Goal: Task Accomplishment & Management: Complete application form

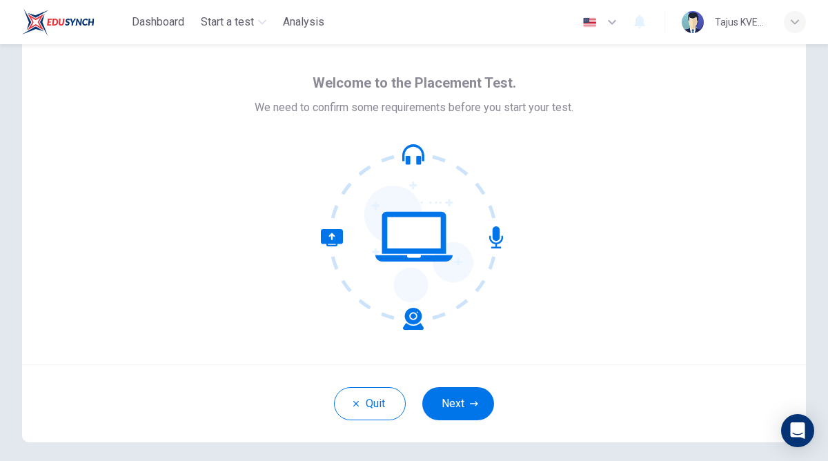
scroll to position [48, 0]
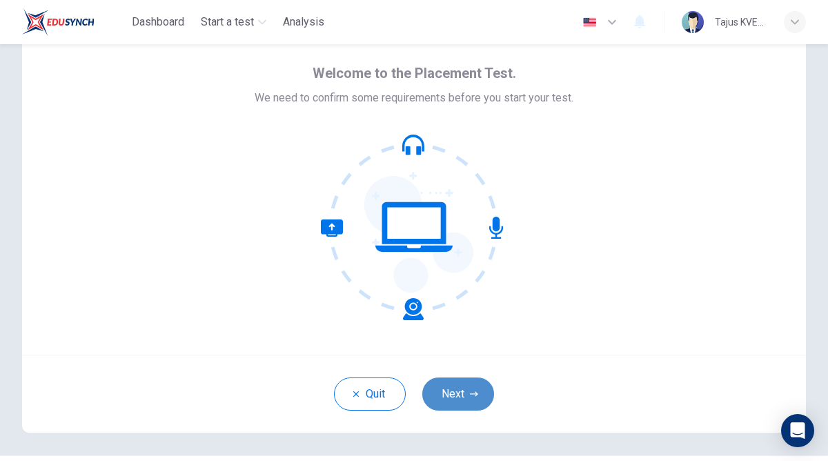
click at [453, 387] on button "Next" at bounding box center [458, 394] width 72 height 33
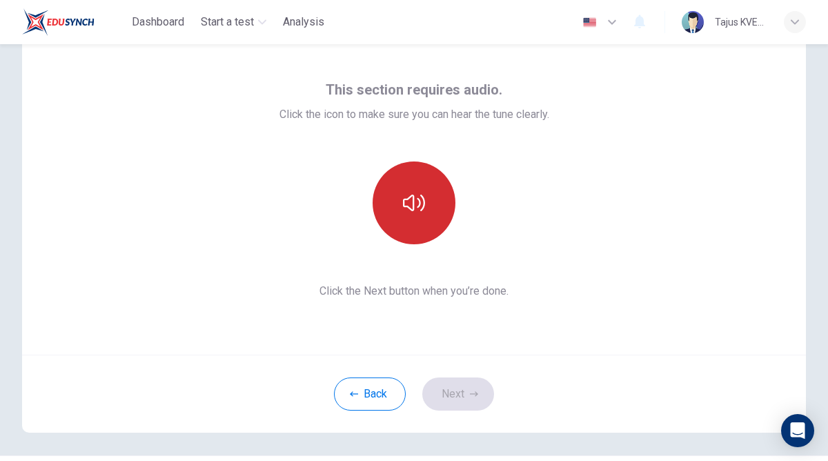
click at [420, 208] on icon "button" at bounding box center [414, 203] width 22 height 22
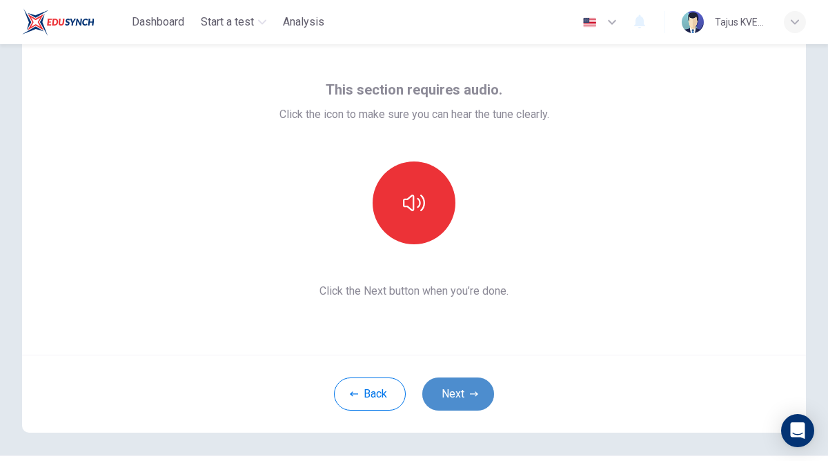
click at [456, 393] on button "Next" at bounding box center [458, 394] width 72 height 33
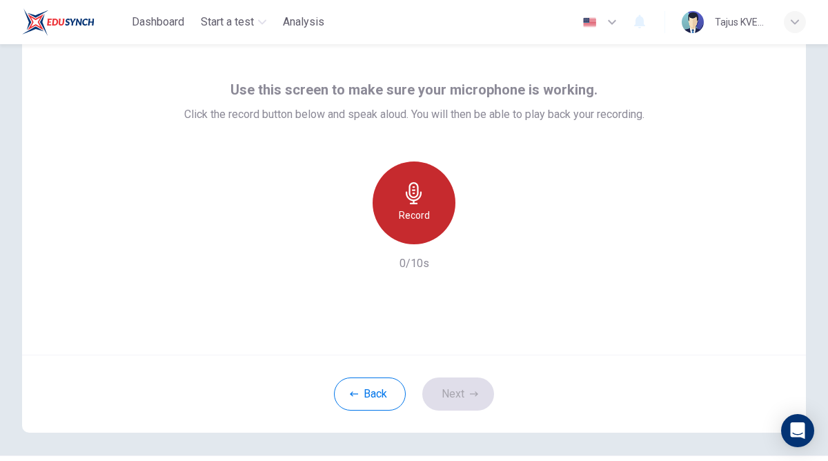
click at [399, 208] on h6 "Record" at bounding box center [414, 215] width 31 height 17
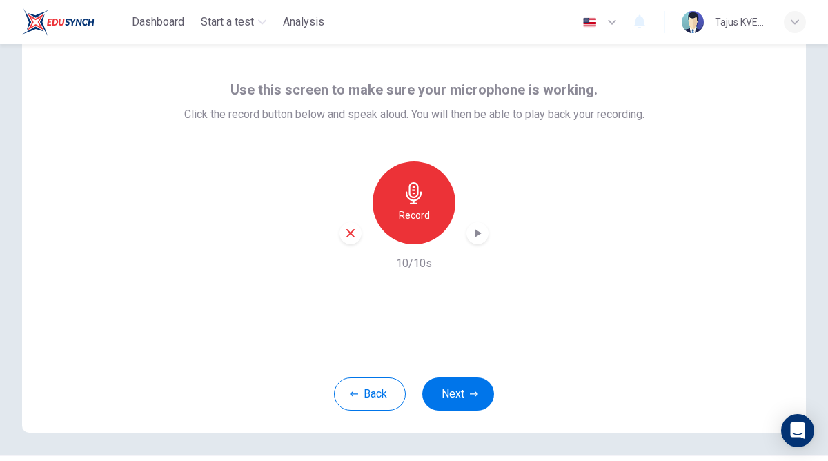
click at [465, 230] on div "Record" at bounding box center [414, 203] width 149 height 83
click at [471, 230] on icon "button" at bounding box center [478, 233] width 14 height 14
click at [453, 383] on button "Next" at bounding box center [458, 394] width 72 height 33
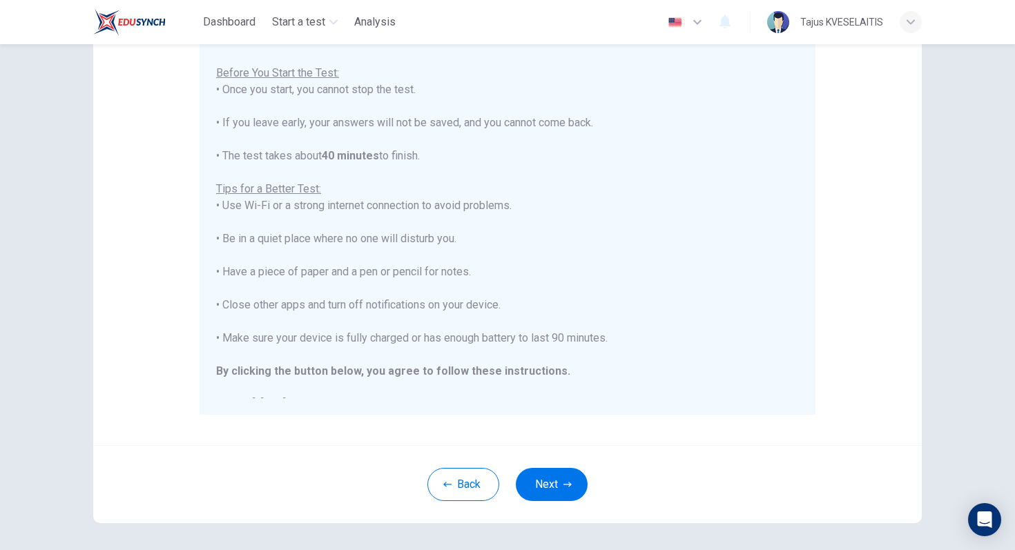
scroll to position [16, 0]
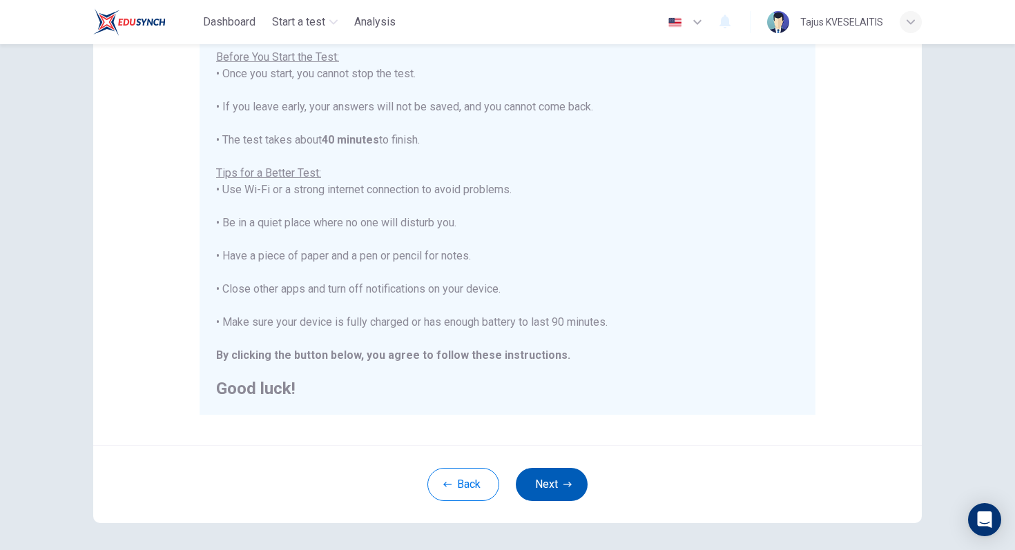
click at [555, 460] on button "Next" at bounding box center [552, 484] width 72 height 33
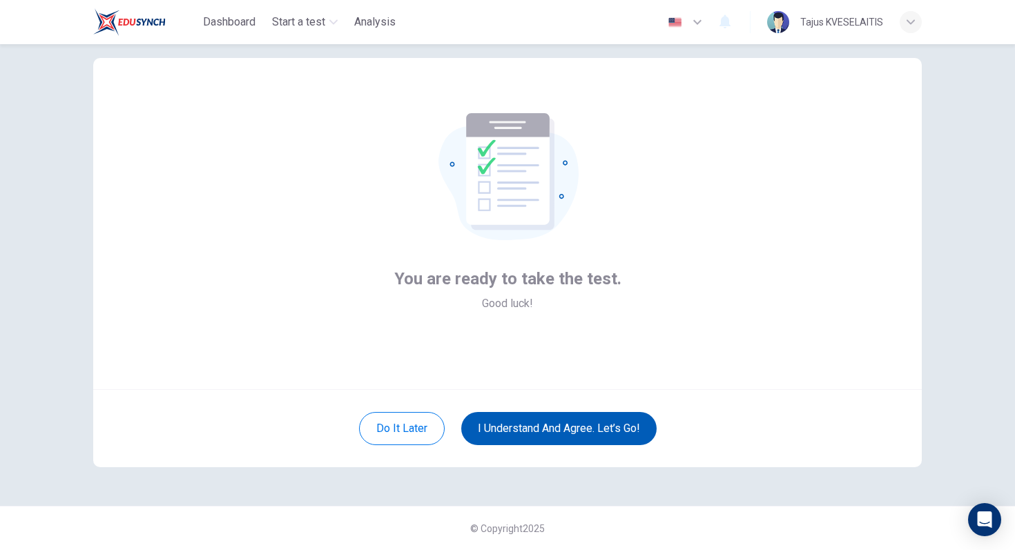
scroll to position [25, 0]
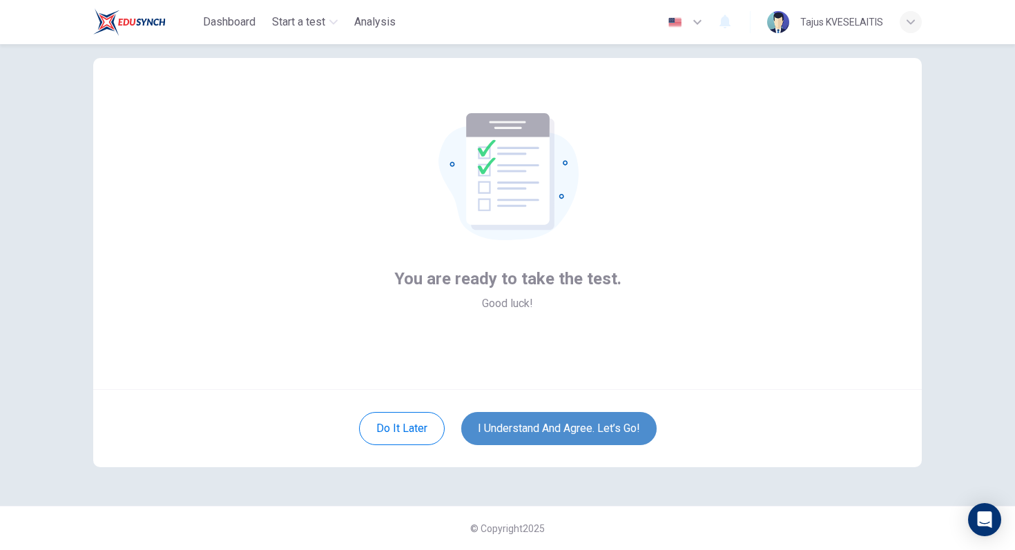
click at [534, 423] on button "I understand and agree. Let’s go!" at bounding box center [558, 428] width 195 height 33
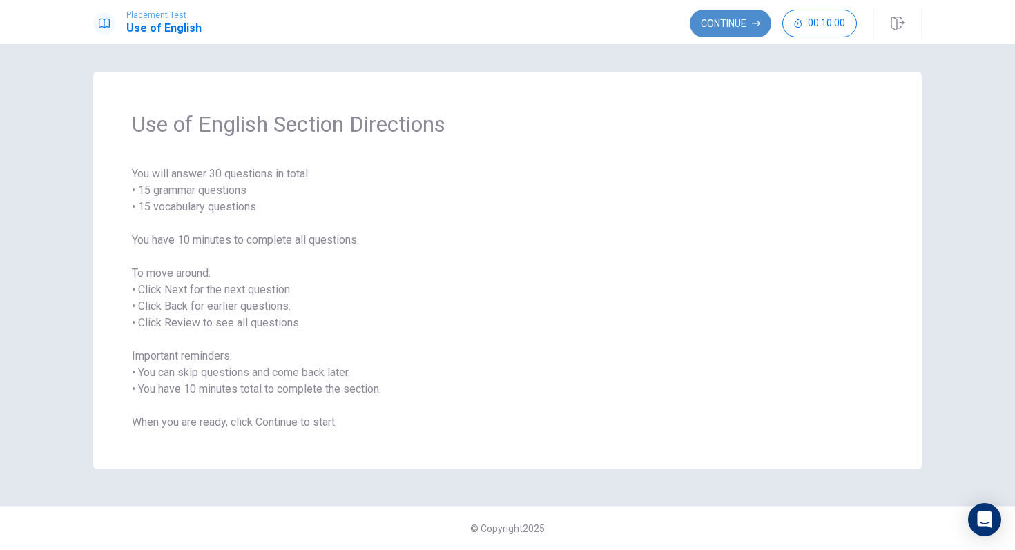
click at [723, 26] on button "Continue" at bounding box center [730, 24] width 81 height 28
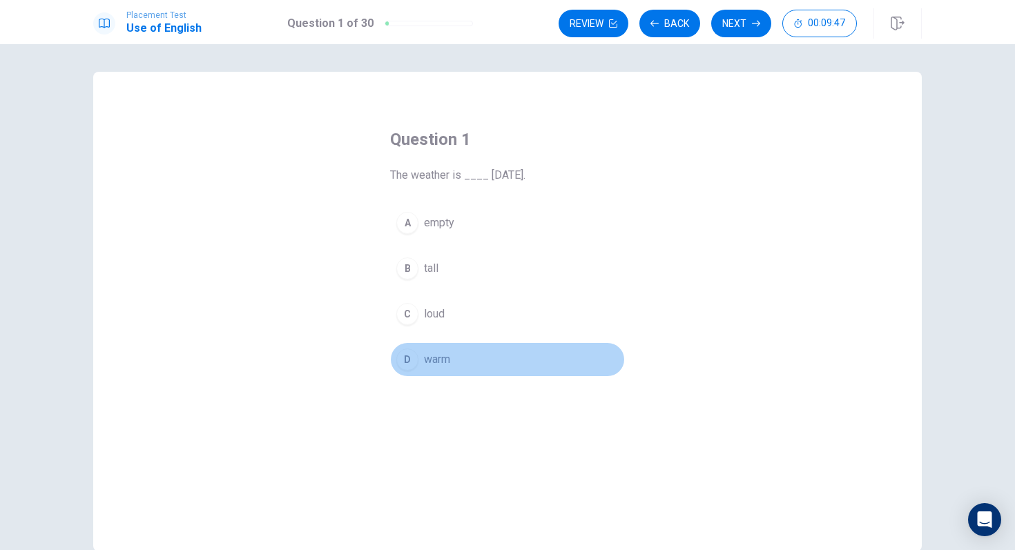
click at [402, 349] on button "D warm" at bounding box center [507, 359] width 235 height 35
click at [413, 358] on div "D" at bounding box center [407, 360] width 22 height 22
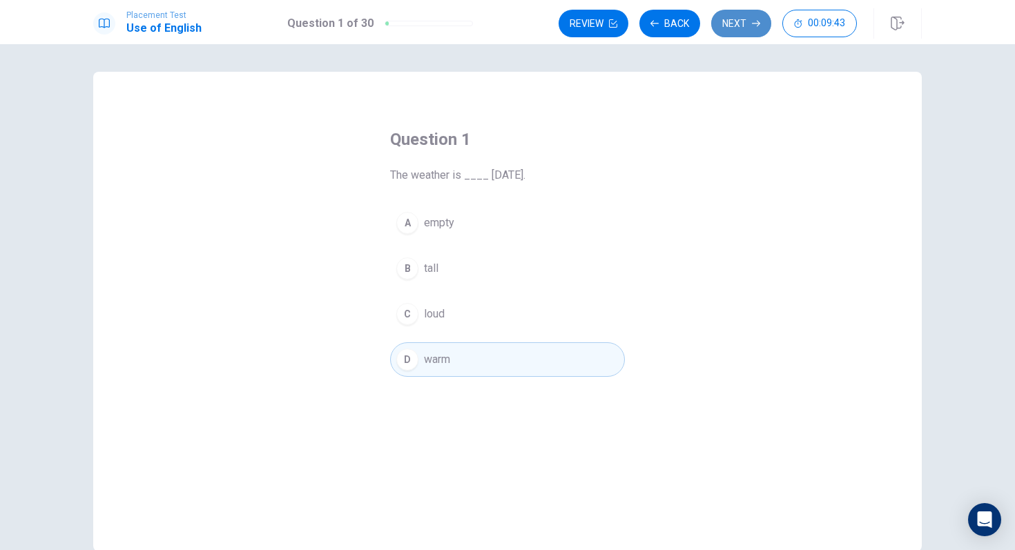
click at [731, 25] on button "Next" at bounding box center [741, 24] width 60 height 28
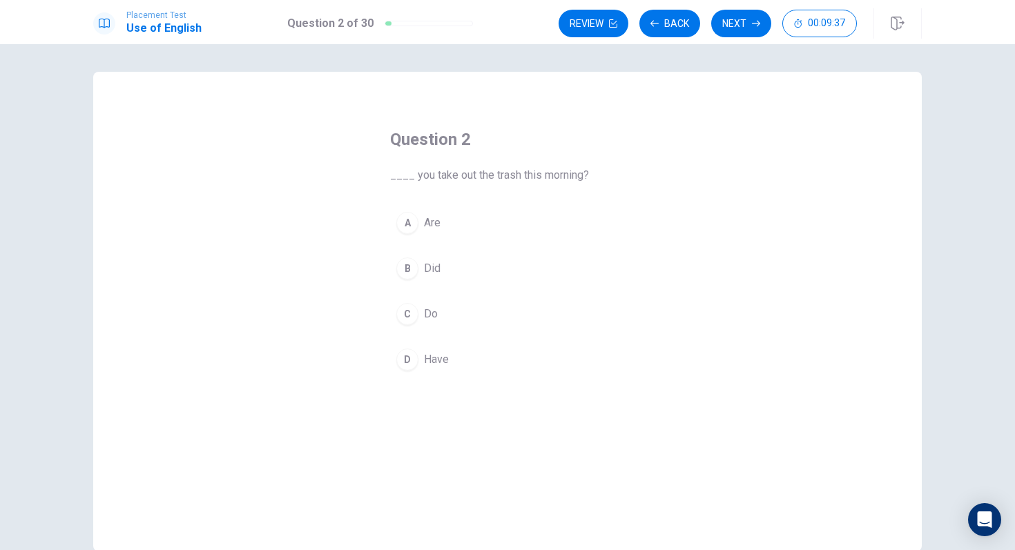
click at [411, 270] on div "B" at bounding box center [407, 268] width 22 height 22
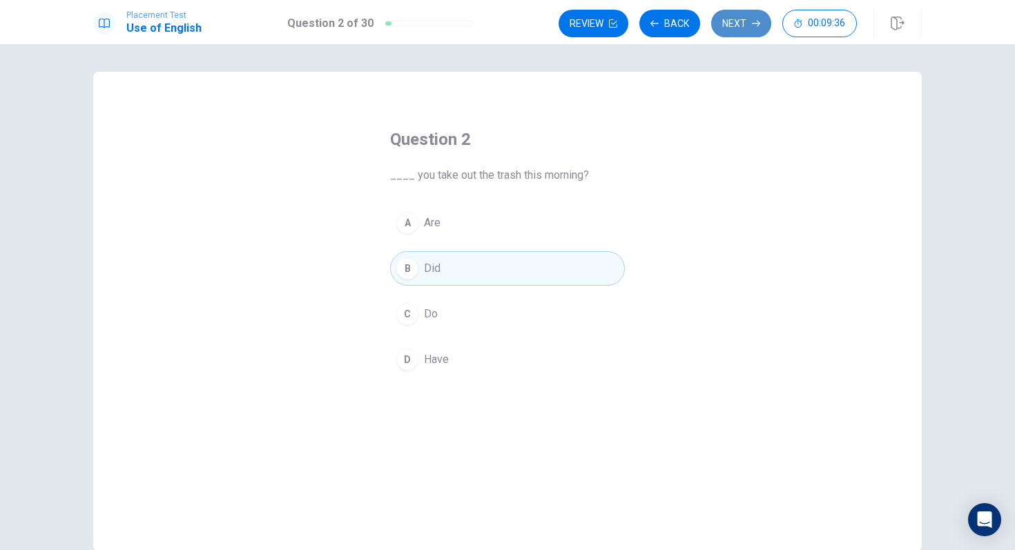
click at [737, 27] on button "Next" at bounding box center [741, 24] width 60 height 28
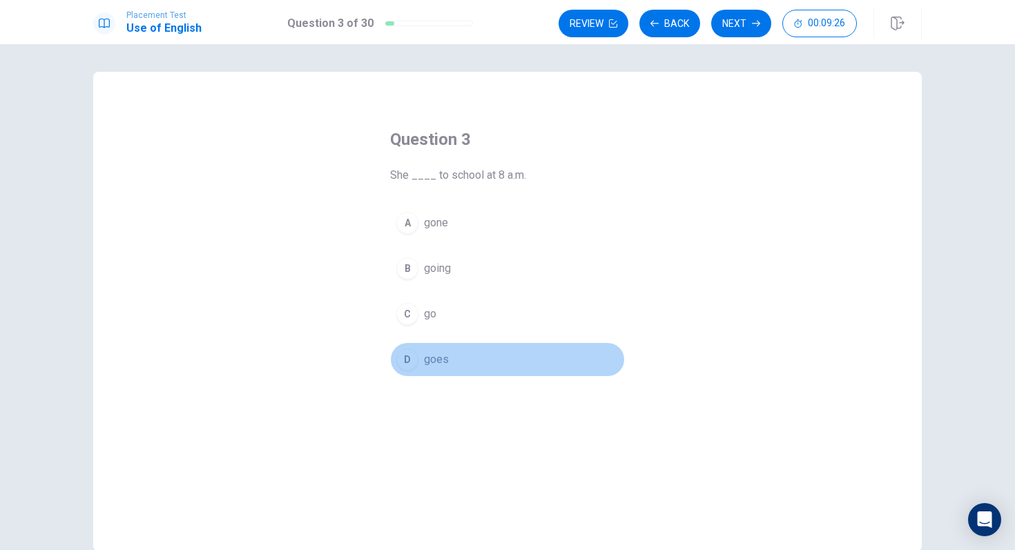
click at [420, 363] on button "D goes" at bounding box center [507, 359] width 235 height 35
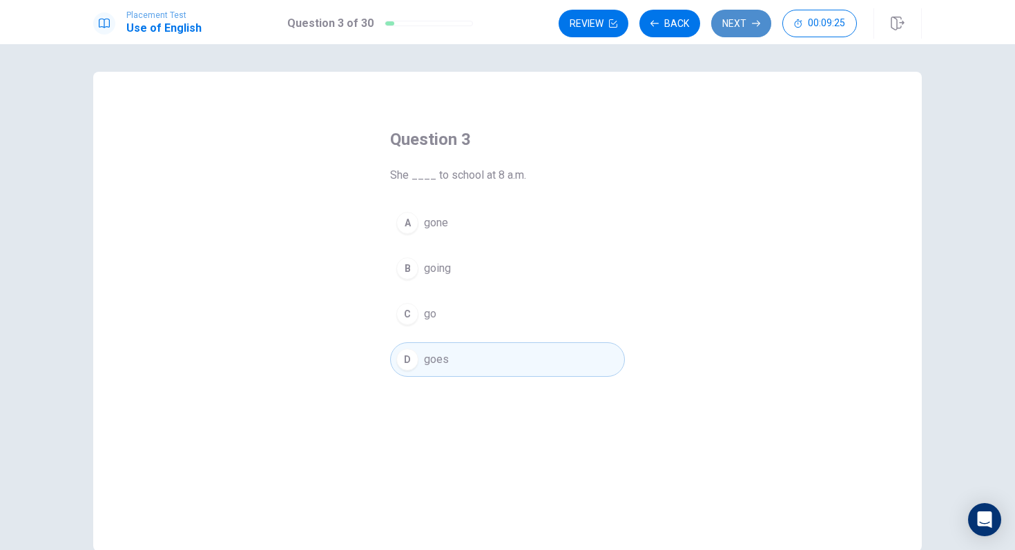
click at [732, 29] on button "Next" at bounding box center [741, 24] width 60 height 28
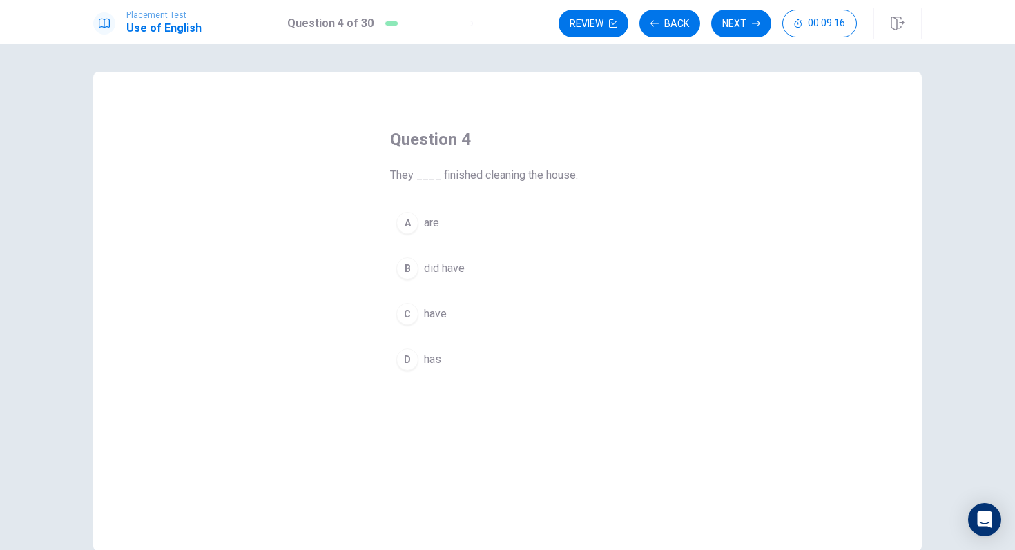
click at [410, 318] on div "C" at bounding box center [407, 314] width 22 height 22
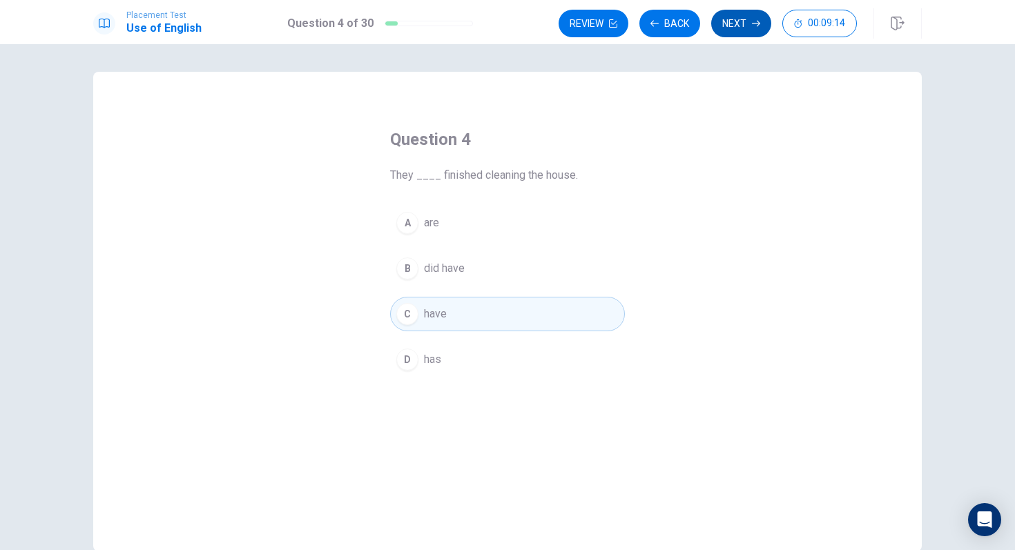
click at [760, 21] on button "Next" at bounding box center [741, 24] width 60 height 28
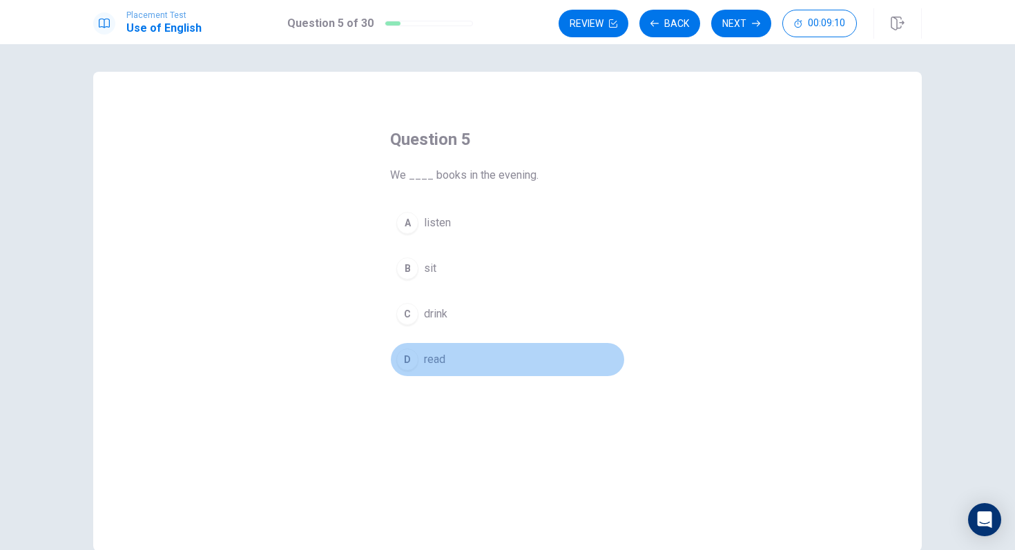
click at [438, 363] on span "read" at bounding box center [434, 359] width 21 height 17
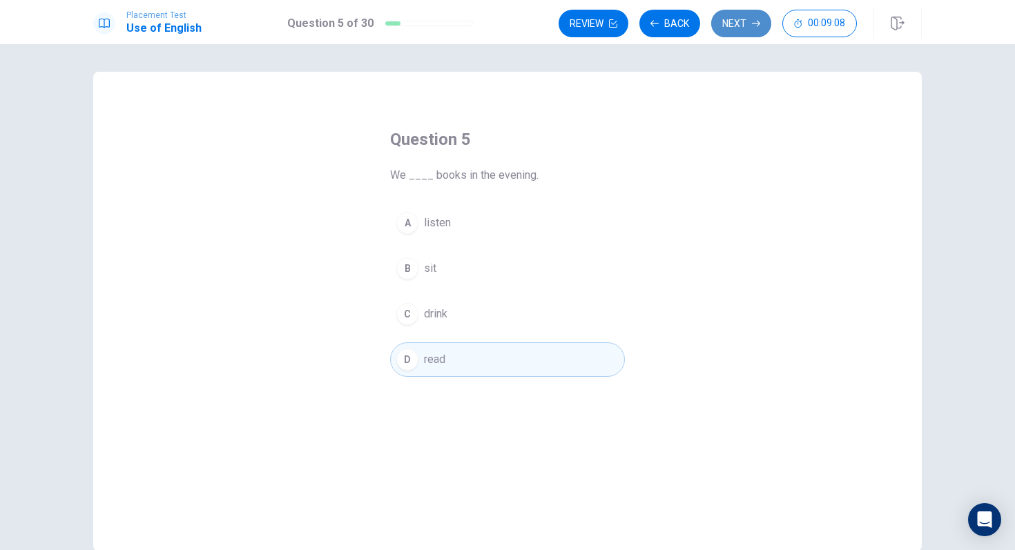
click at [750, 17] on button "Next" at bounding box center [741, 24] width 60 height 28
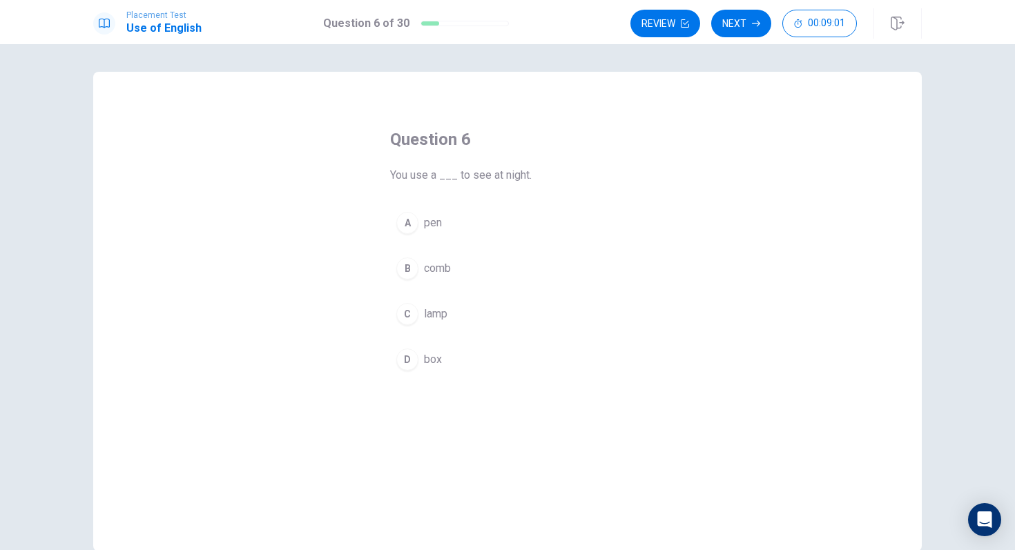
click at [460, 312] on button "C lamp" at bounding box center [507, 314] width 235 height 35
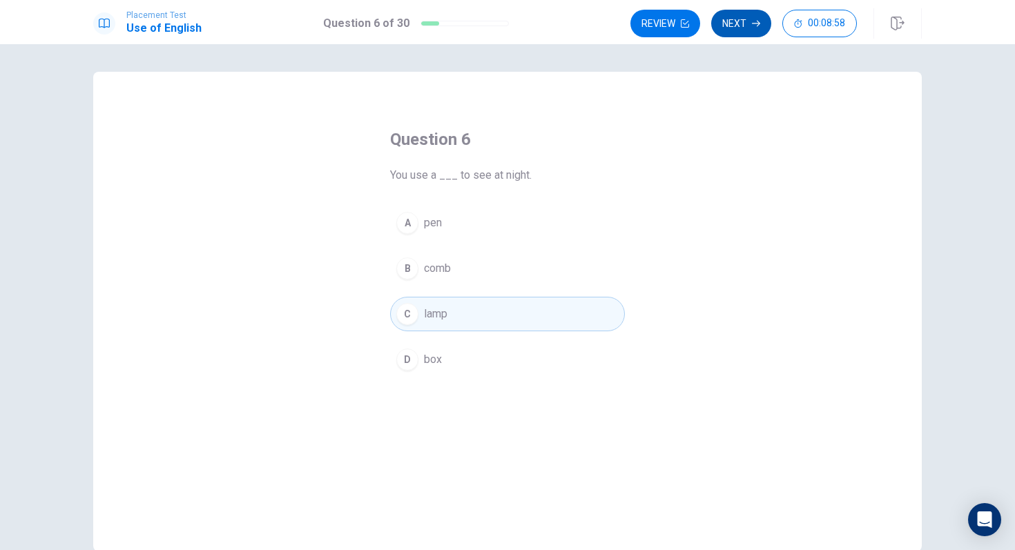
click at [741, 26] on button "Next" at bounding box center [741, 24] width 60 height 28
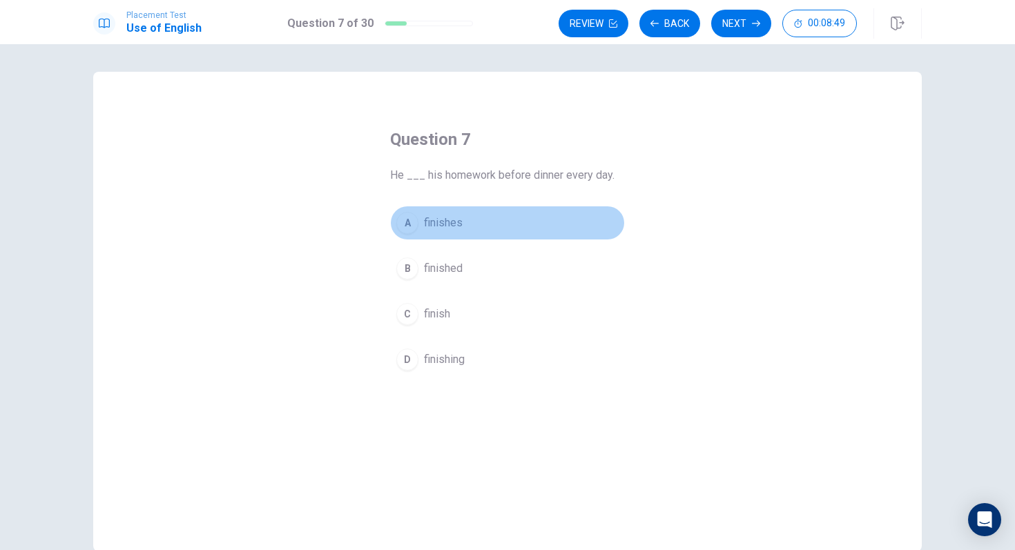
click at [445, 226] on span "finishes" at bounding box center [443, 223] width 39 height 17
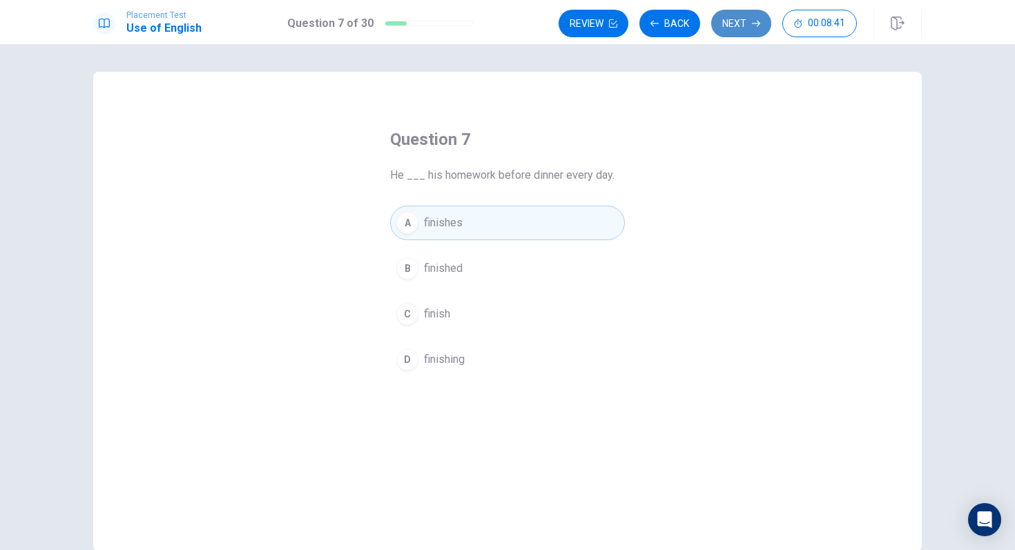
click at [749, 33] on button "Next" at bounding box center [741, 24] width 60 height 28
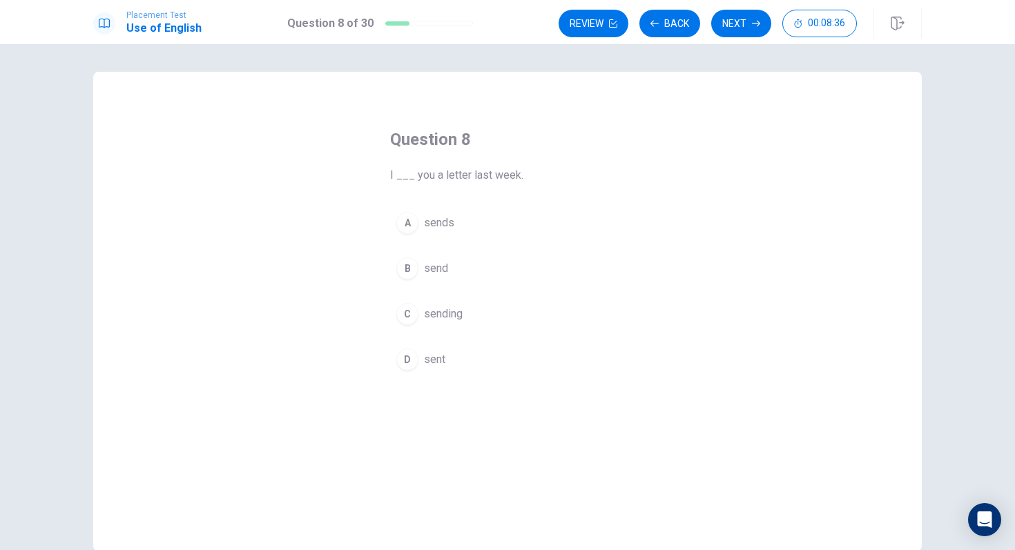
click at [427, 356] on span "sent" at bounding box center [434, 359] width 21 height 17
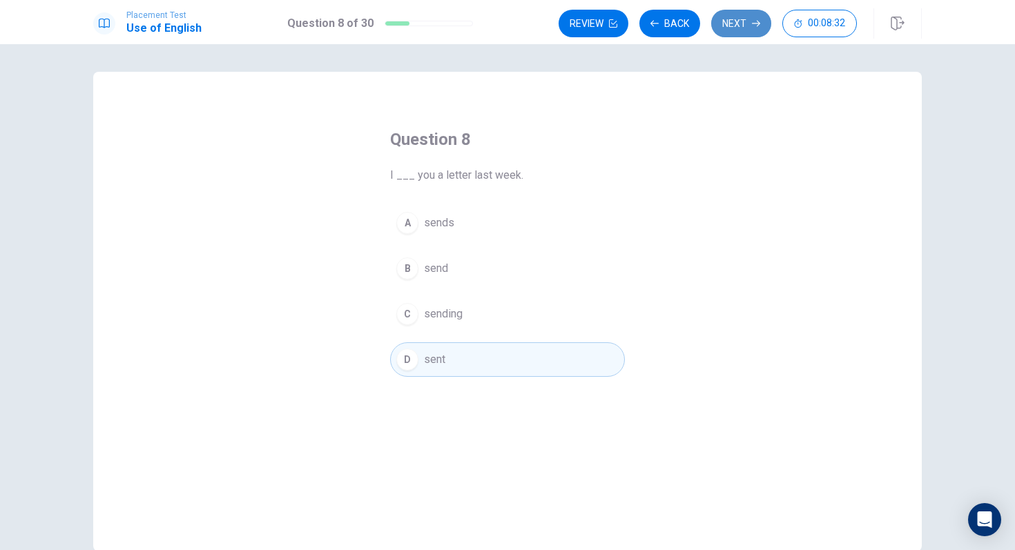
click at [738, 22] on button "Next" at bounding box center [741, 24] width 60 height 28
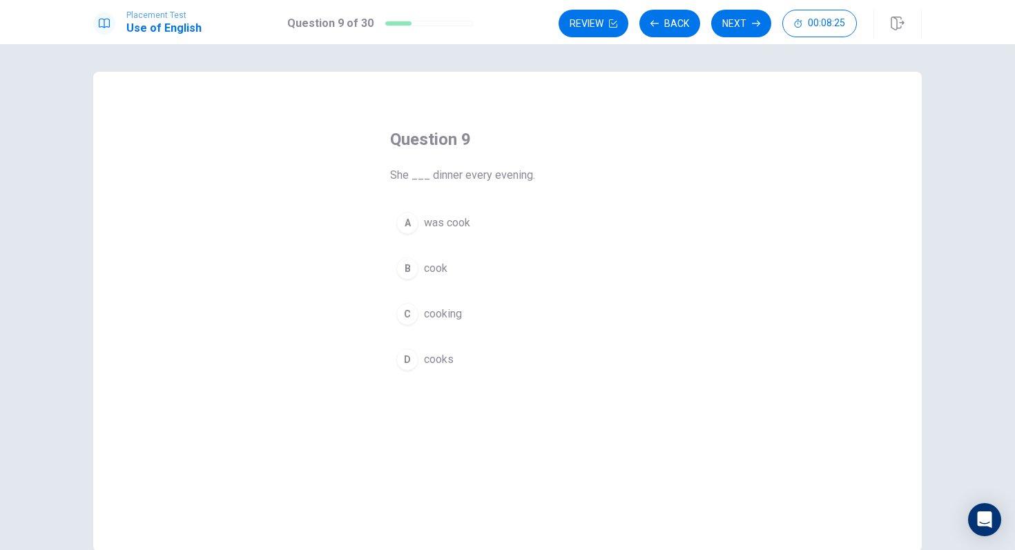
click at [449, 365] on span "cooks" at bounding box center [439, 359] width 30 height 17
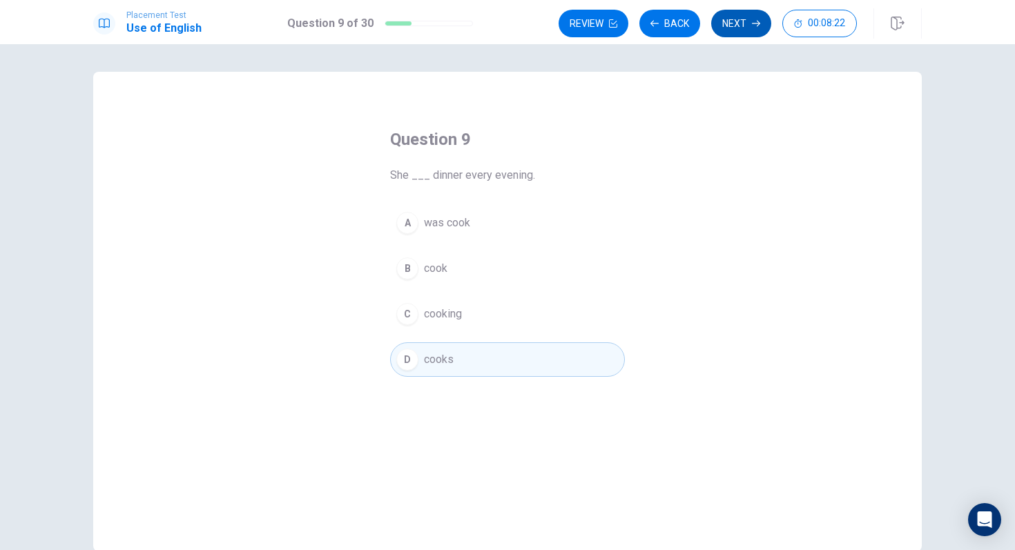
click at [742, 26] on button "Next" at bounding box center [741, 24] width 60 height 28
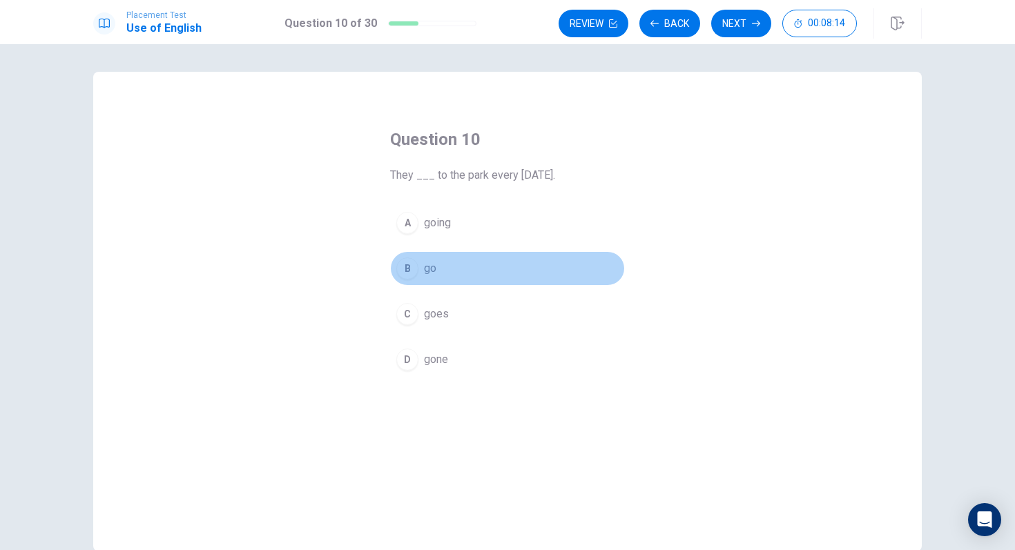
click at [400, 269] on div "B" at bounding box center [407, 268] width 22 height 22
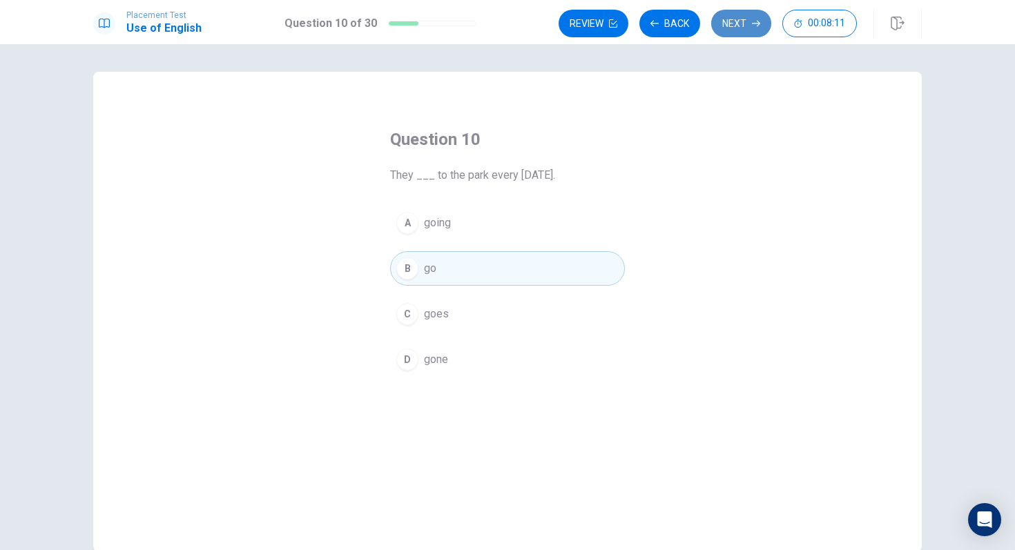
click at [737, 20] on button "Next" at bounding box center [741, 24] width 60 height 28
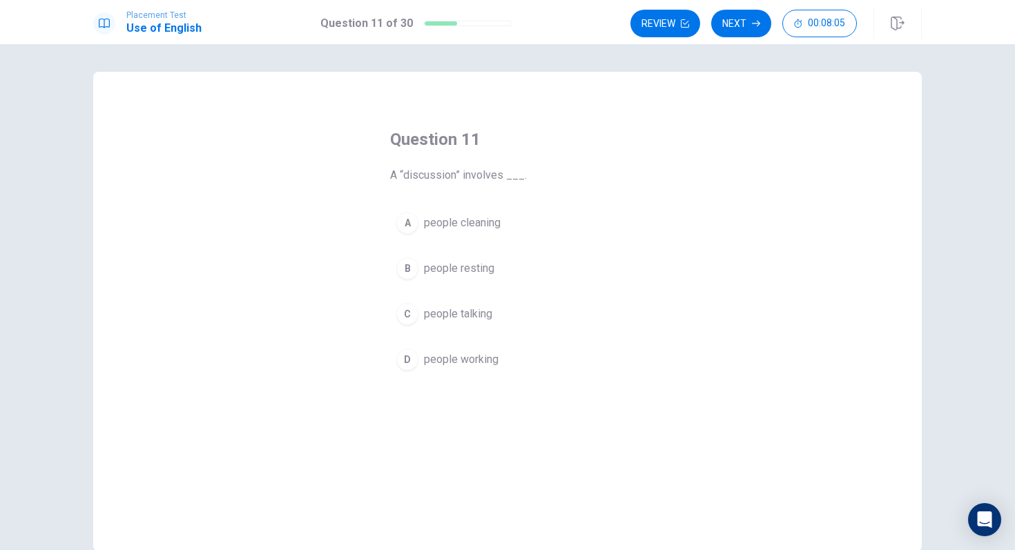
click at [407, 313] on div "C" at bounding box center [407, 314] width 22 height 22
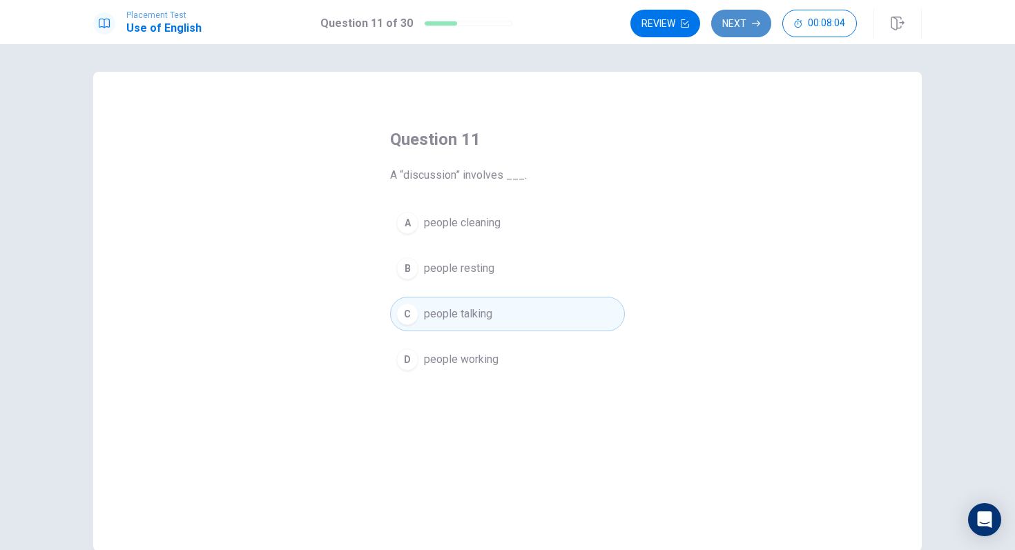
click at [743, 24] on button "Next" at bounding box center [741, 24] width 60 height 28
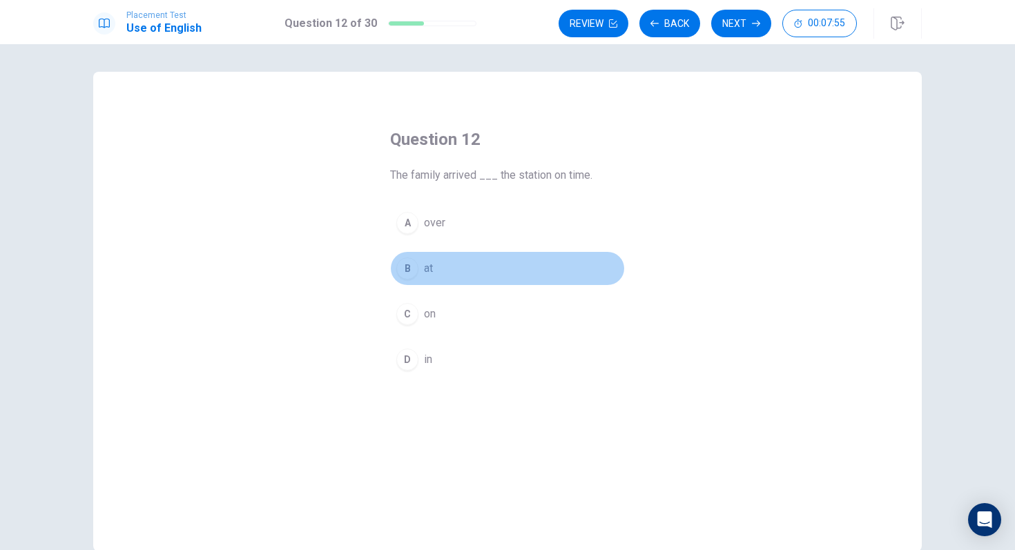
click at [411, 268] on div "B" at bounding box center [407, 268] width 22 height 22
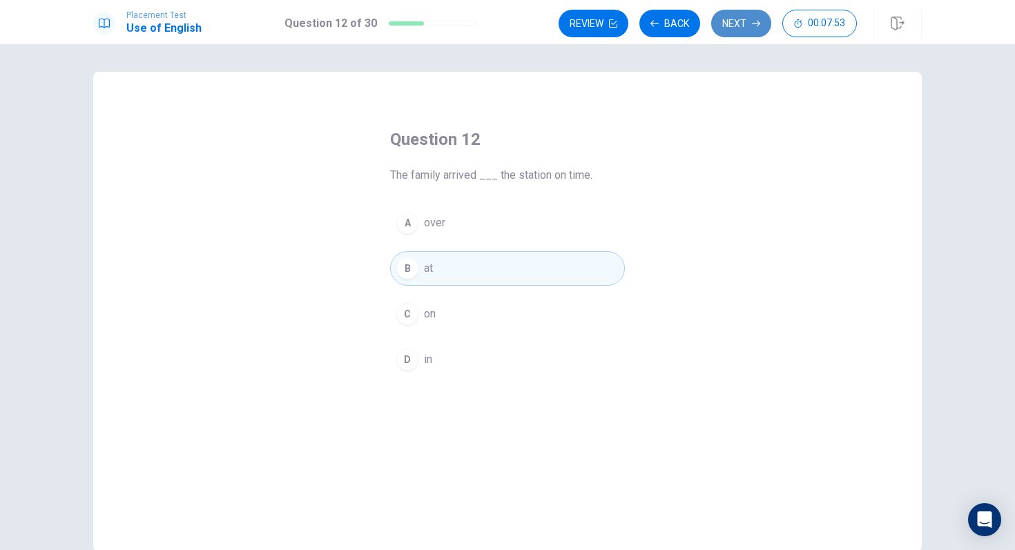
click at [733, 23] on button "Next" at bounding box center [741, 24] width 60 height 28
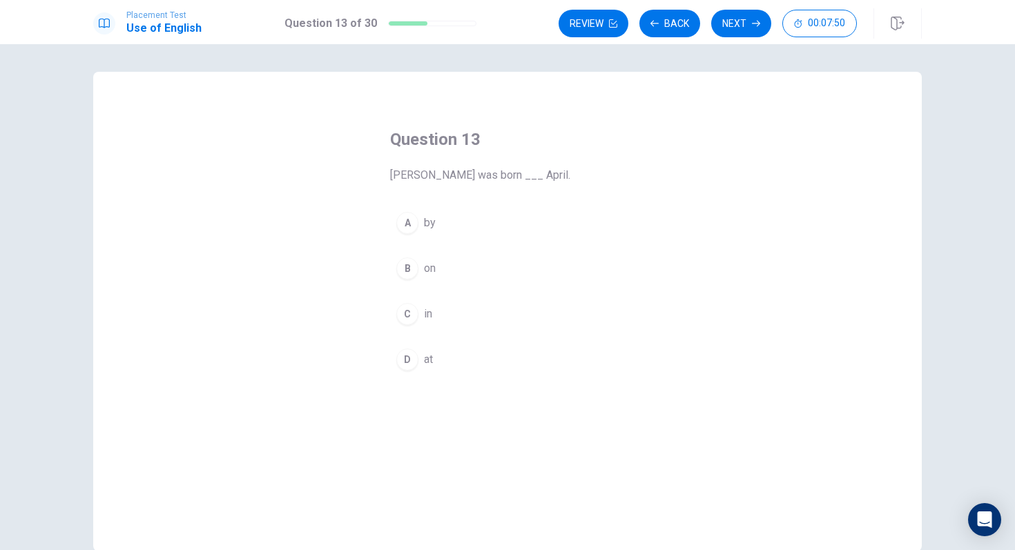
click at [405, 265] on div "B" at bounding box center [407, 268] width 22 height 22
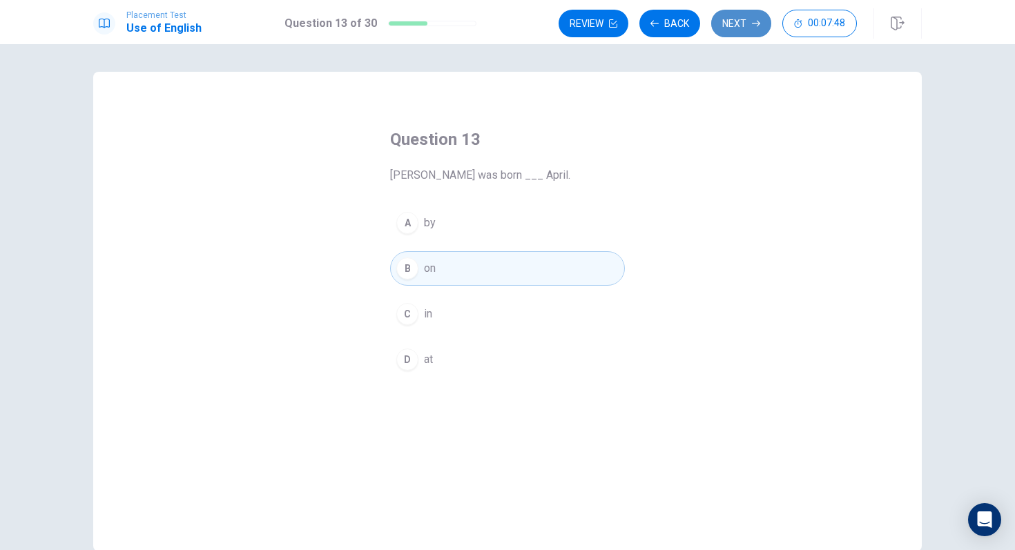
click at [735, 17] on button "Next" at bounding box center [741, 24] width 60 height 28
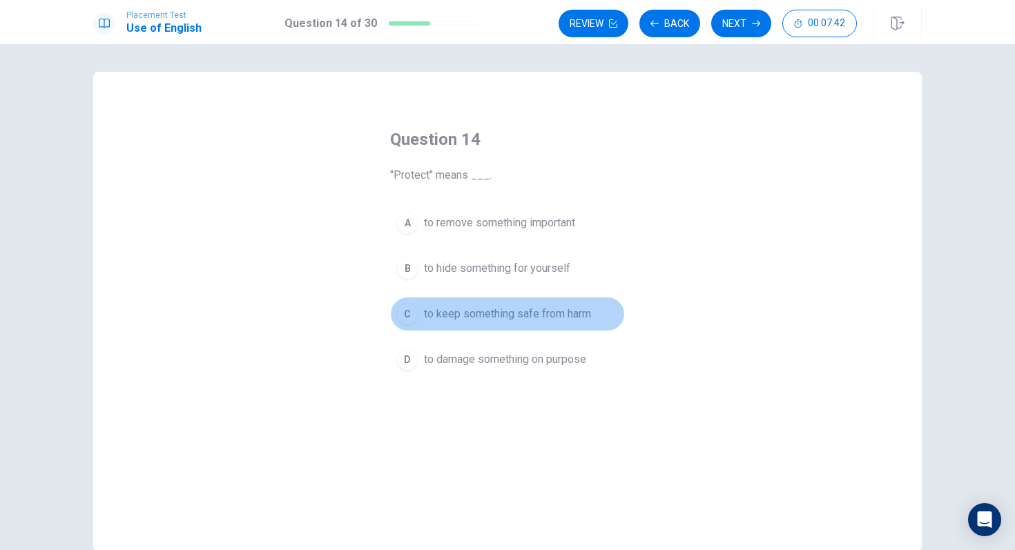
click at [403, 320] on div "C" at bounding box center [407, 314] width 22 height 22
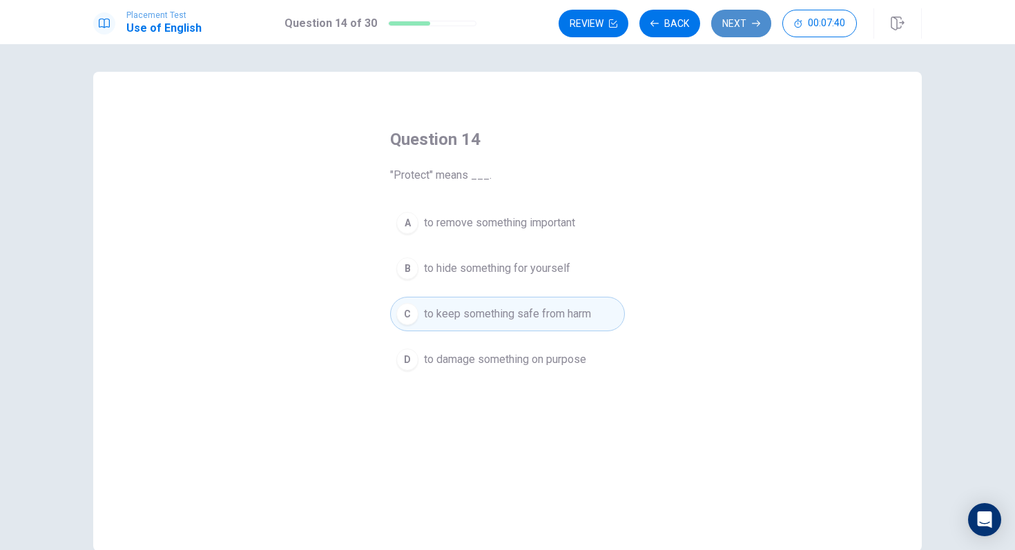
click at [732, 17] on button "Next" at bounding box center [741, 24] width 60 height 28
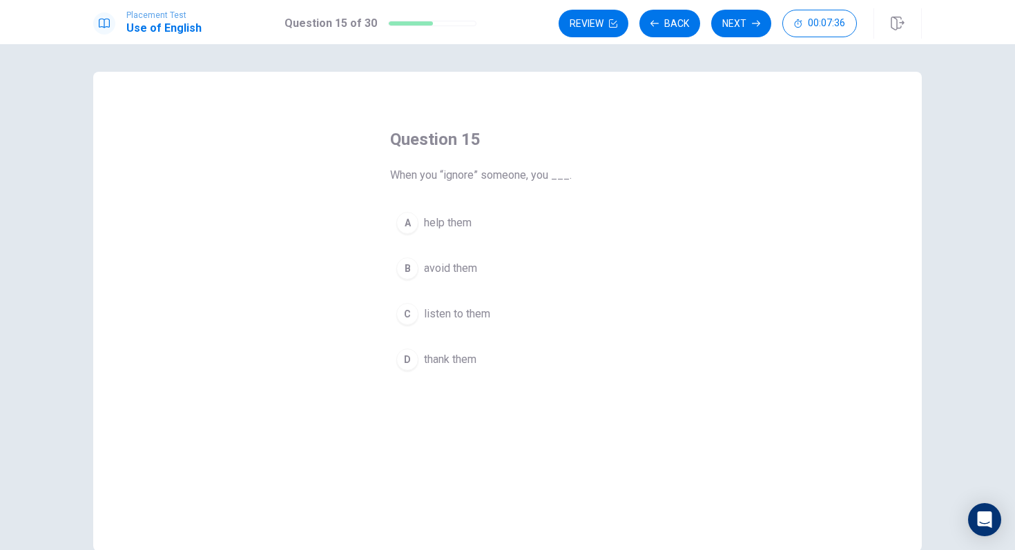
click at [409, 279] on button "B avoid them" at bounding box center [507, 268] width 235 height 35
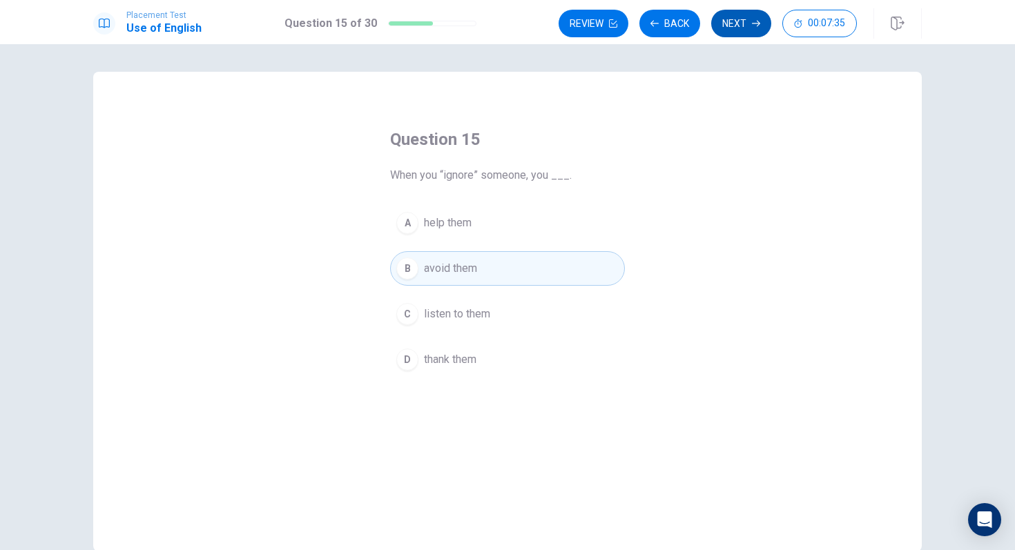
click at [728, 28] on button "Next" at bounding box center [741, 24] width 60 height 28
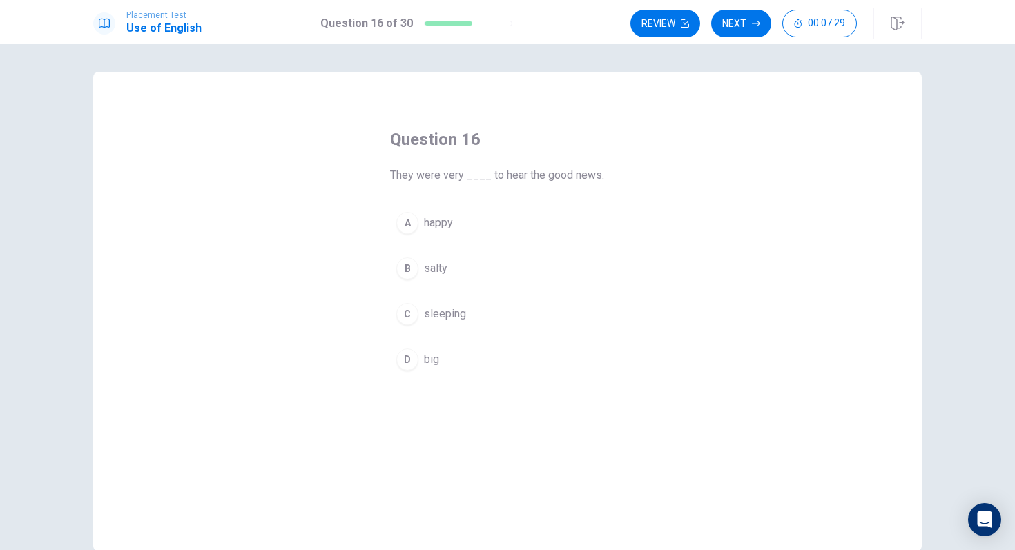
click at [406, 231] on div "A" at bounding box center [407, 223] width 22 height 22
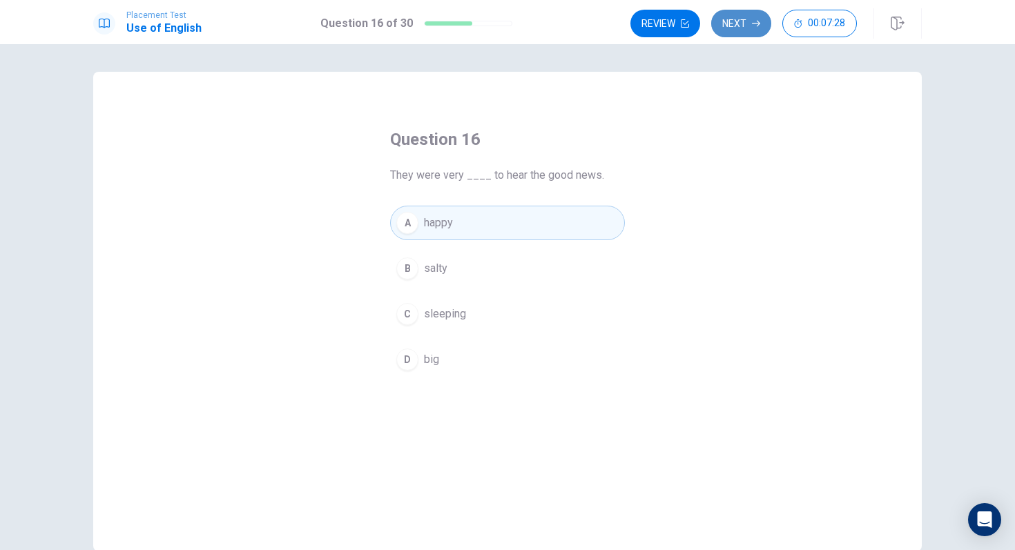
click at [741, 30] on button "Next" at bounding box center [741, 24] width 60 height 28
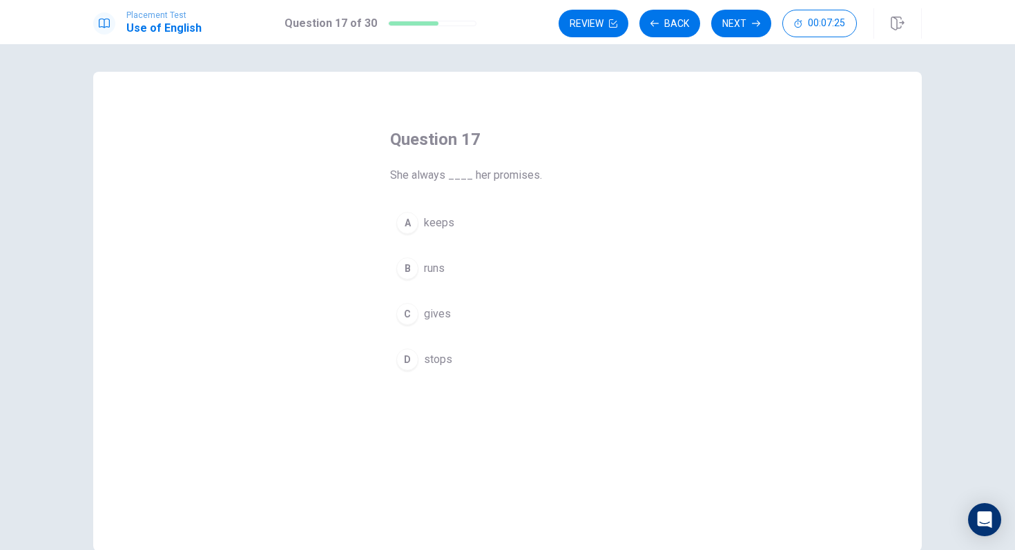
click at [401, 220] on div "A" at bounding box center [407, 223] width 22 height 22
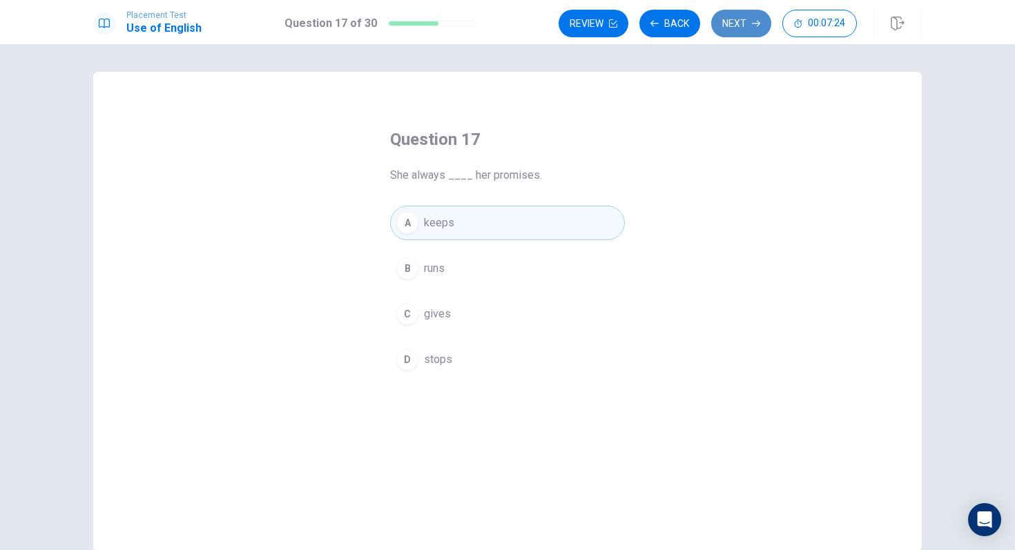
click at [730, 13] on button "Next" at bounding box center [741, 24] width 60 height 28
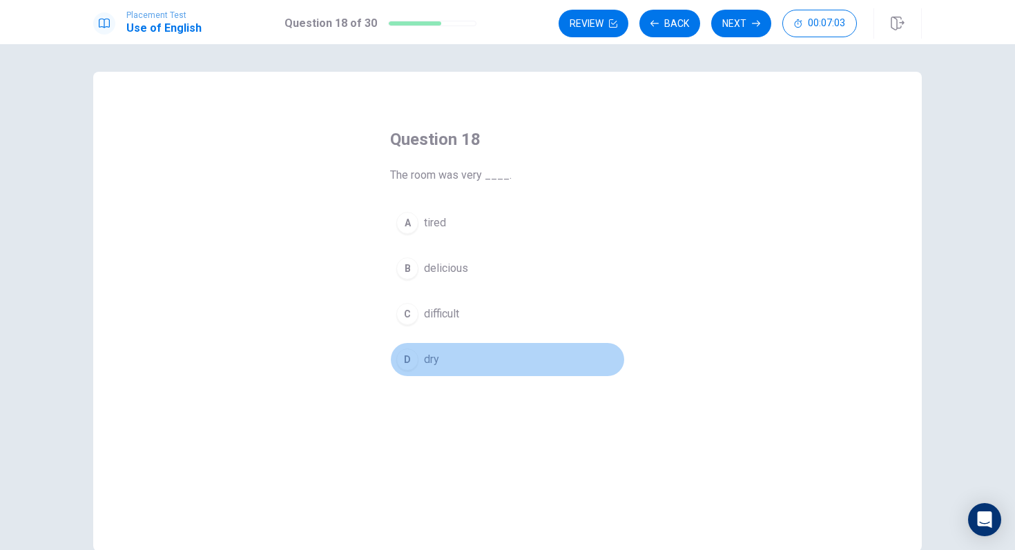
click at [404, 361] on div "D" at bounding box center [407, 360] width 22 height 22
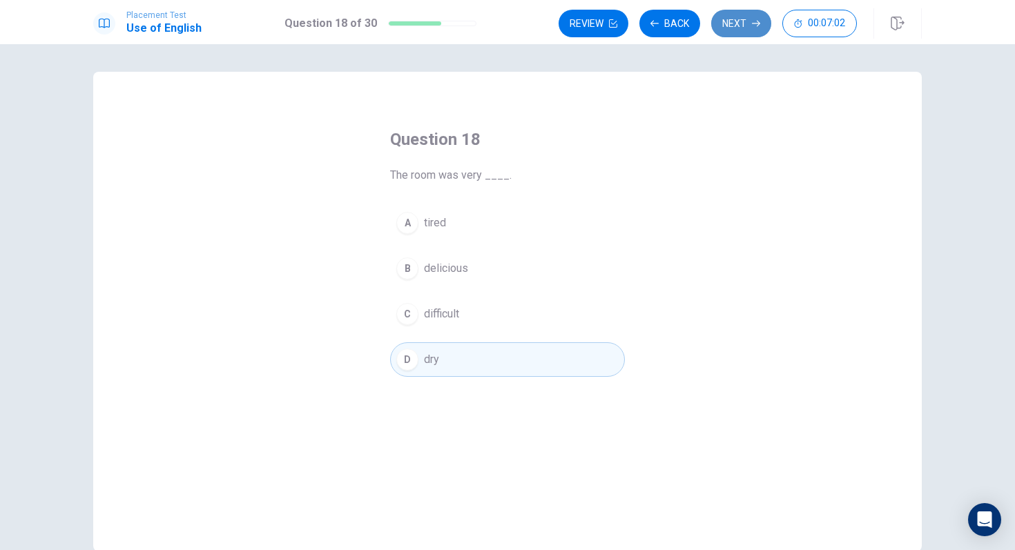
click at [736, 13] on button "Next" at bounding box center [741, 24] width 60 height 28
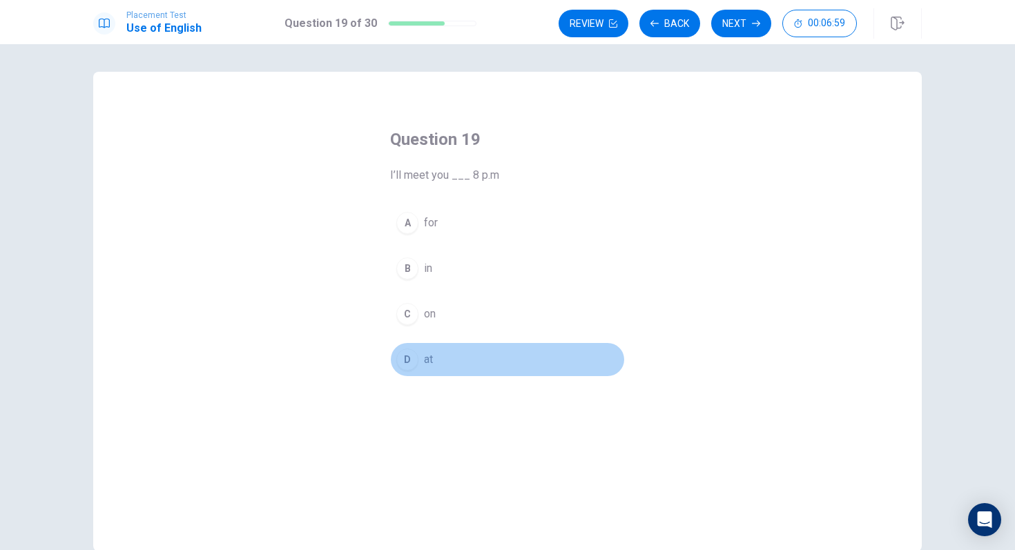
click at [401, 353] on div "D" at bounding box center [407, 360] width 22 height 22
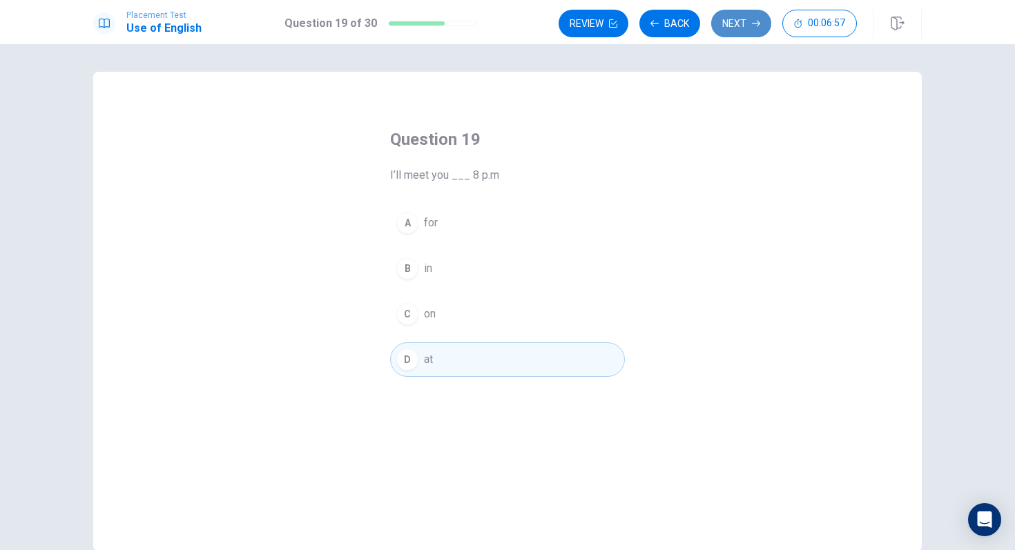
click at [746, 33] on button "Next" at bounding box center [741, 24] width 60 height 28
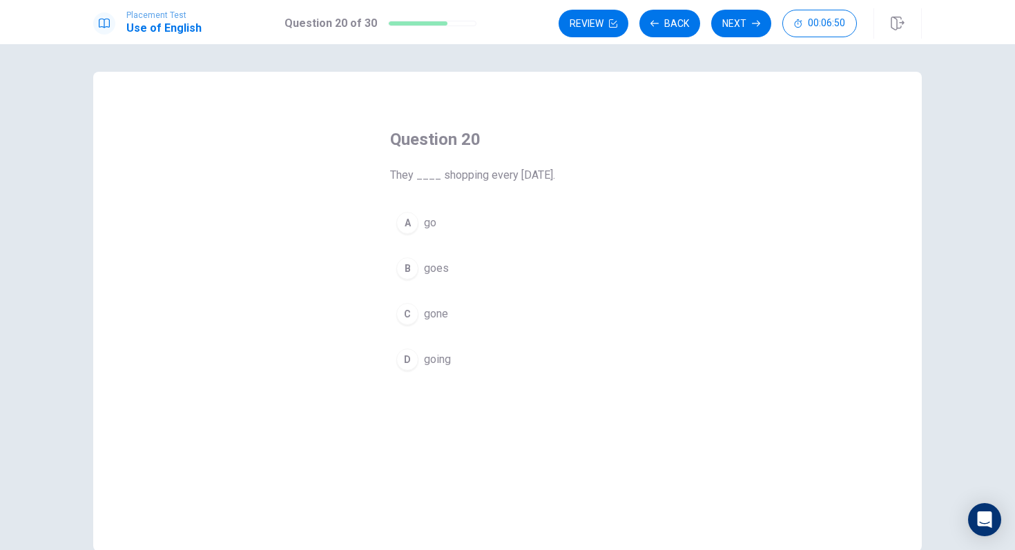
click at [412, 222] on div "A" at bounding box center [407, 223] width 22 height 22
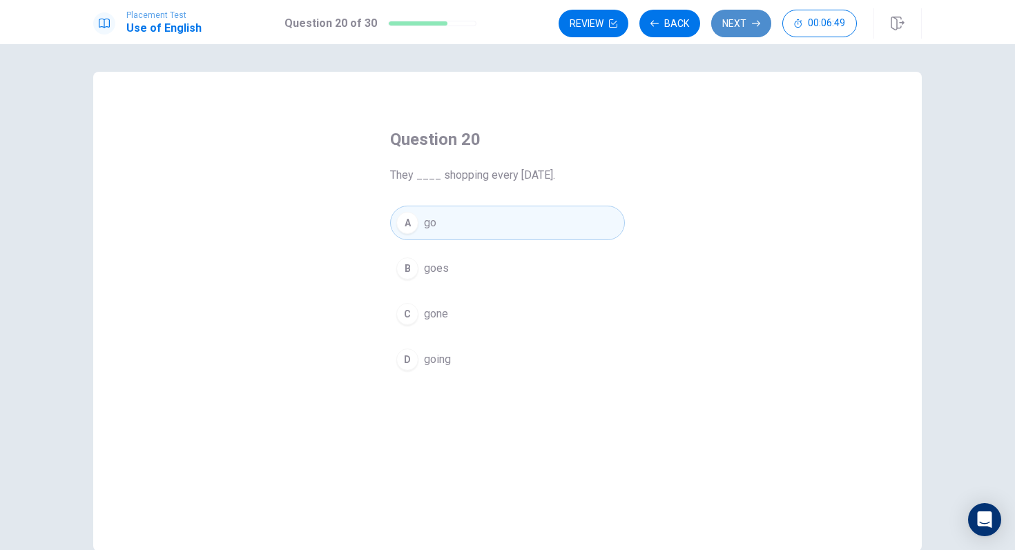
click at [732, 26] on button "Next" at bounding box center [741, 24] width 60 height 28
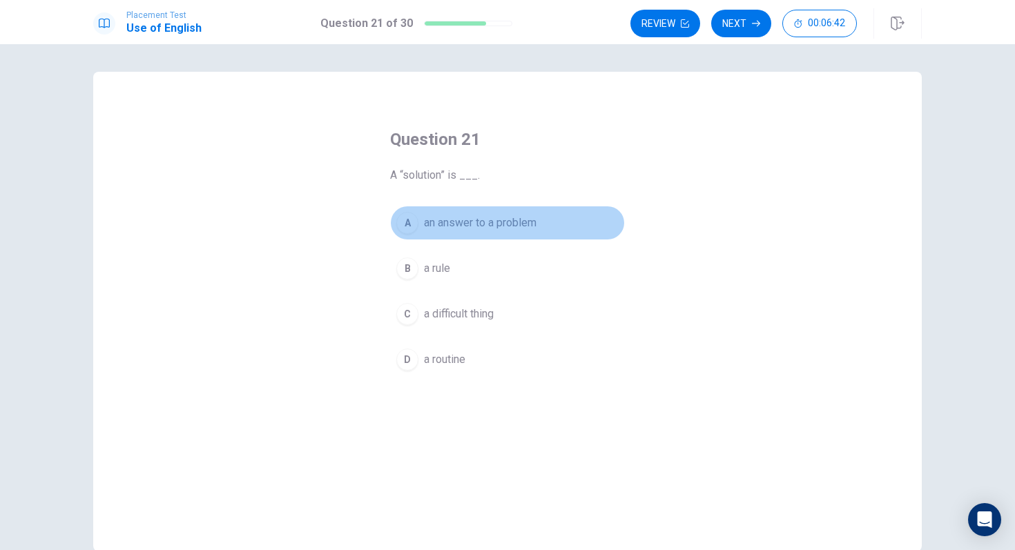
click at [420, 232] on button "A an answer to a problem" at bounding box center [507, 223] width 235 height 35
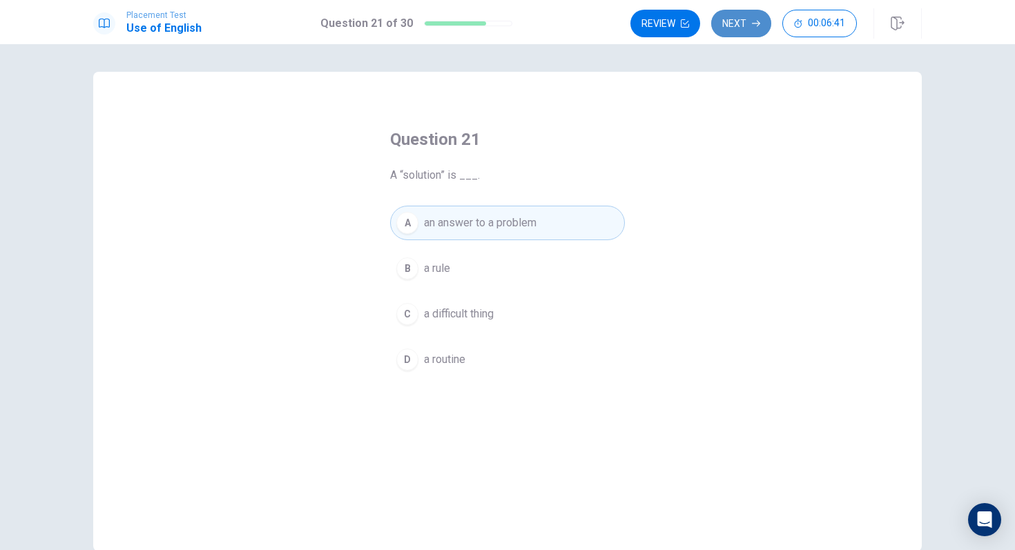
click at [735, 28] on button "Next" at bounding box center [741, 24] width 60 height 28
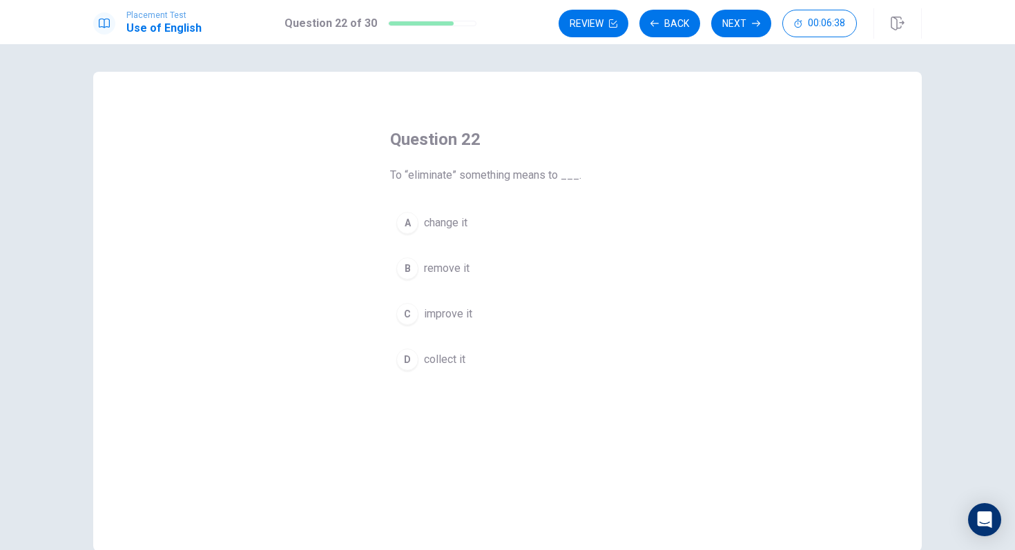
click at [416, 282] on button "B remove it" at bounding box center [507, 268] width 235 height 35
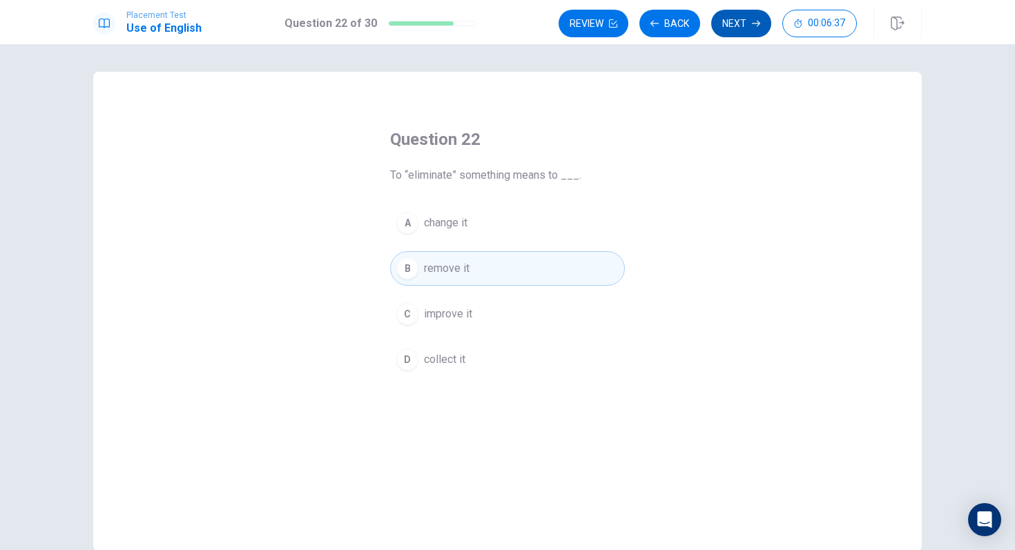
click at [750, 26] on button "Next" at bounding box center [741, 24] width 60 height 28
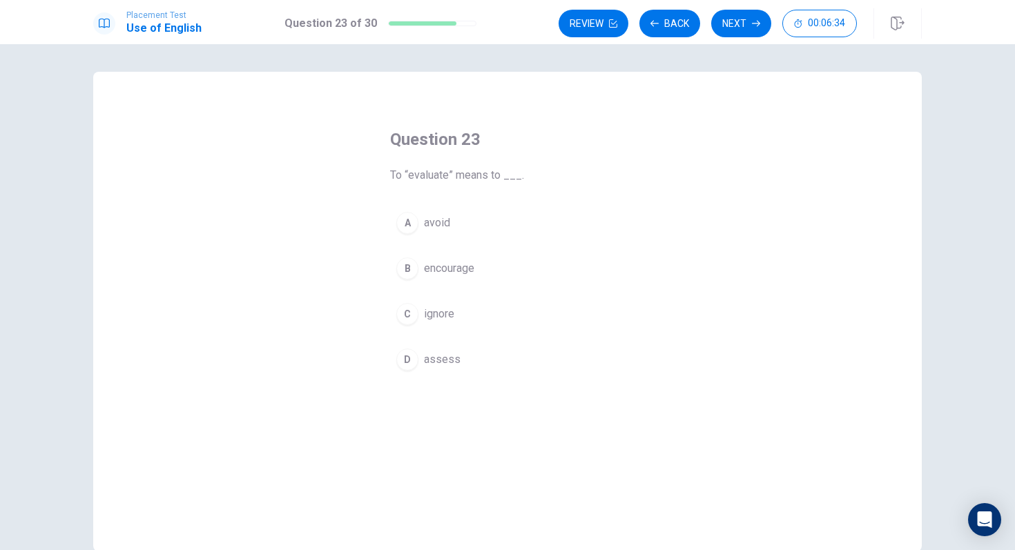
click at [405, 373] on button "D assess" at bounding box center [507, 359] width 235 height 35
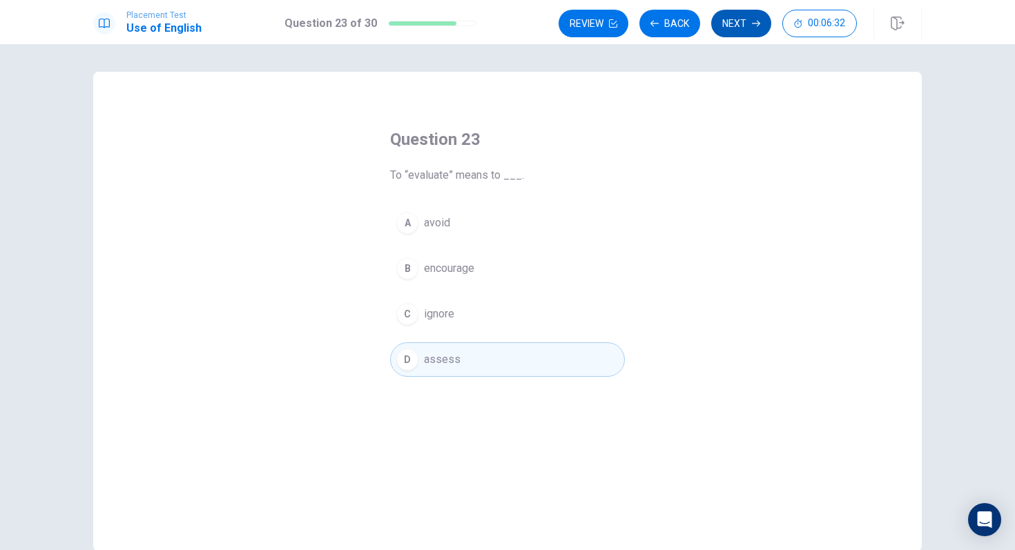
click at [736, 22] on button "Next" at bounding box center [741, 24] width 60 height 28
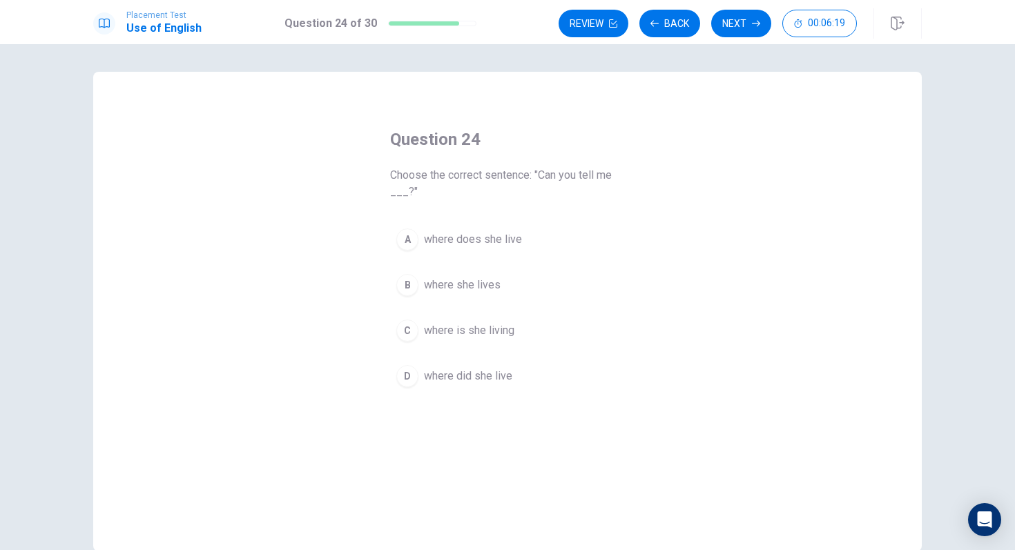
click at [407, 246] on div "A" at bounding box center [407, 239] width 22 height 22
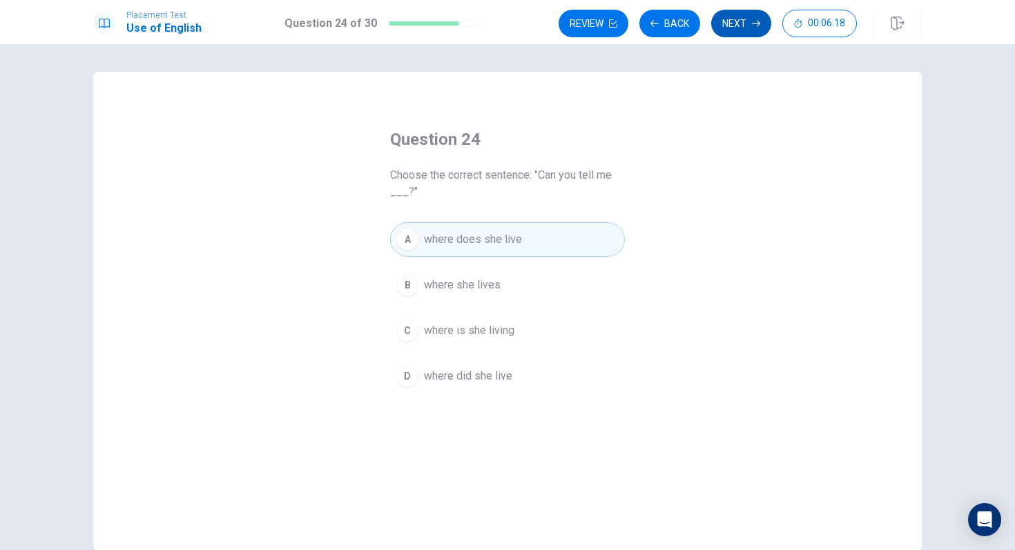
click at [743, 30] on button "Next" at bounding box center [741, 24] width 60 height 28
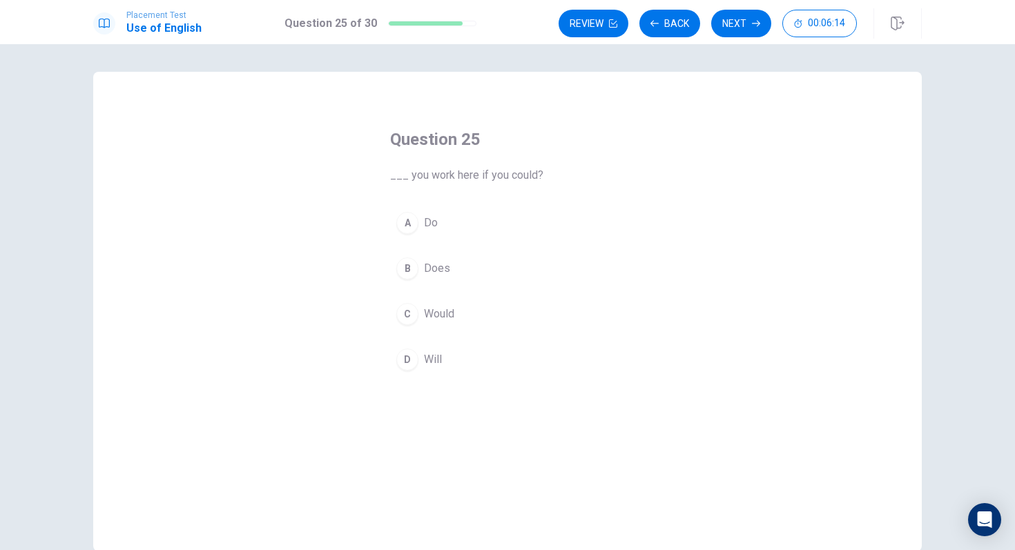
click at [421, 313] on button "C Would" at bounding box center [507, 314] width 235 height 35
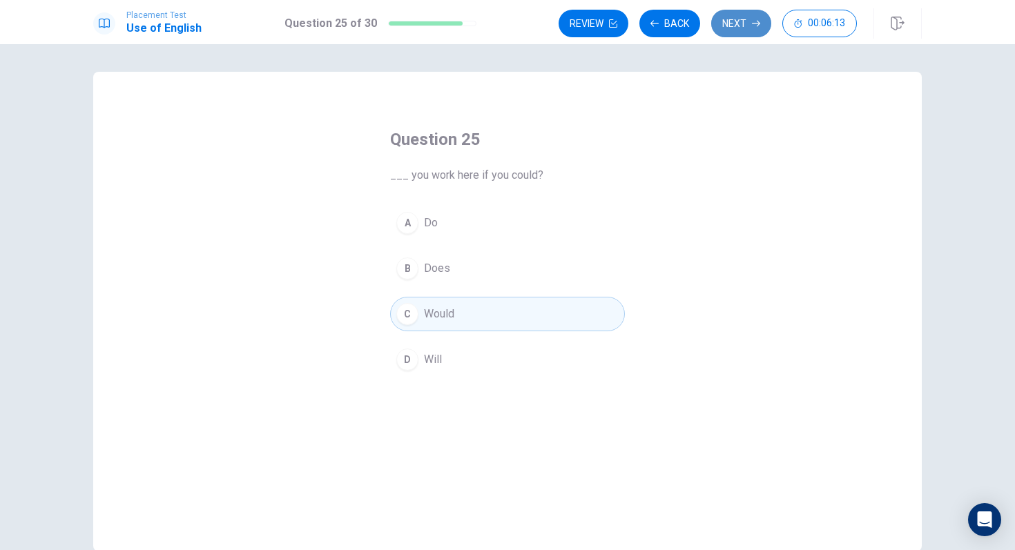
click at [745, 30] on button "Next" at bounding box center [741, 24] width 60 height 28
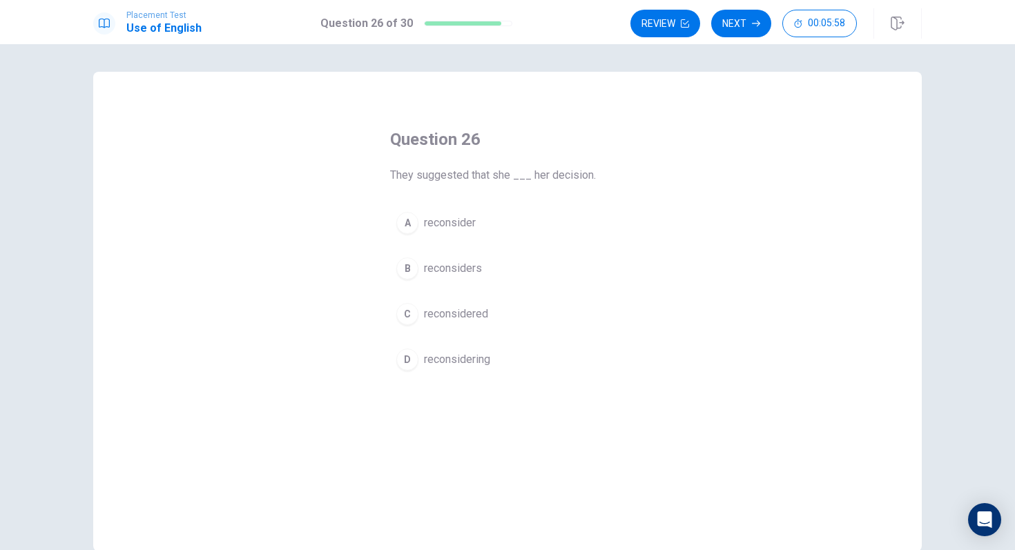
click at [412, 272] on div "B" at bounding box center [407, 268] width 22 height 22
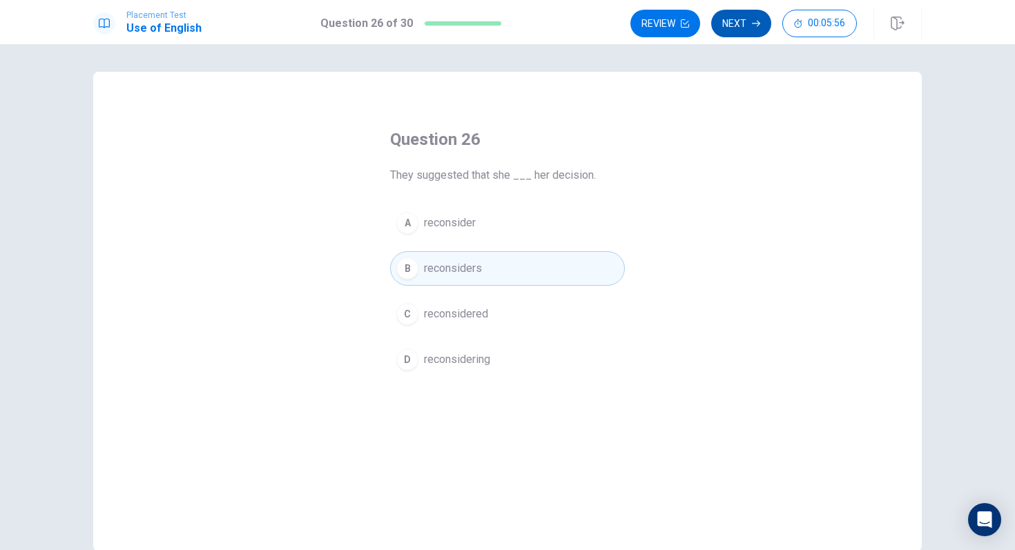
click at [752, 19] on button "Next" at bounding box center [741, 24] width 60 height 28
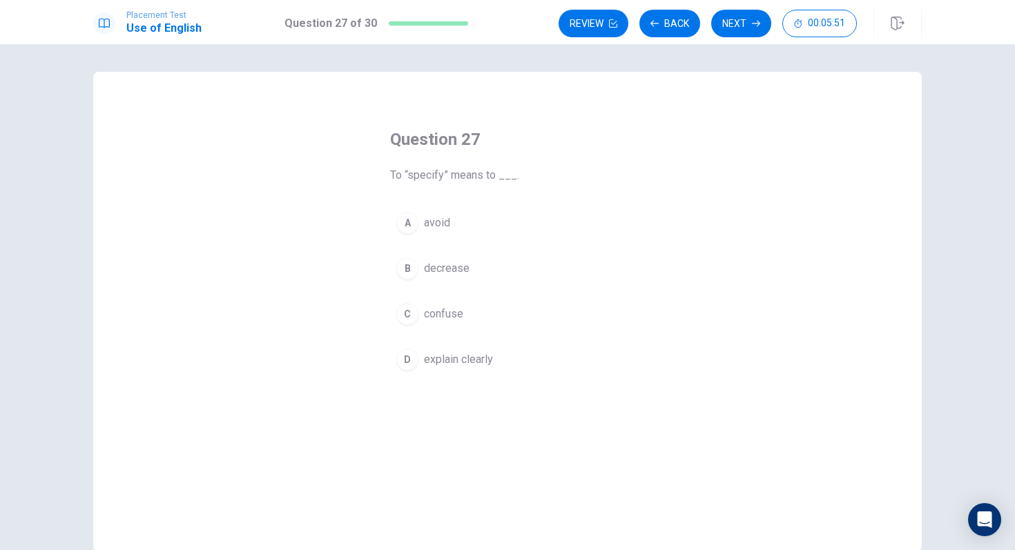
click at [402, 362] on div "D" at bounding box center [407, 360] width 22 height 22
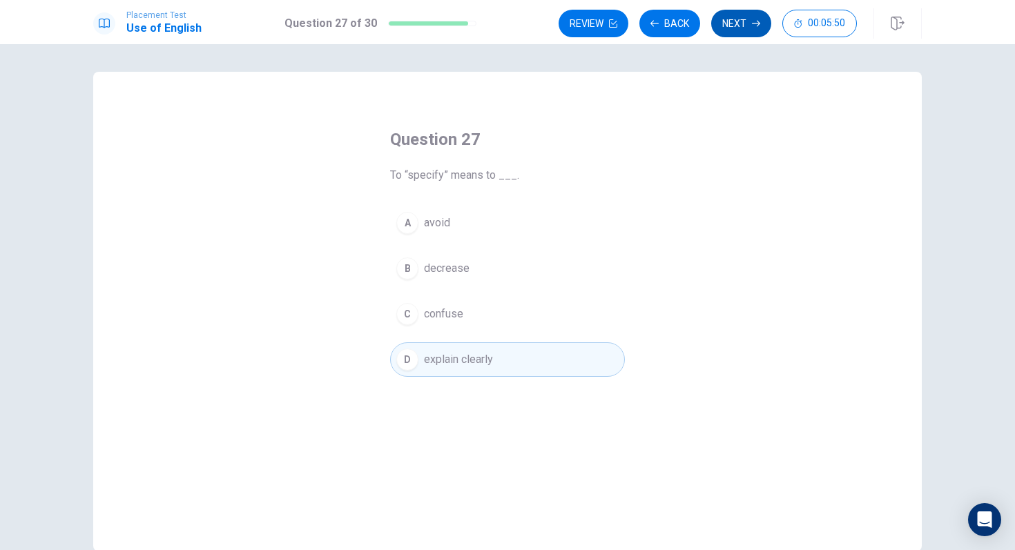
click at [734, 14] on button "Next" at bounding box center [741, 24] width 60 height 28
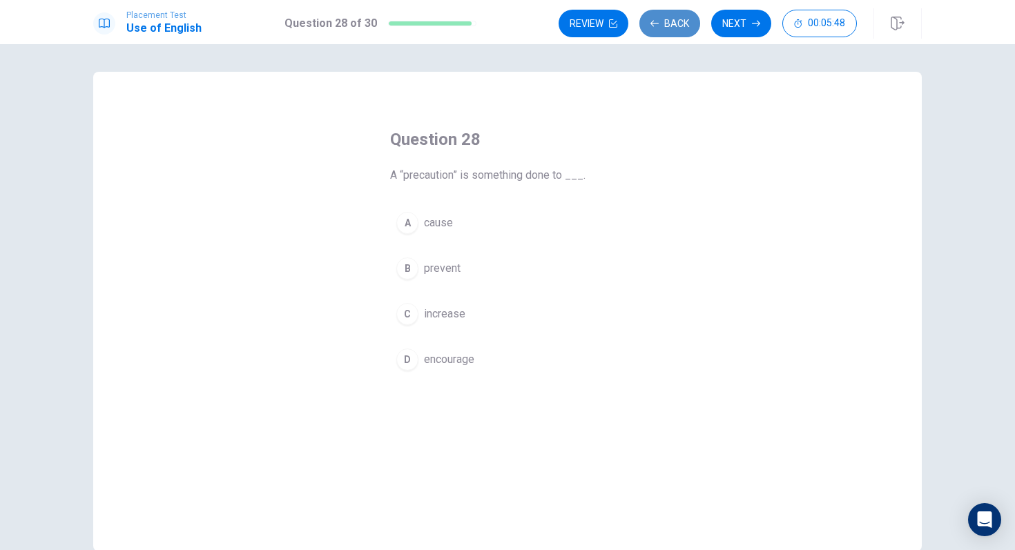
click at [687, 15] on button "Back" at bounding box center [669, 24] width 61 height 28
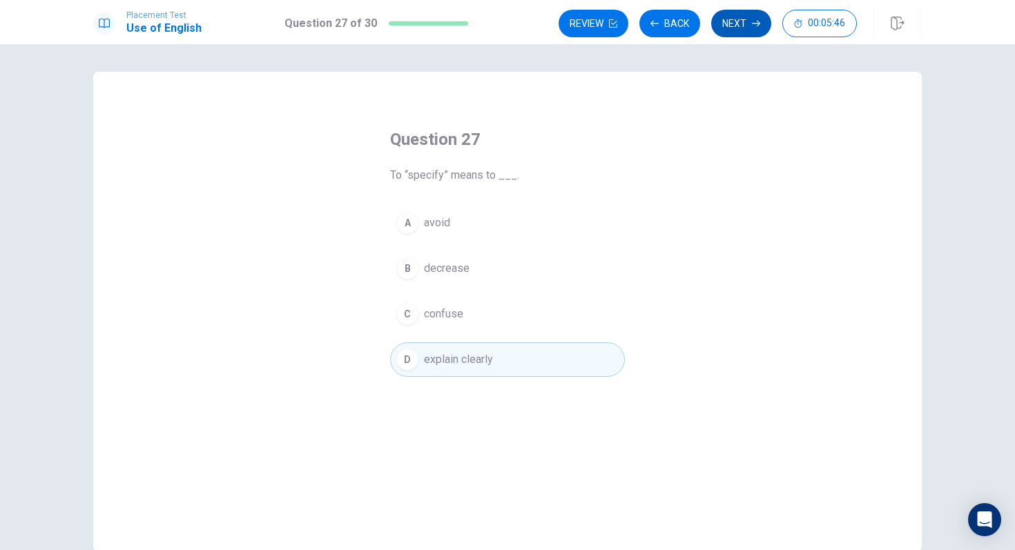
click at [725, 29] on button "Next" at bounding box center [741, 24] width 60 height 28
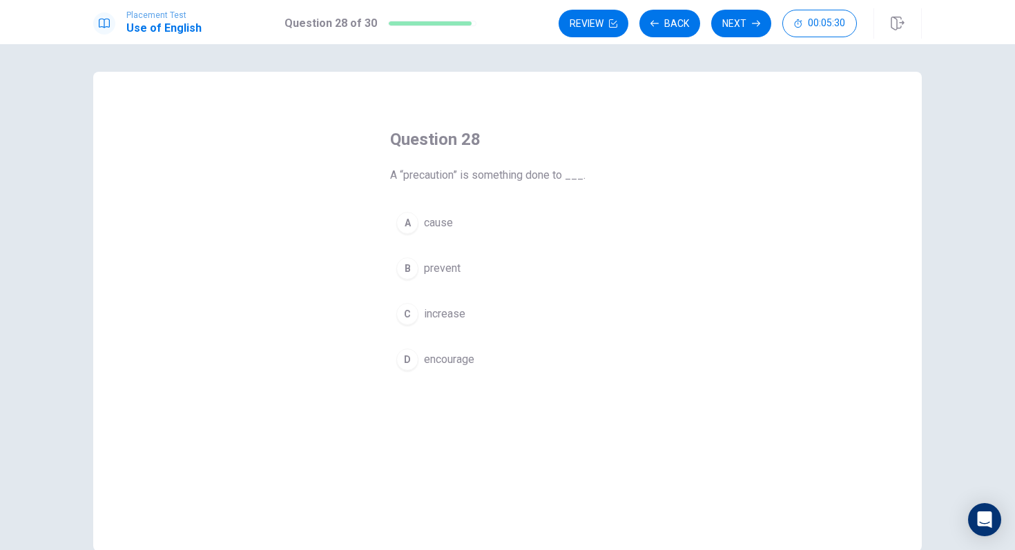
click at [409, 270] on div "B" at bounding box center [407, 268] width 22 height 22
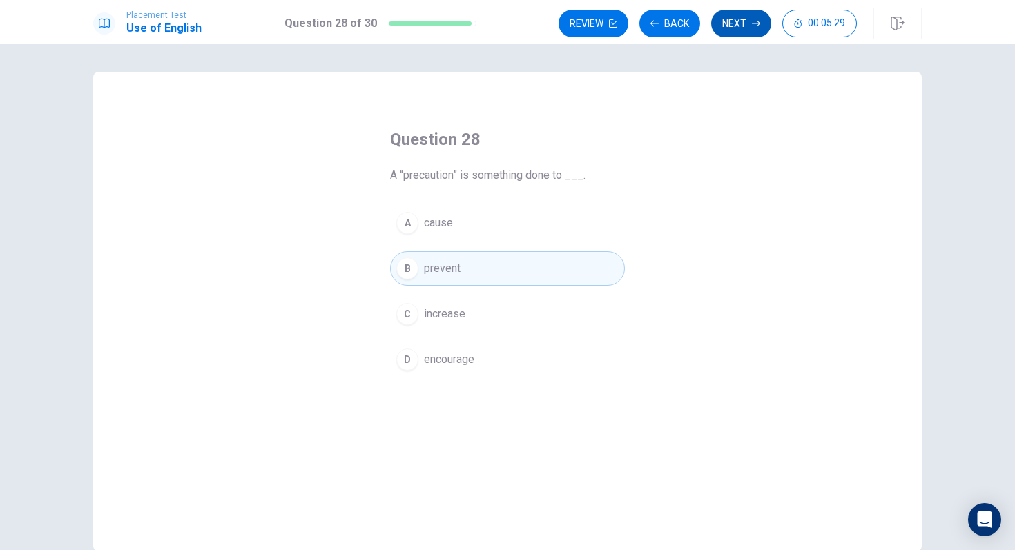
click at [753, 26] on icon "button" at bounding box center [756, 23] width 8 height 8
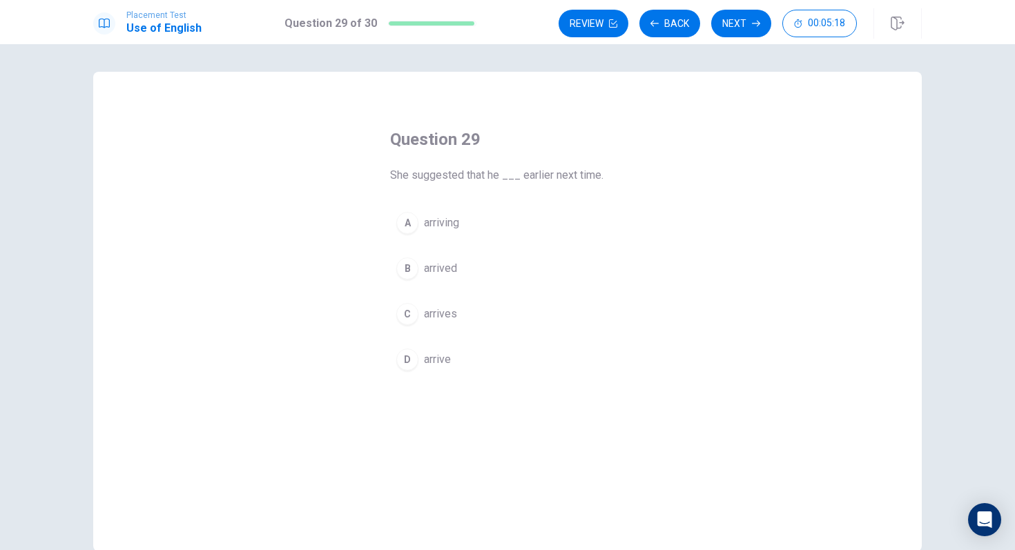
click at [407, 316] on div "C" at bounding box center [407, 314] width 22 height 22
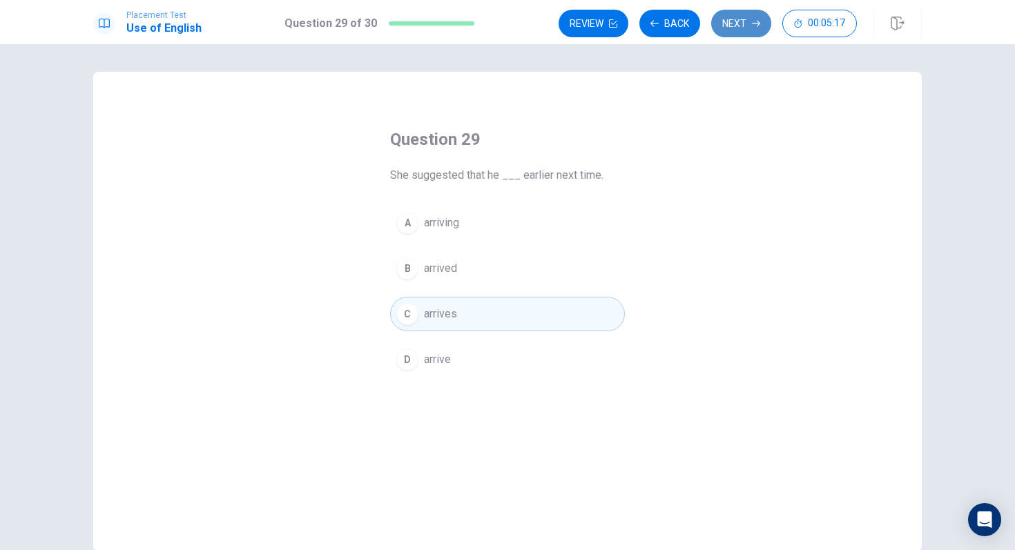
click at [741, 31] on button "Next" at bounding box center [741, 24] width 60 height 28
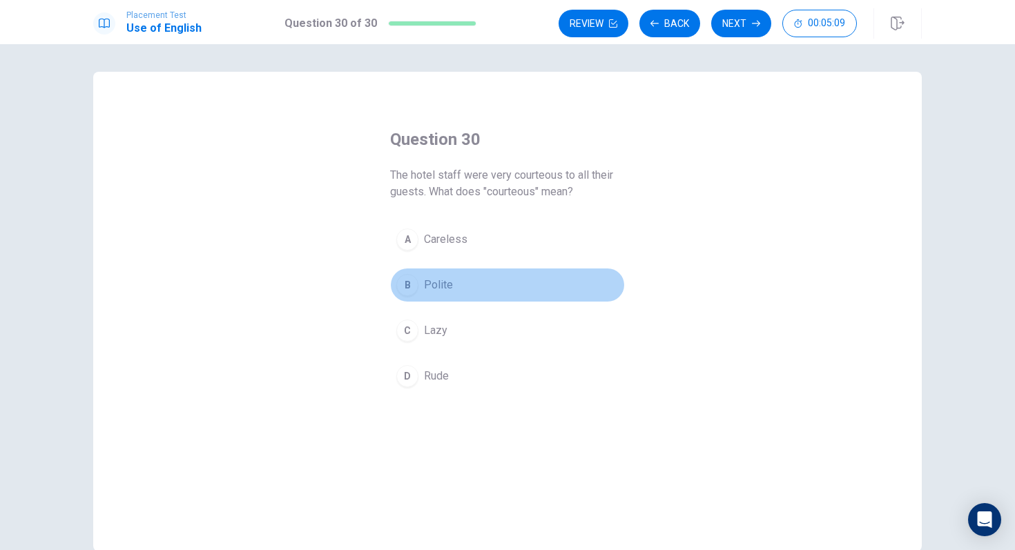
click at [403, 298] on button "B Polite" at bounding box center [507, 285] width 235 height 35
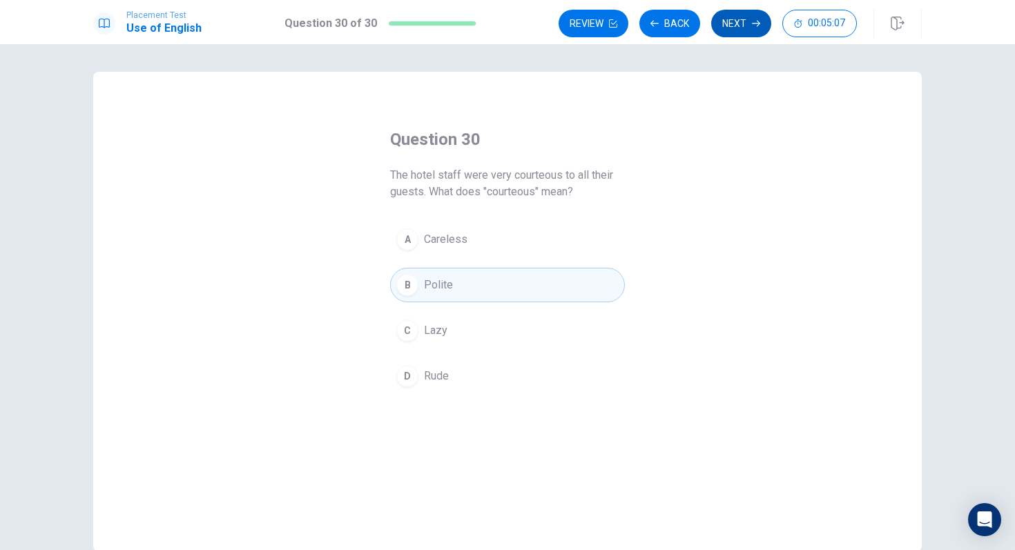
click at [736, 27] on button "Next" at bounding box center [741, 24] width 60 height 28
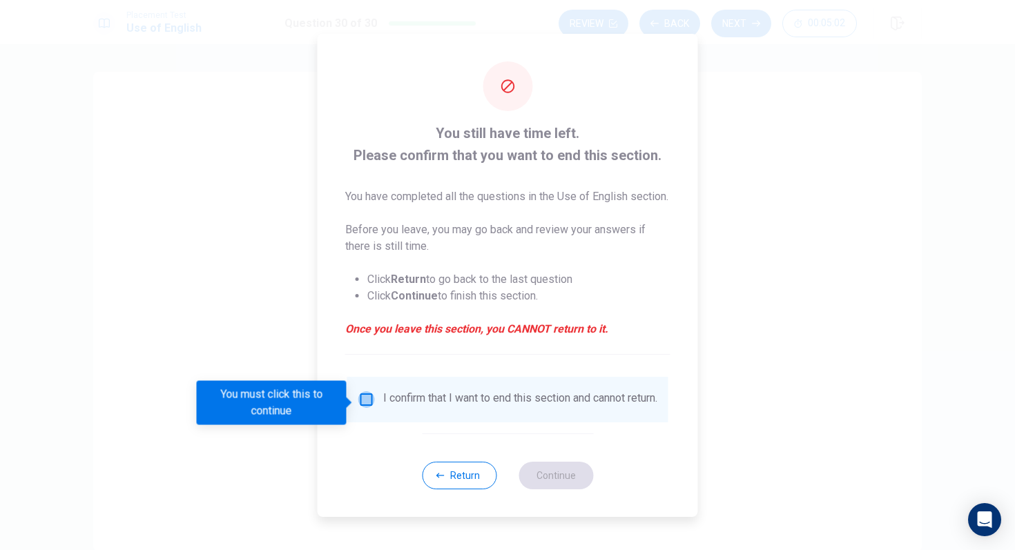
click at [365, 407] on input "You must click this to continue" at bounding box center [366, 399] width 17 height 17
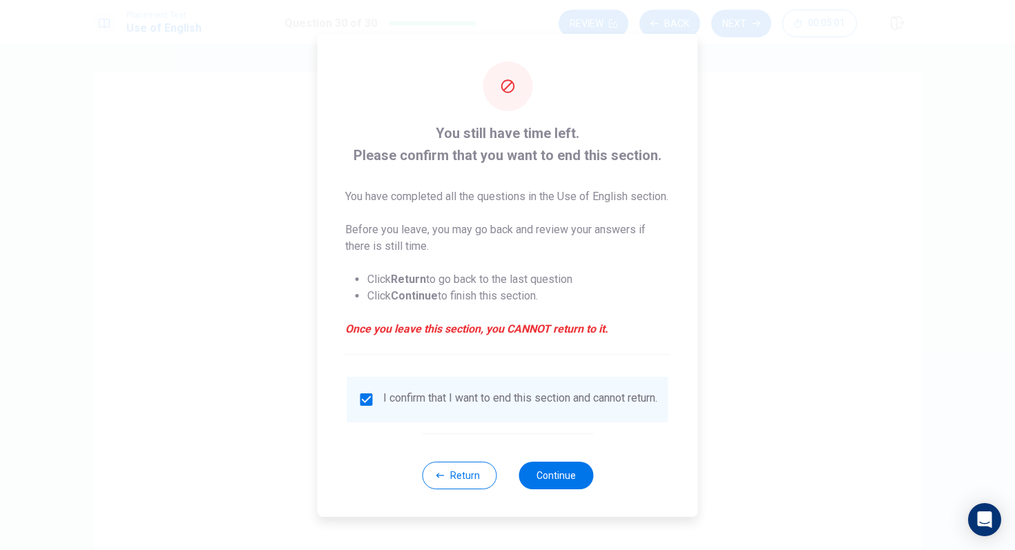
click at [548, 460] on div "Return Continue" at bounding box center [507, 475] width 171 height 84
click at [549, 460] on button "Continue" at bounding box center [555, 476] width 75 height 28
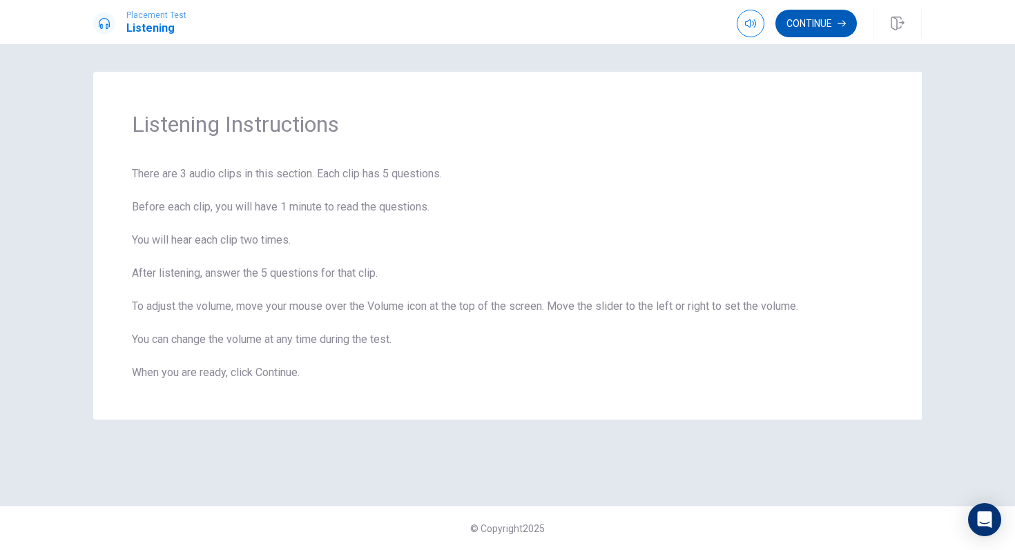
click at [814, 26] on button "Continue" at bounding box center [815, 24] width 81 height 28
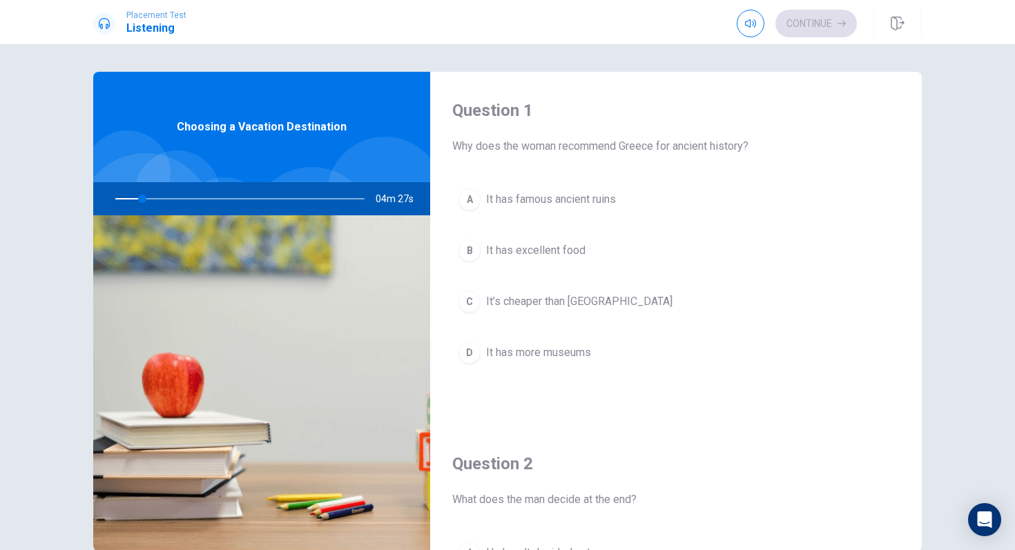
drag, startPoint x: 145, startPoint y: 200, endPoint x: 167, endPoint y: 200, distance: 22.1
click at [167, 200] on div at bounding box center [237, 198] width 277 height 33
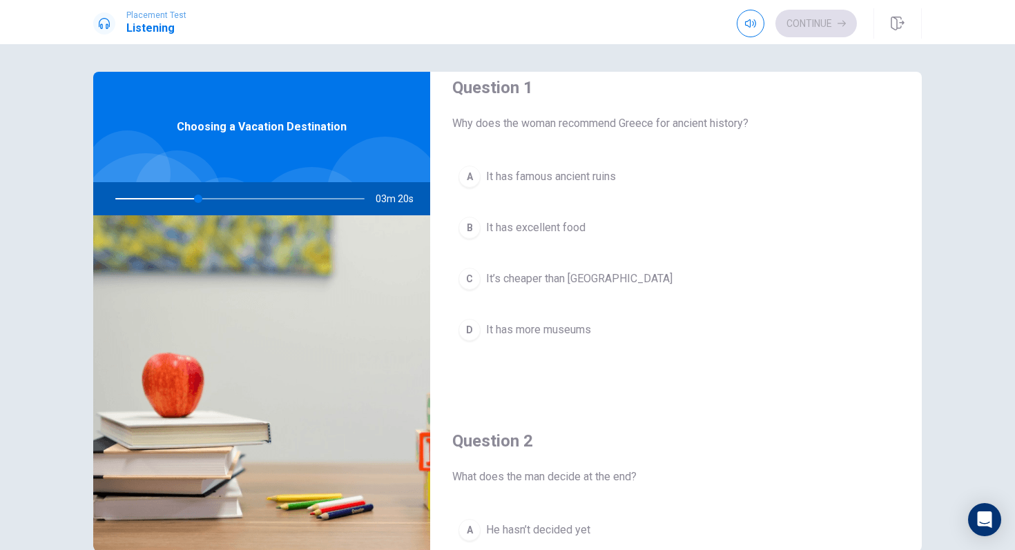
scroll to position [12, 0]
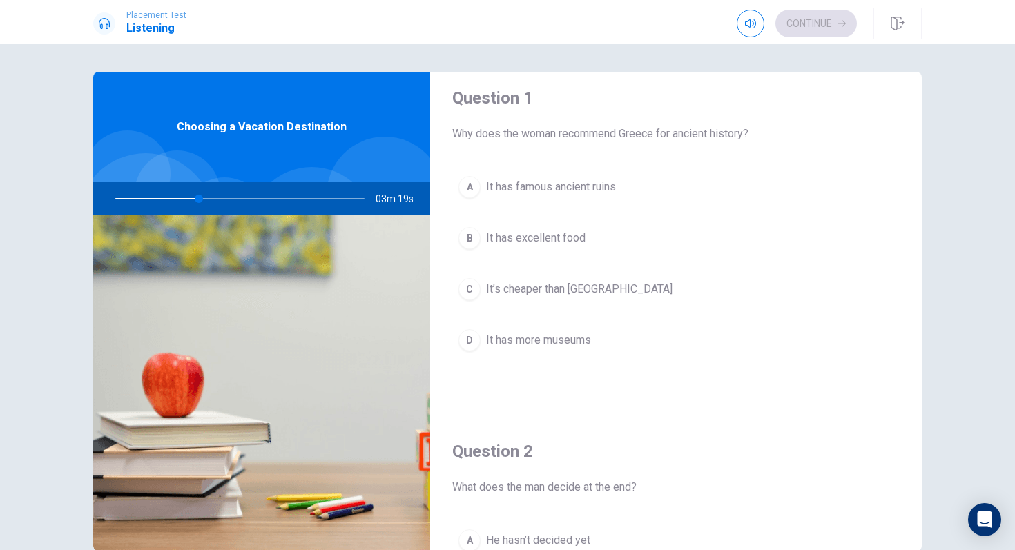
click at [491, 175] on button "A It has famous ancient ruins" at bounding box center [675, 187] width 447 height 35
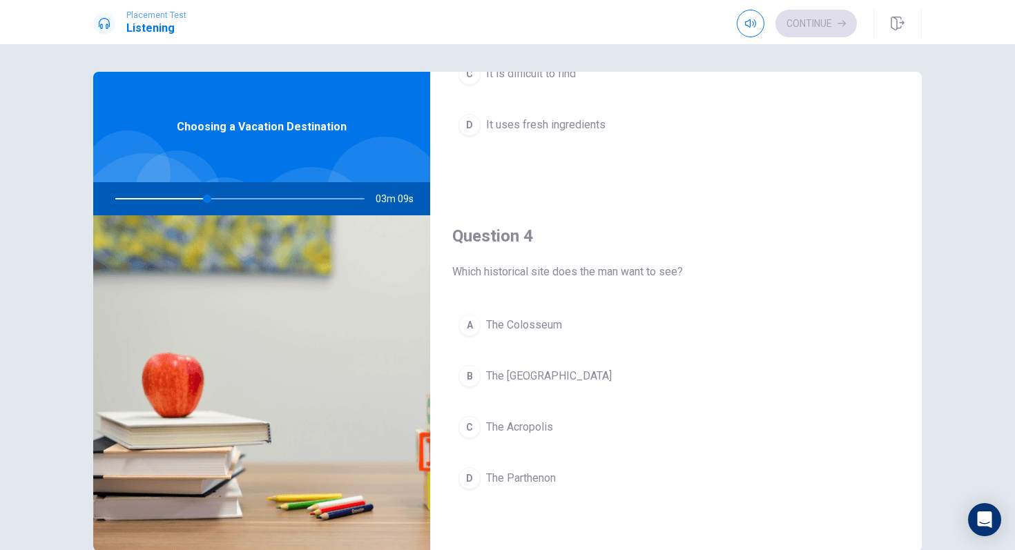
scroll to position [945, 0]
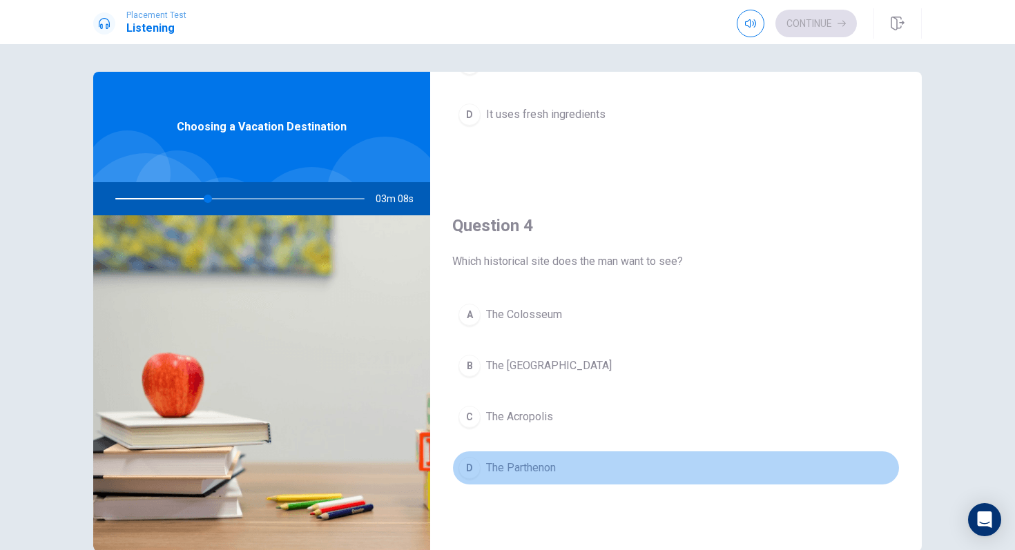
click at [463, 460] on div "D" at bounding box center [469, 468] width 22 height 22
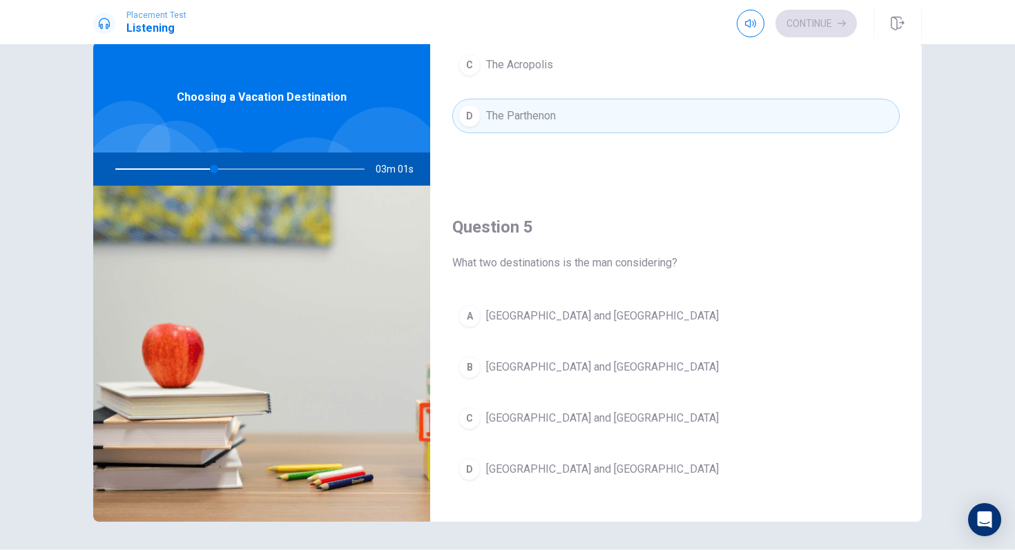
scroll to position [1270, 0]
click at [479, 460] on div "D" at bounding box center [469, 467] width 22 height 22
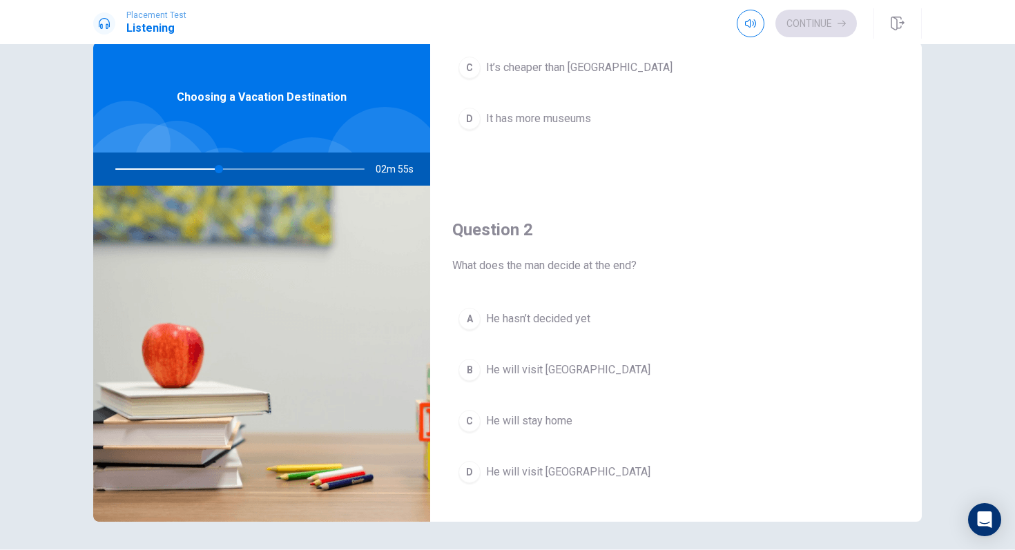
scroll to position [197, 0]
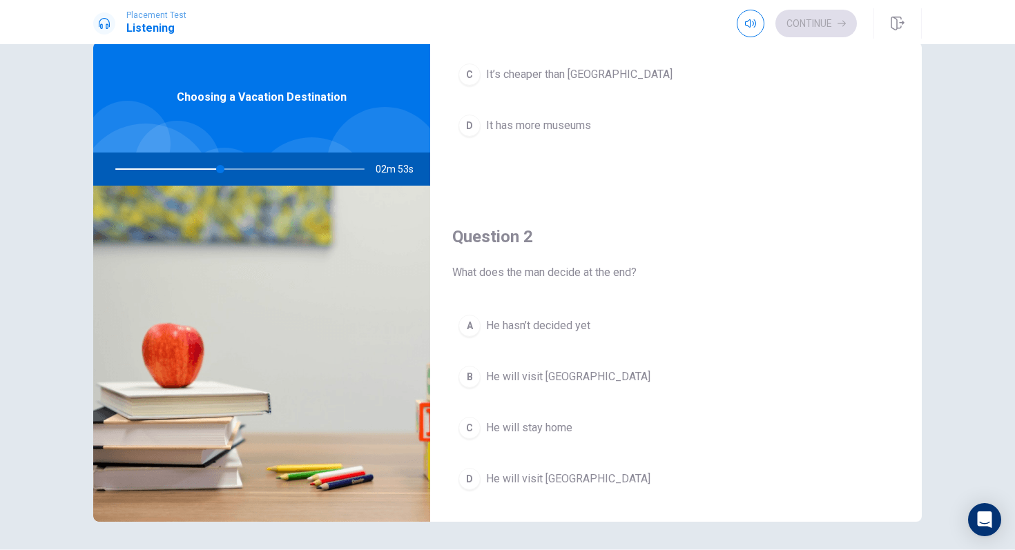
click at [538, 460] on span "He will visit [GEOGRAPHIC_DATA]" at bounding box center [568, 479] width 164 height 17
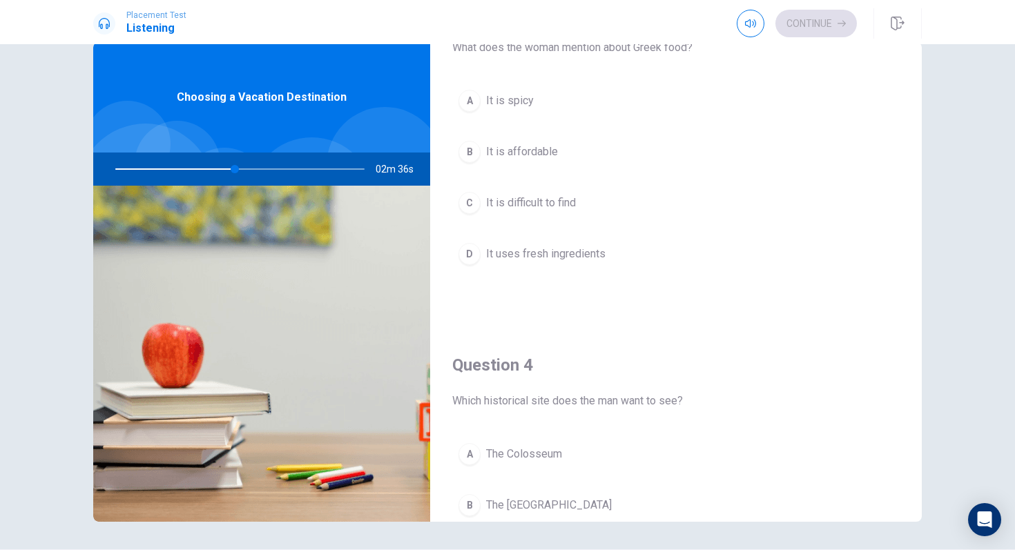
scroll to position [774, 0]
click at [478, 253] on div "D" at bounding box center [469, 255] width 22 height 22
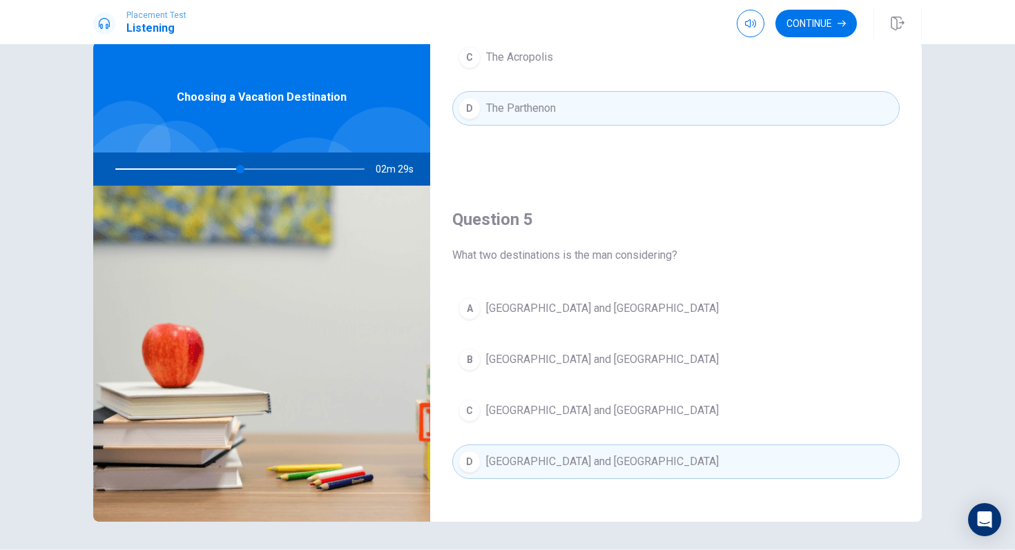
scroll to position [1287, 0]
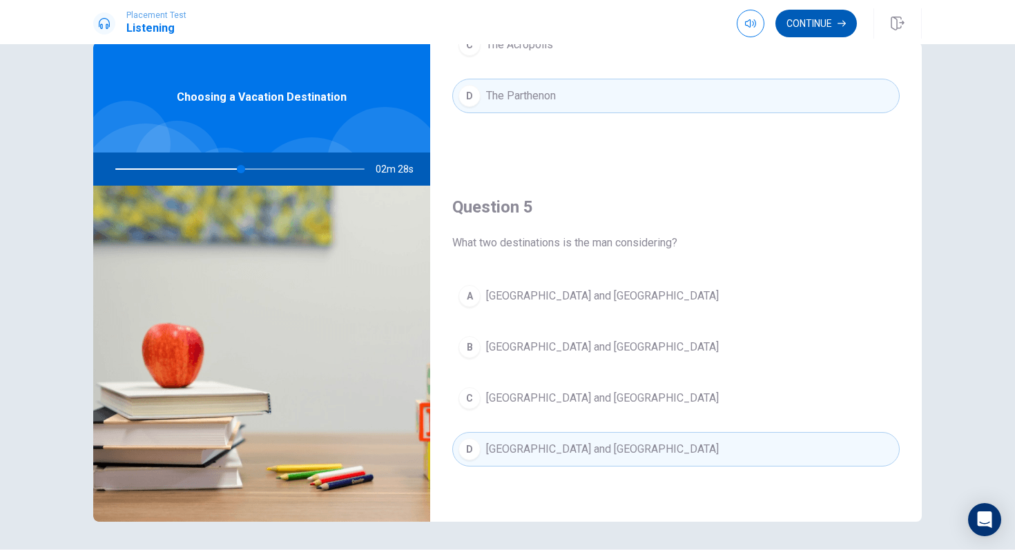
click at [827, 23] on button "Continue" at bounding box center [815, 24] width 81 height 28
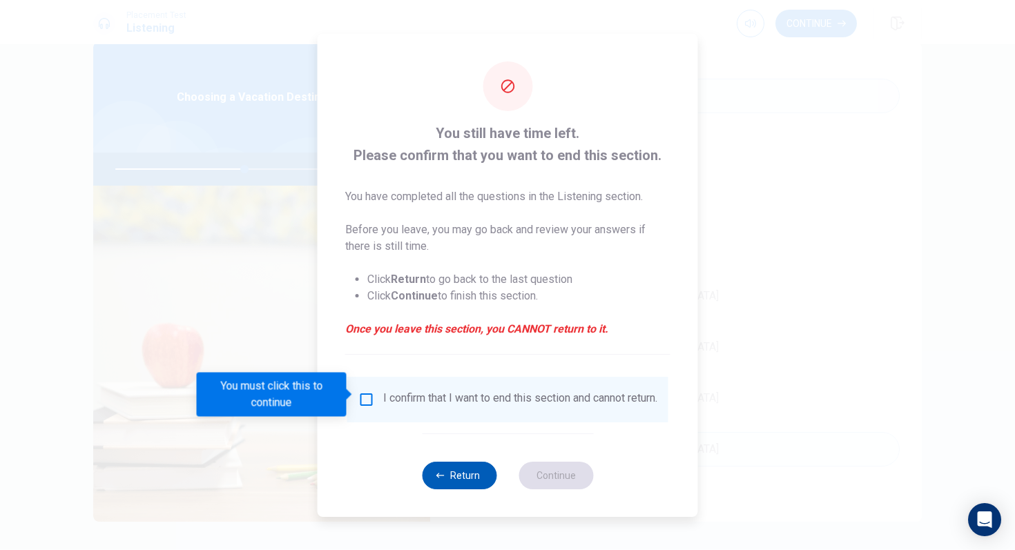
click at [441, 460] on button "Return" at bounding box center [459, 476] width 75 height 28
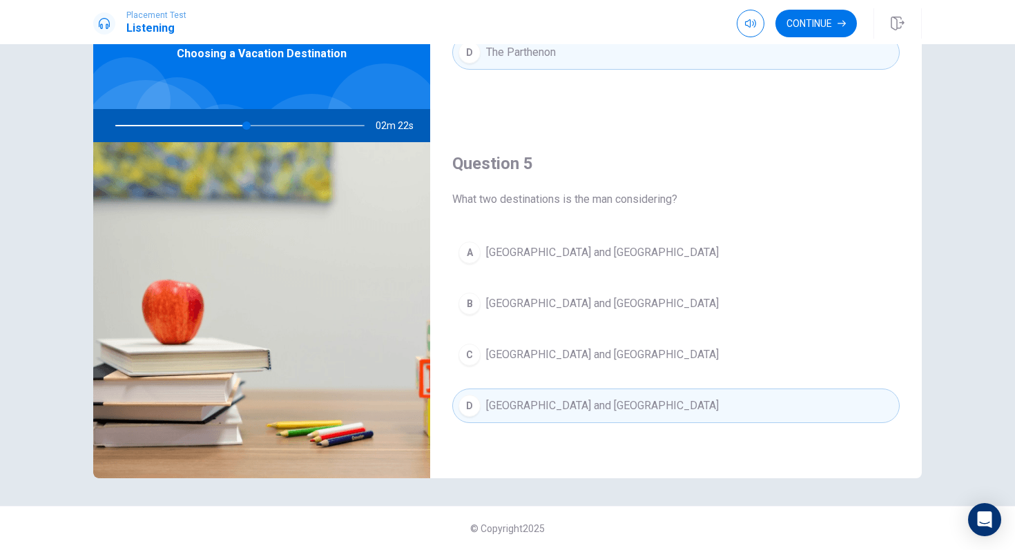
scroll to position [0, 0]
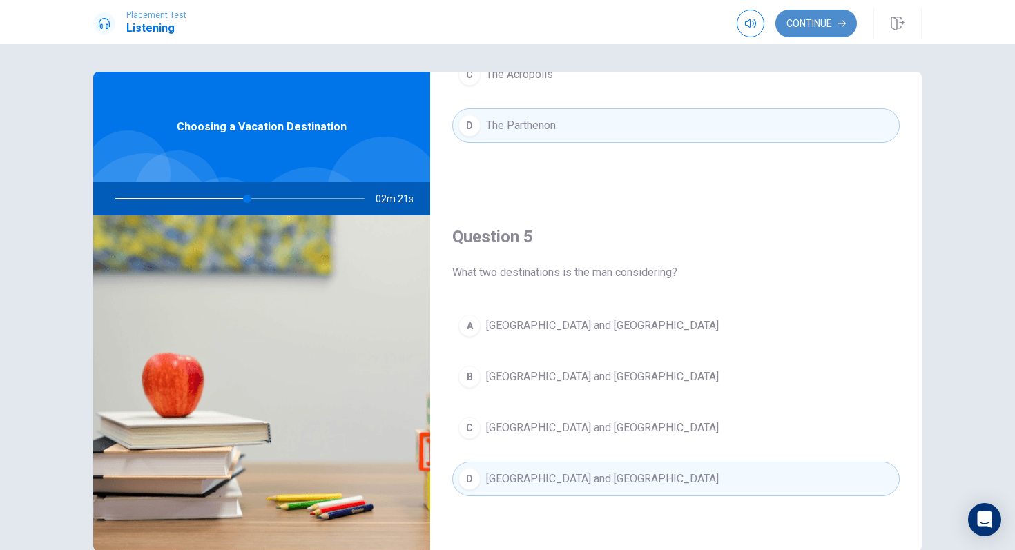
click at [804, 11] on button "Continue" at bounding box center [815, 24] width 81 height 28
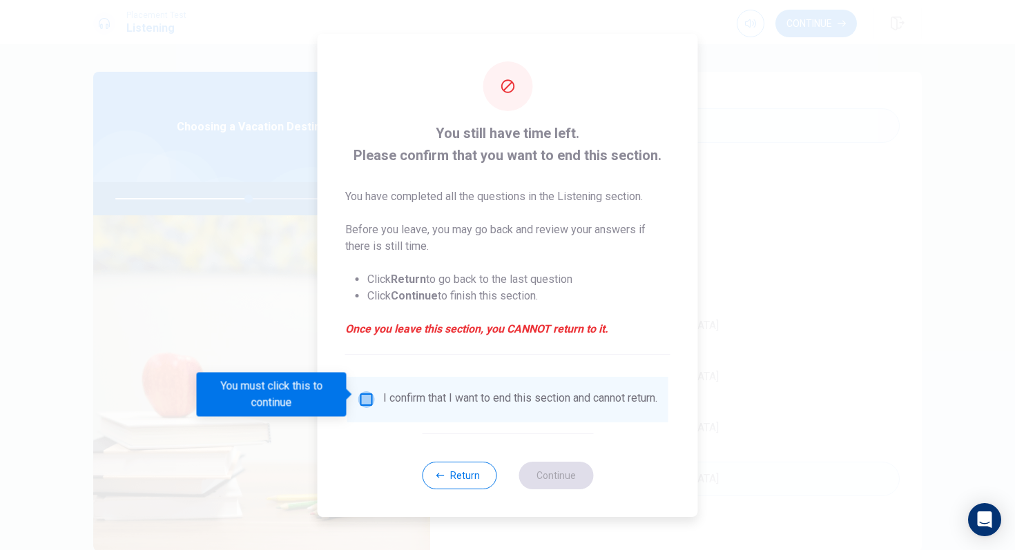
click at [360, 399] on input "You must click this to continue" at bounding box center [366, 399] width 17 height 17
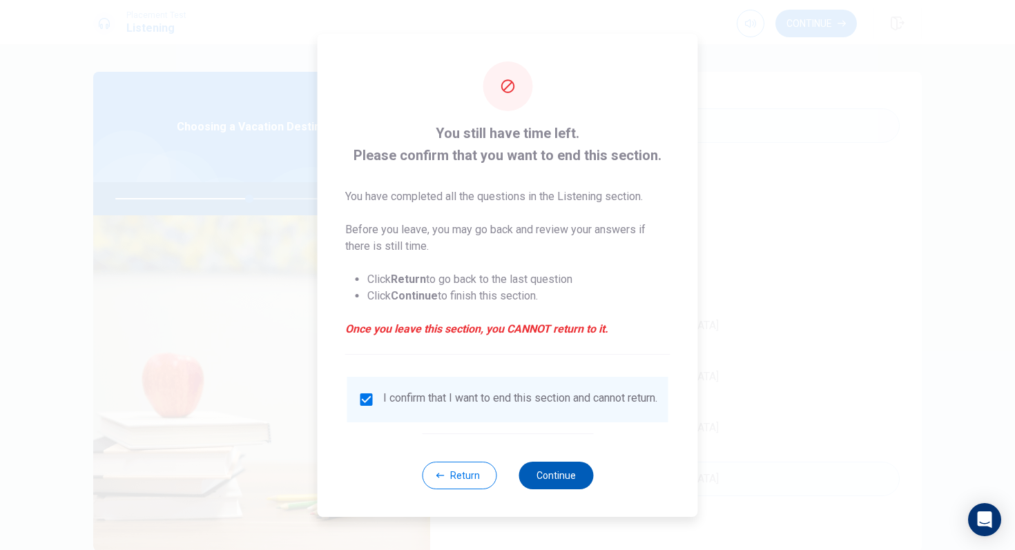
click at [548, 460] on button "Continue" at bounding box center [555, 476] width 75 height 28
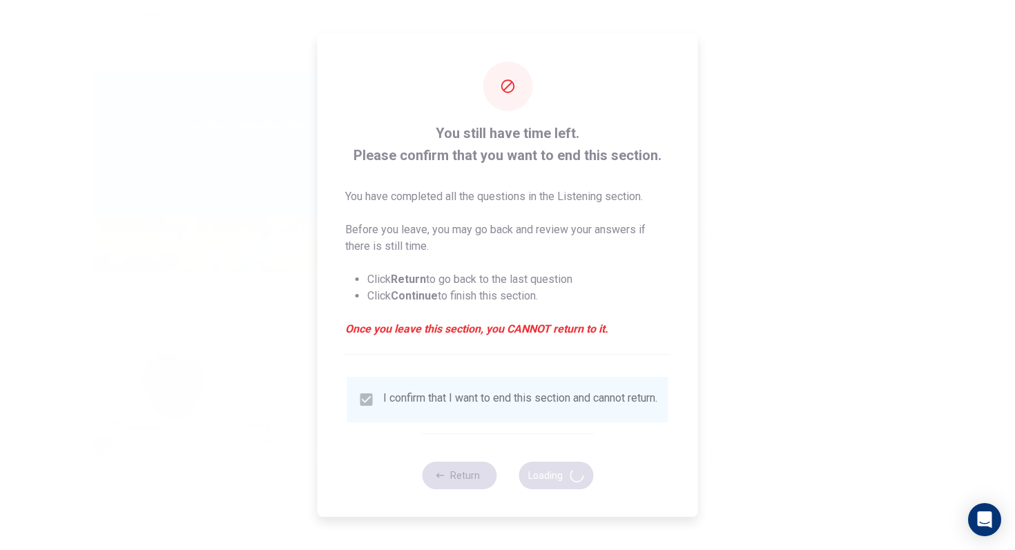
type input "55"
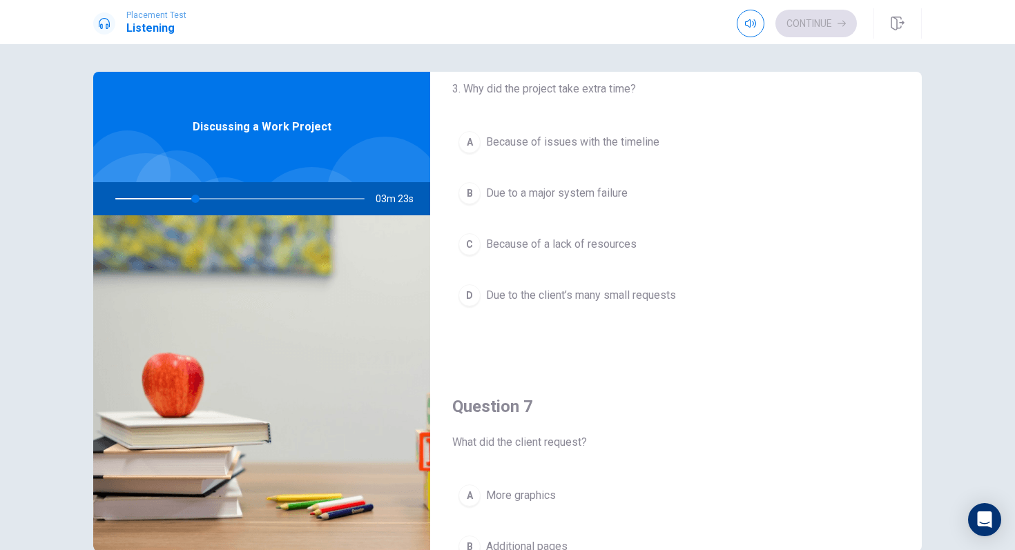
scroll to position [54, 0]
click at [471, 306] on div "D" at bounding box center [469, 299] width 22 height 22
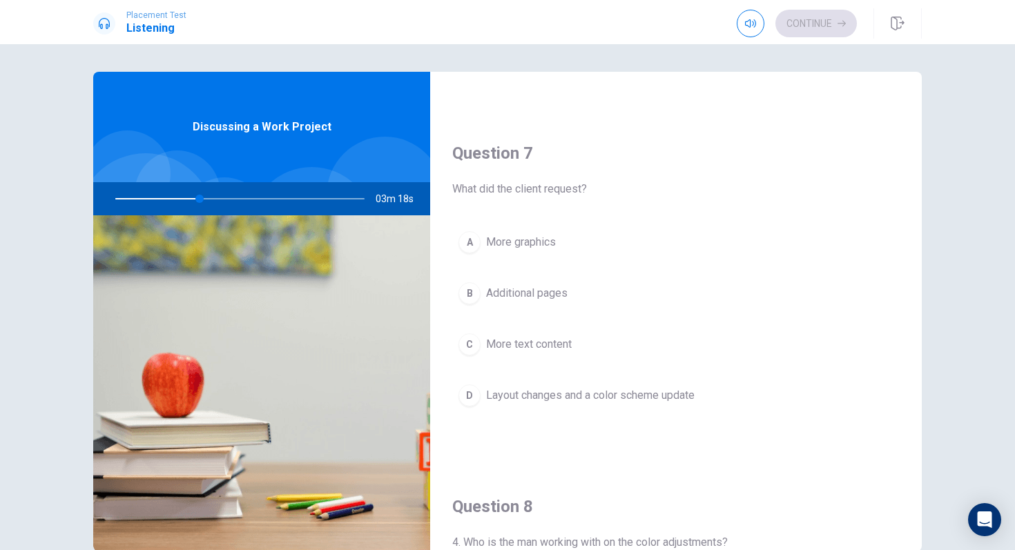
scroll to position [315, 0]
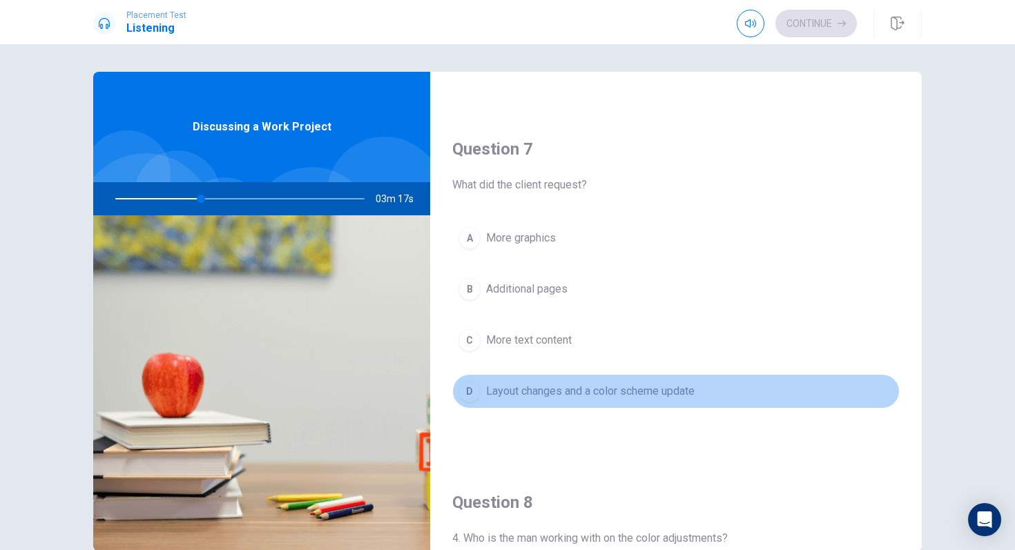
click at [499, 389] on span "Layout changes and a color scheme update" at bounding box center [590, 391] width 208 height 17
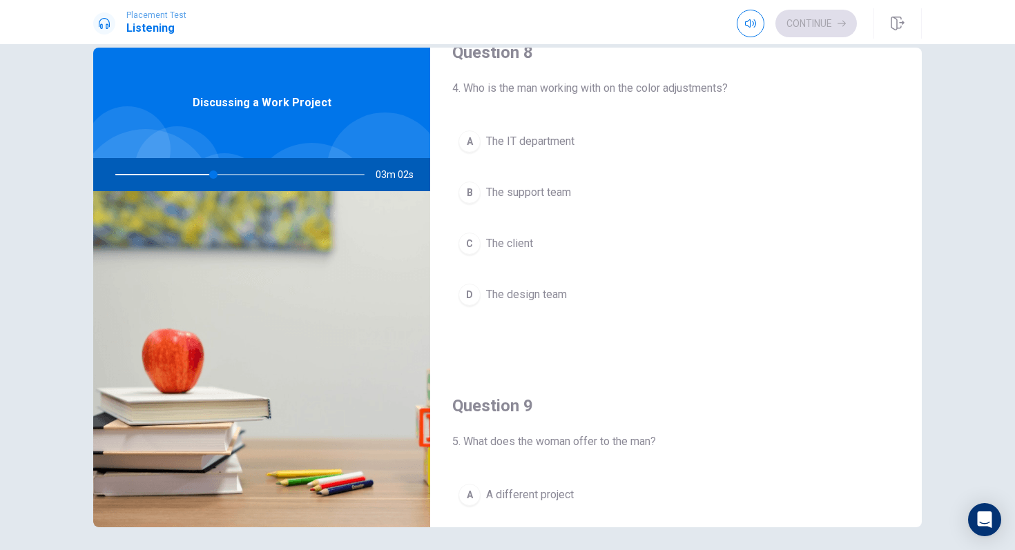
scroll to position [726, 0]
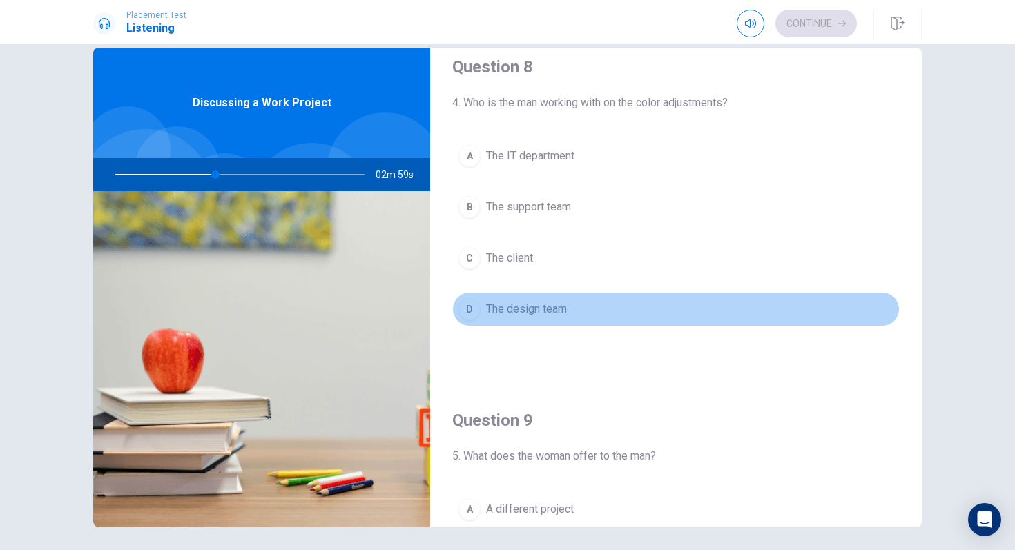
click at [496, 313] on span "The design team" at bounding box center [526, 309] width 81 height 17
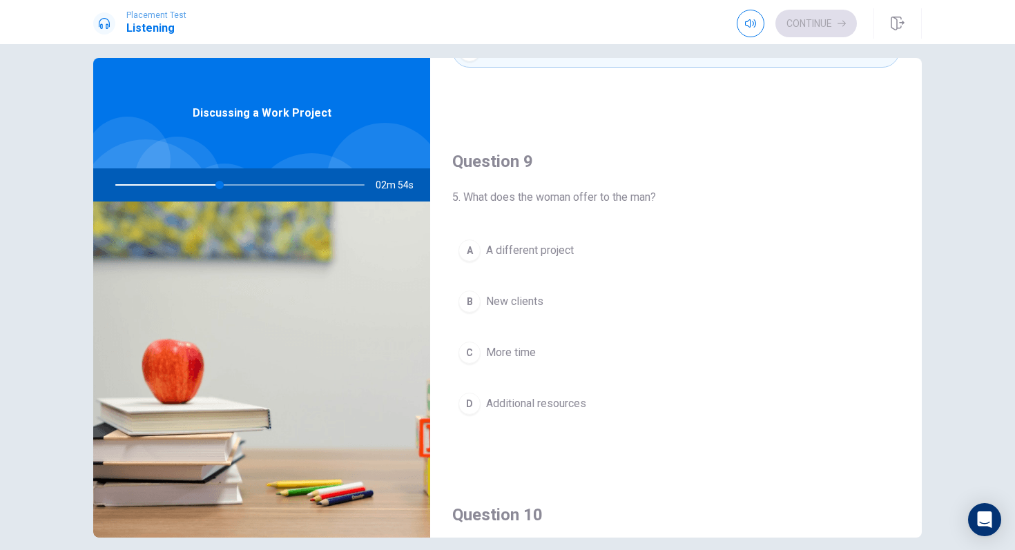
scroll to position [1037, 0]
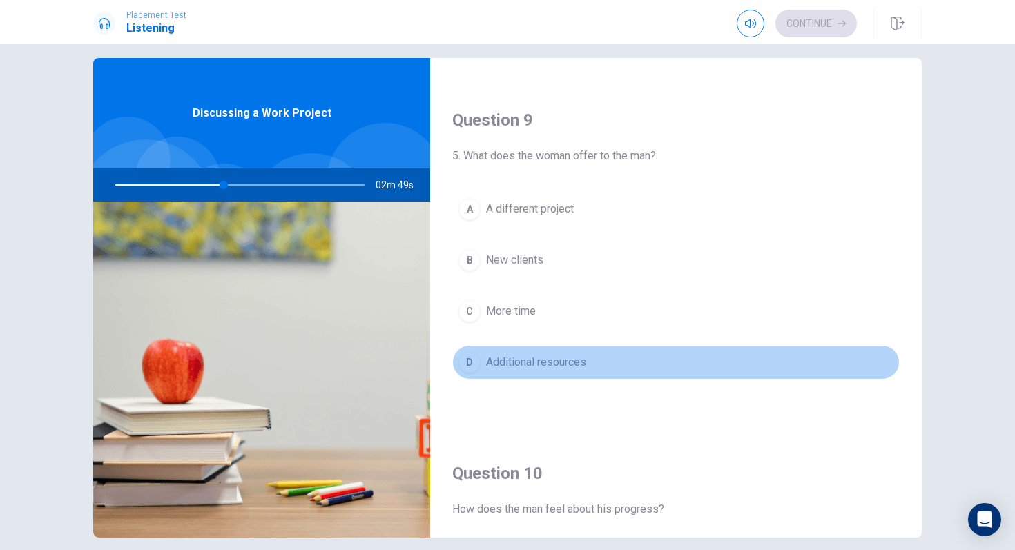
click at [494, 362] on span "Additional resources" at bounding box center [536, 362] width 100 height 17
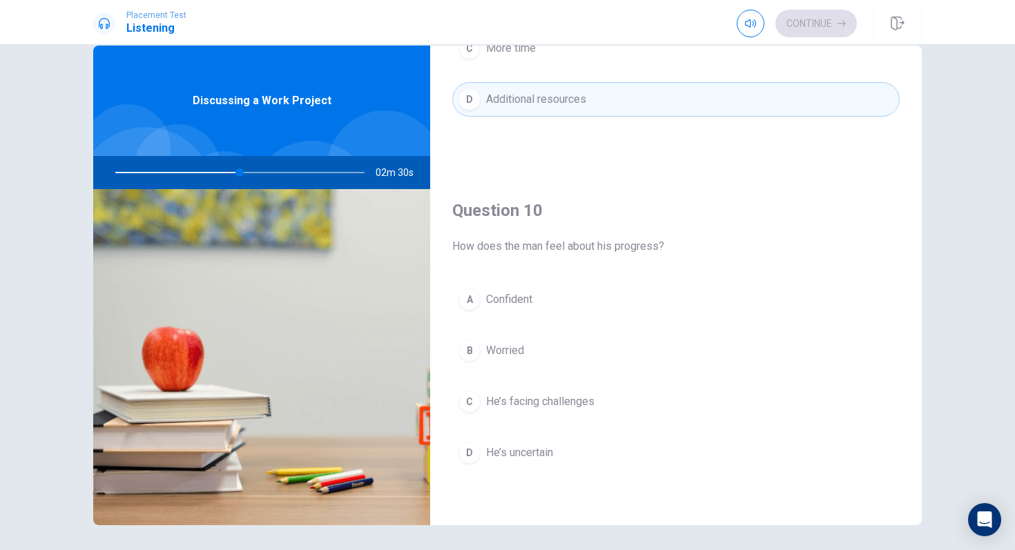
scroll to position [21, 0]
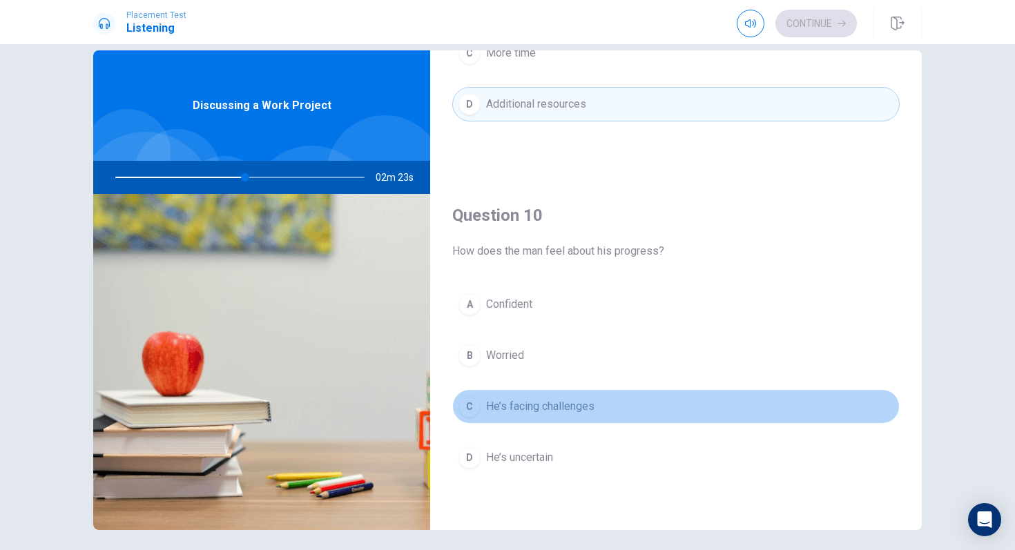
click at [556, 411] on span "He’s facing challenges" at bounding box center [540, 406] width 108 height 17
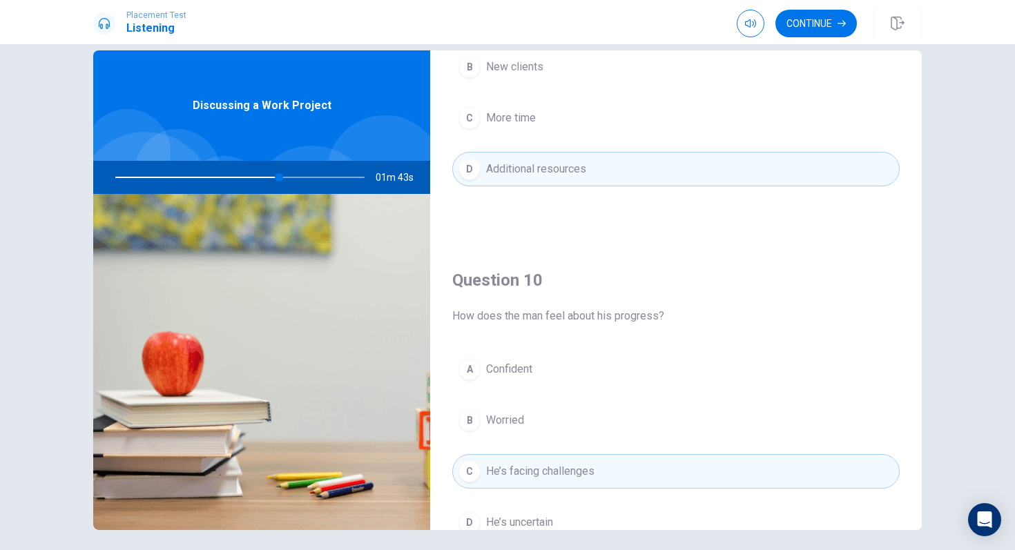
scroll to position [1287, 0]
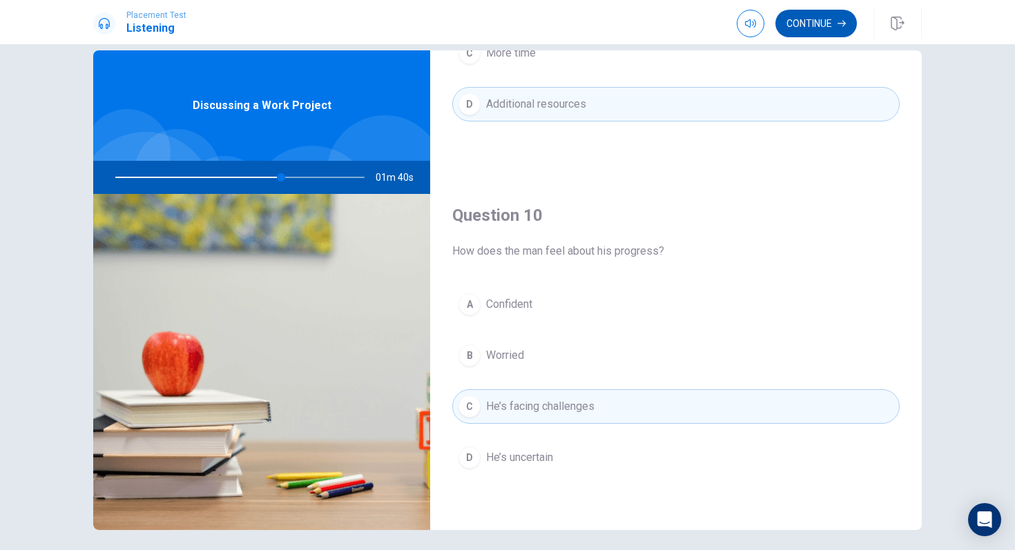
click at [821, 32] on button "Continue" at bounding box center [815, 24] width 81 height 28
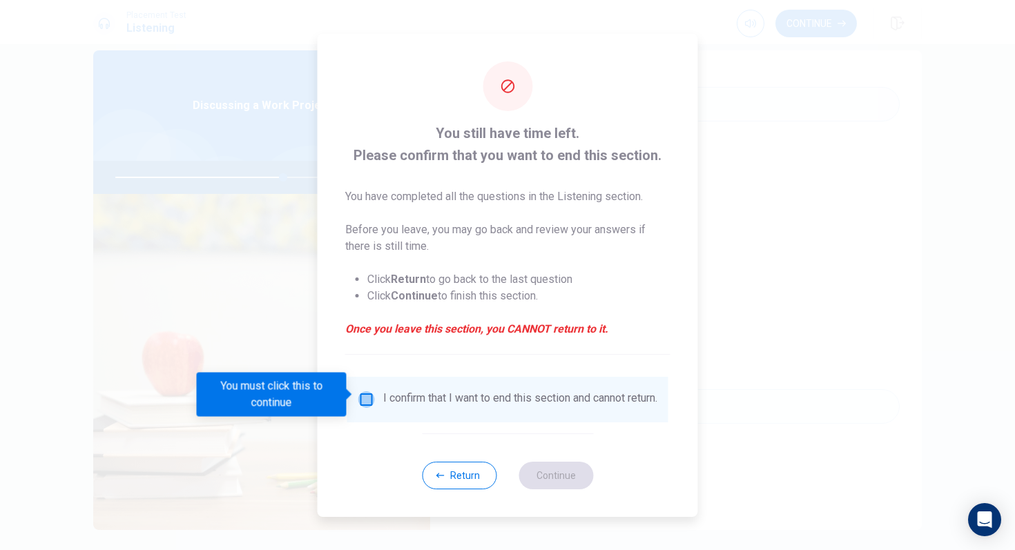
click at [365, 398] on input "You must click this to continue" at bounding box center [366, 399] width 17 height 17
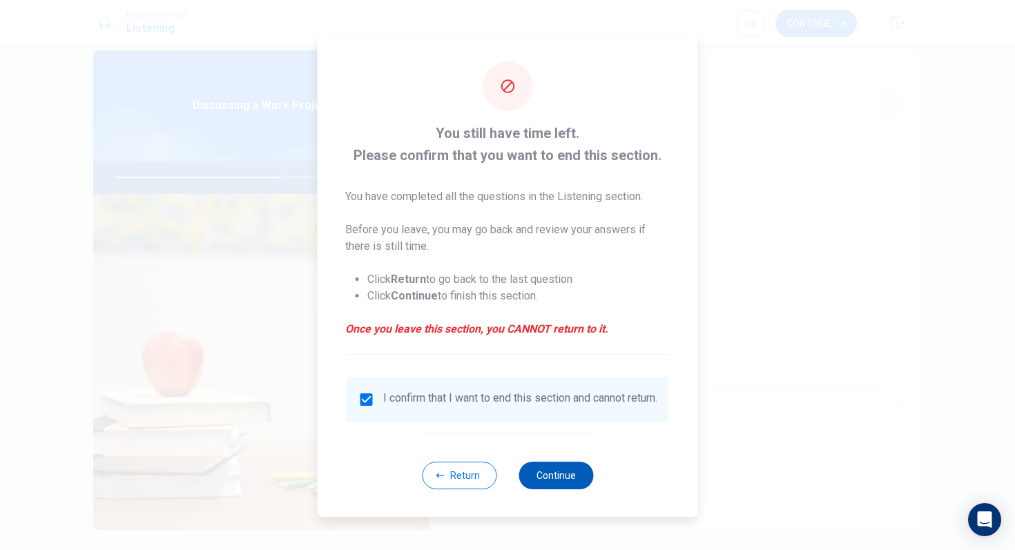
click at [570, 460] on button "Continue" at bounding box center [555, 476] width 75 height 28
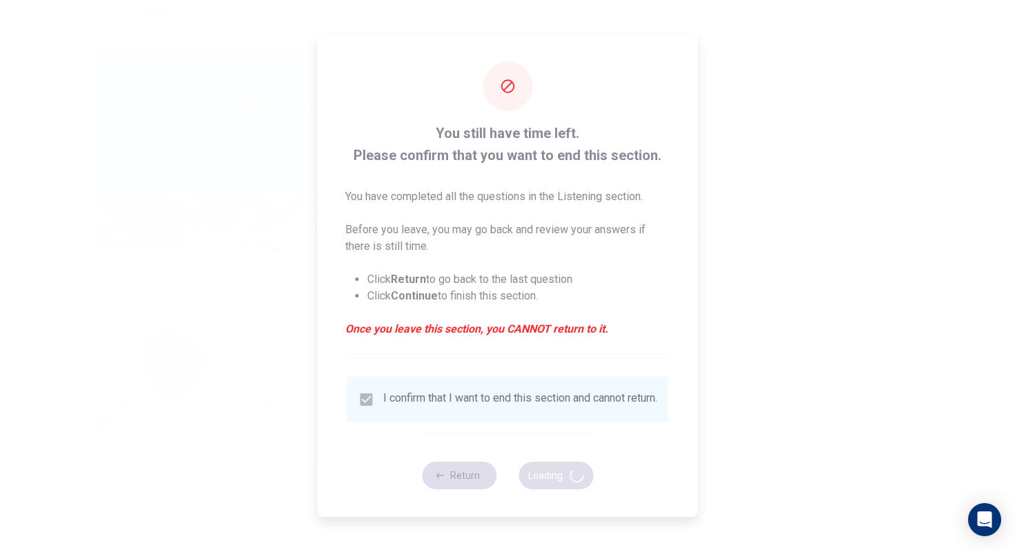
type input "68"
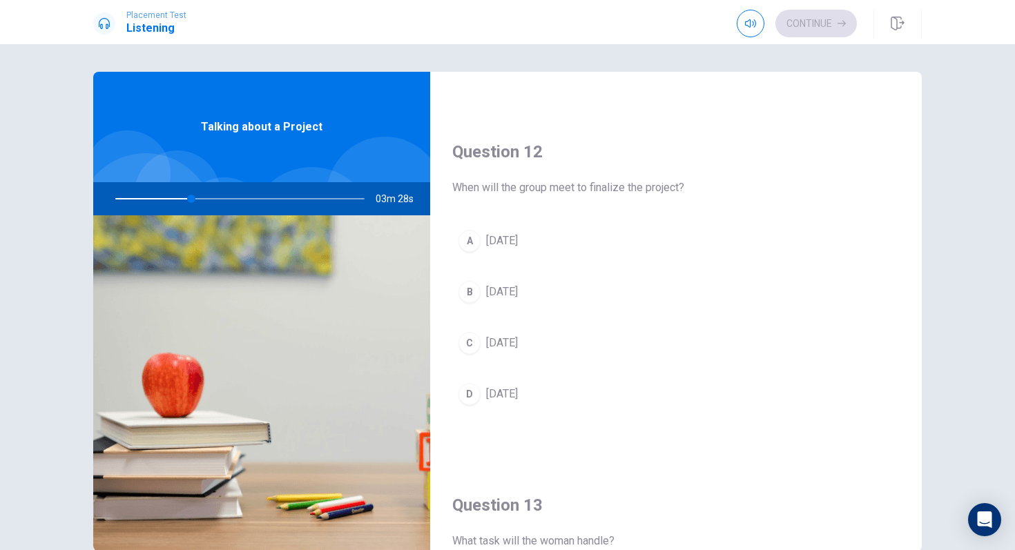
scroll to position [332, 0]
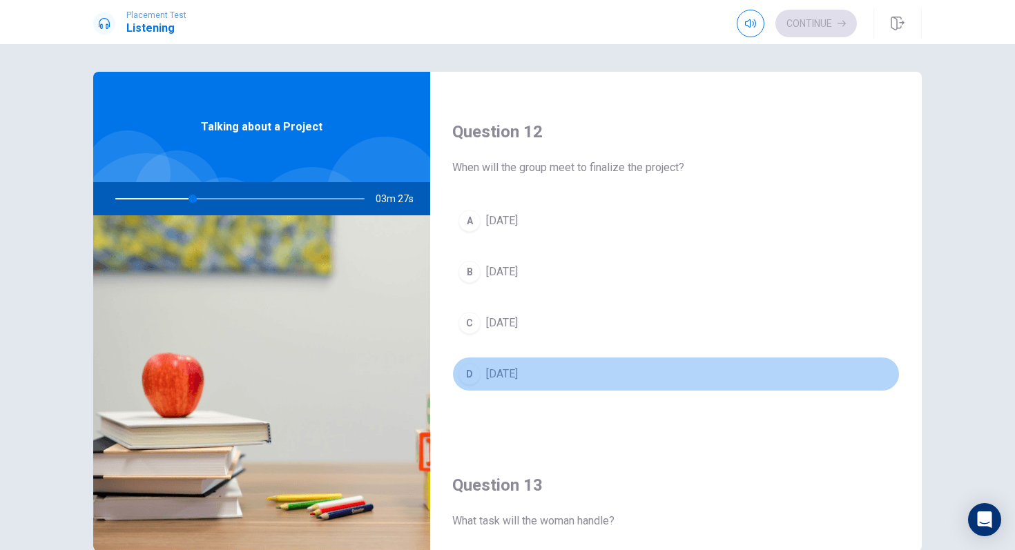
click at [503, 378] on span "[DATE]" at bounding box center [502, 374] width 32 height 17
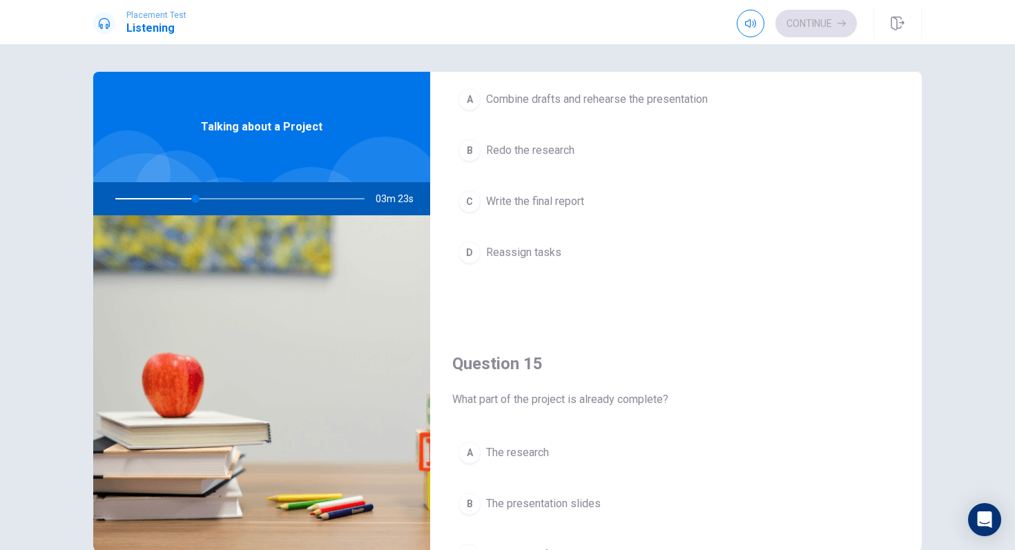
scroll to position [1287, 0]
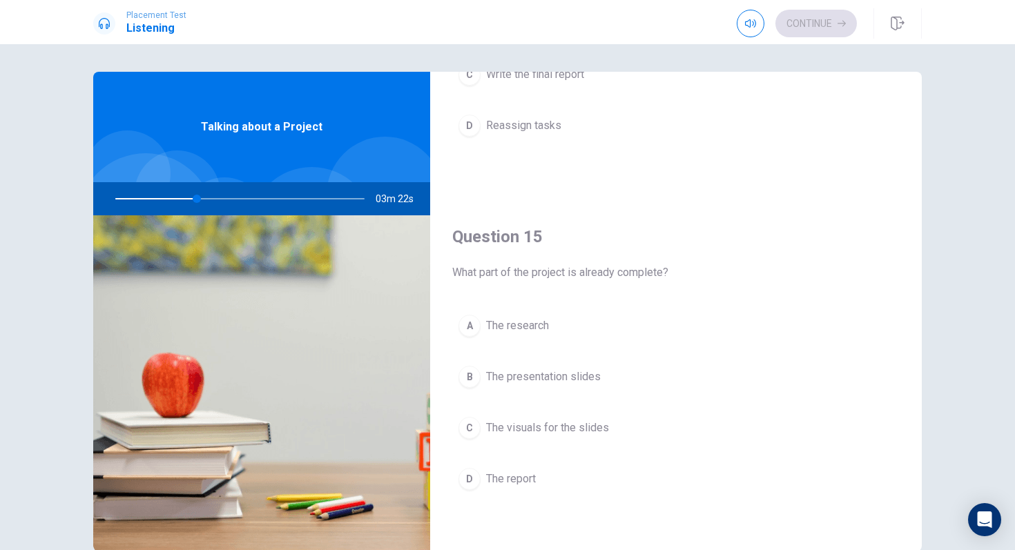
click at [554, 331] on button "A The research" at bounding box center [675, 326] width 447 height 35
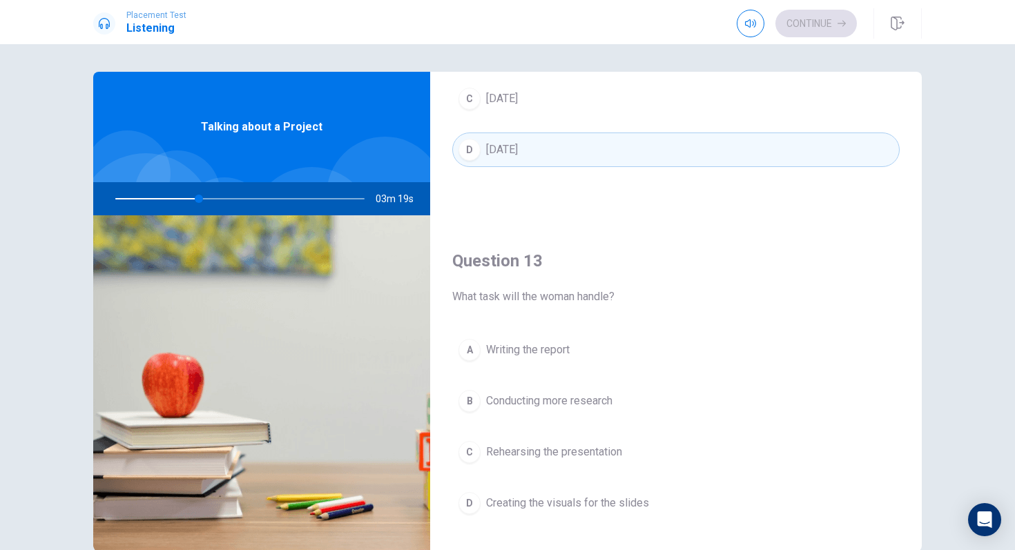
scroll to position [565, 0]
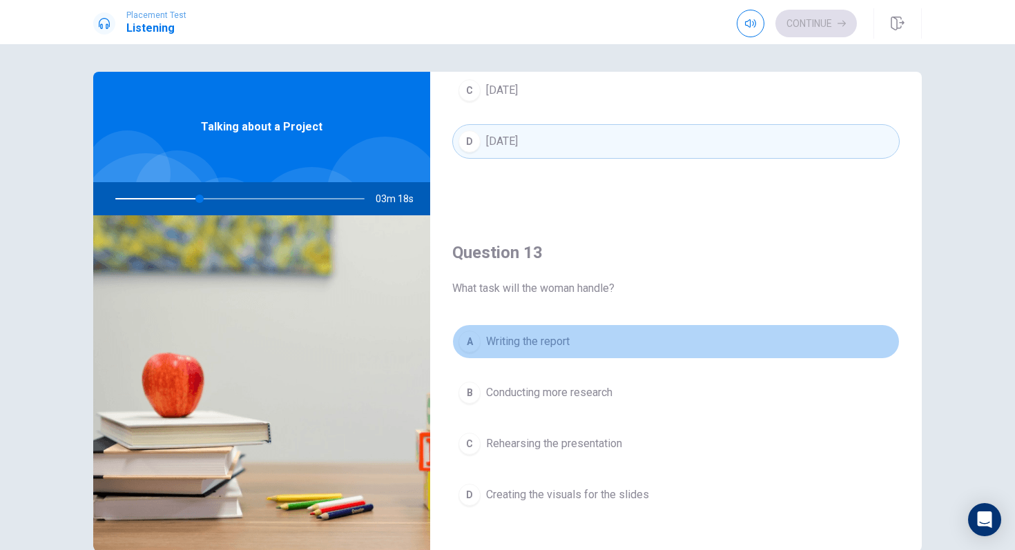
click at [560, 348] on span "Writing the report" at bounding box center [528, 341] width 84 height 17
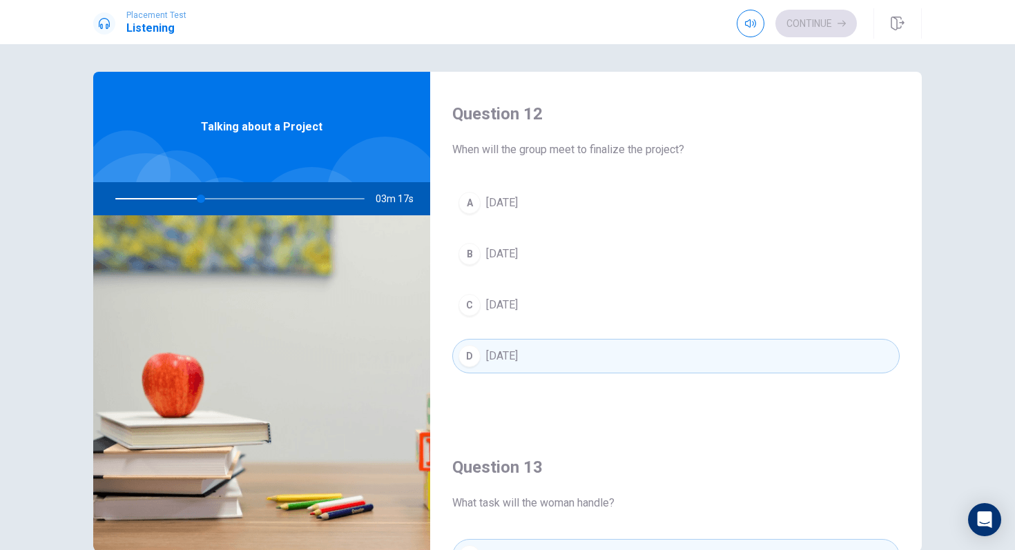
scroll to position [0, 0]
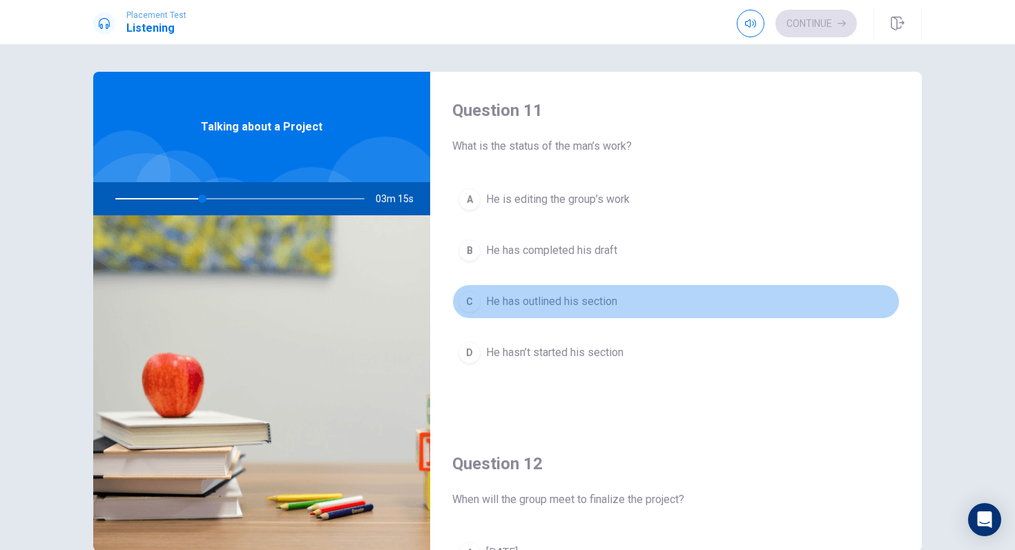
click at [586, 304] on span "He has outlined his section" at bounding box center [551, 301] width 131 height 17
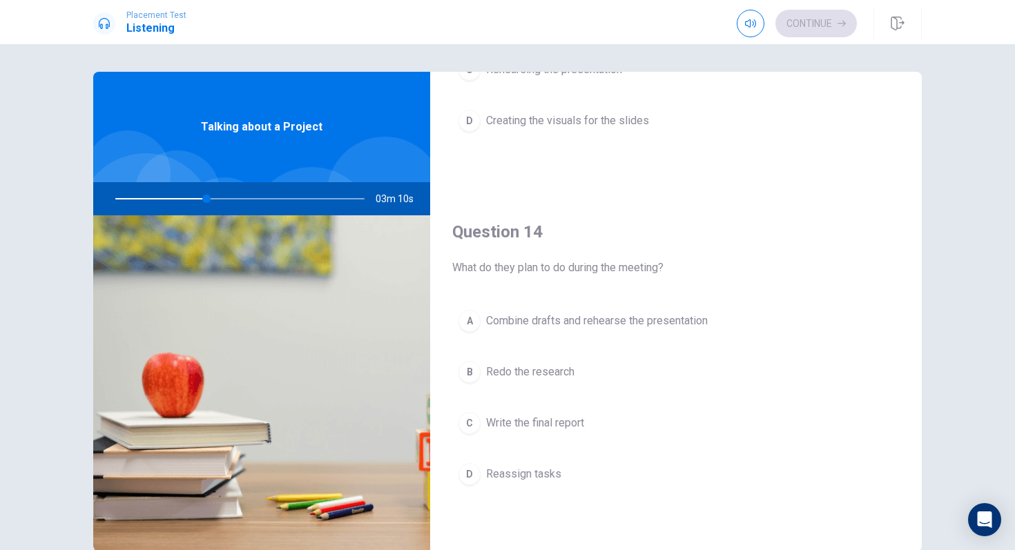
scroll to position [939, 0]
click at [567, 323] on span "Combine drafts and rehearse the presentation" at bounding box center [597, 320] width 222 height 17
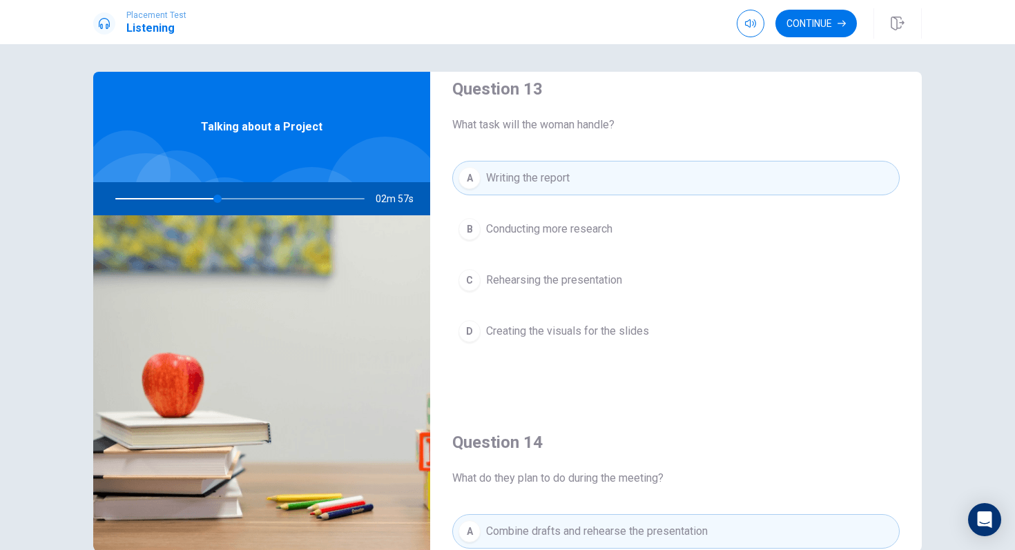
scroll to position [729, 0]
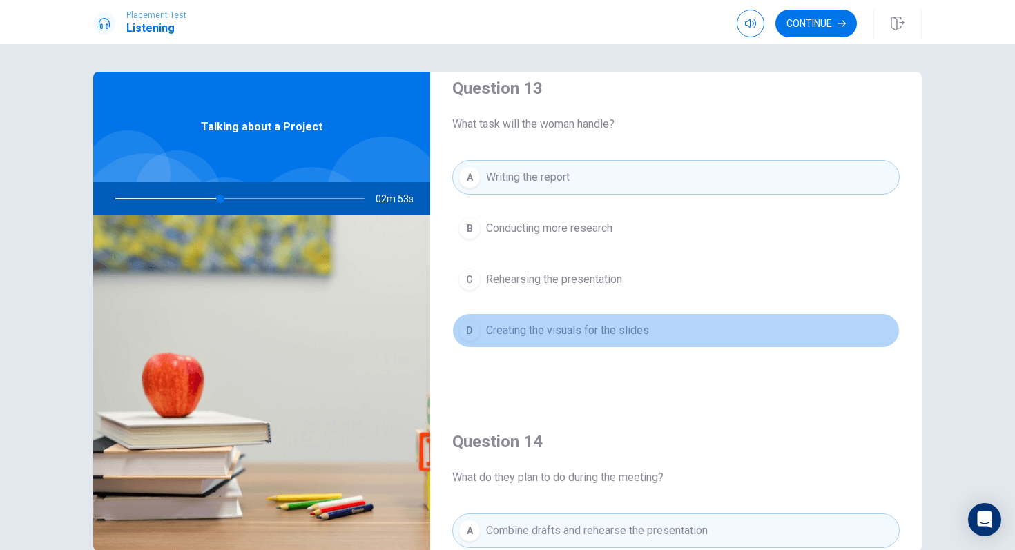
click at [625, 342] on button "D Creating the visuals for the slides" at bounding box center [675, 330] width 447 height 35
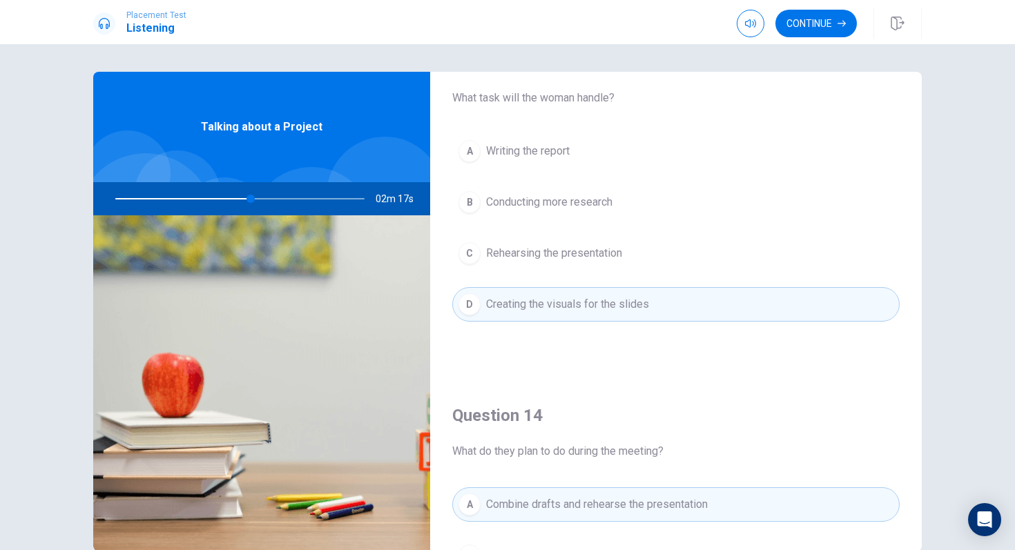
scroll to position [752, 0]
click at [828, 20] on button "Continue" at bounding box center [815, 24] width 81 height 28
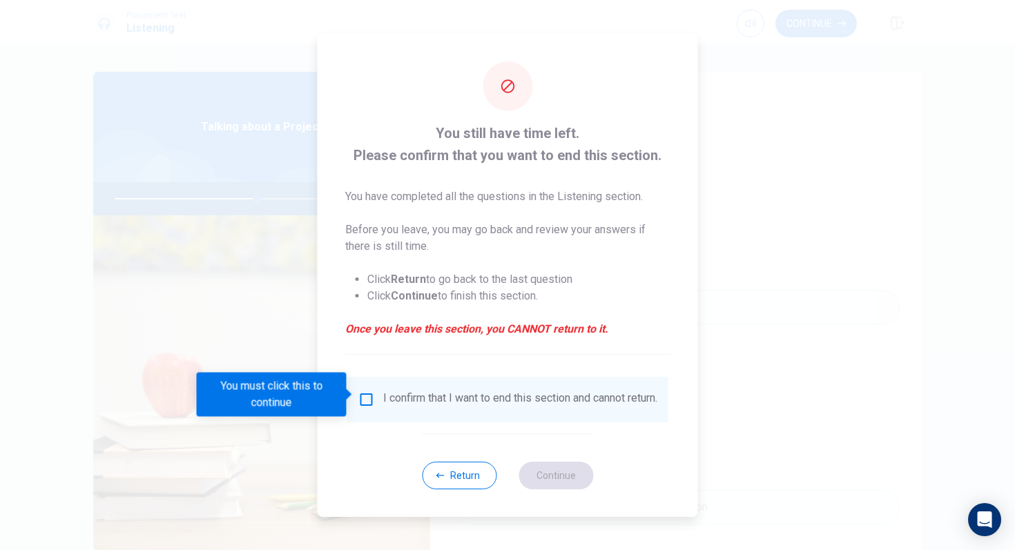
click at [359, 394] on input "You must click this to continue" at bounding box center [366, 399] width 17 height 17
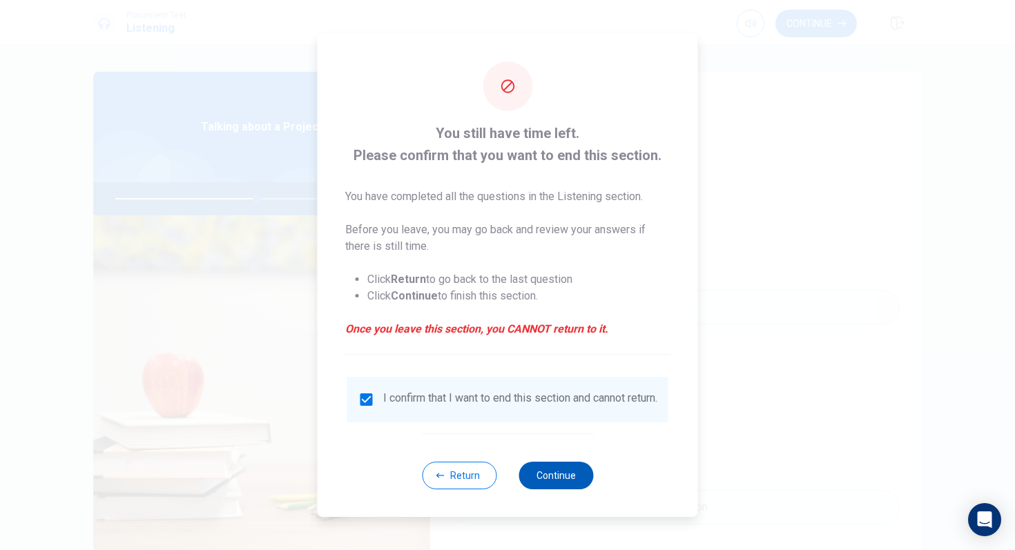
click at [545, 460] on button "Continue" at bounding box center [555, 476] width 75 height 28
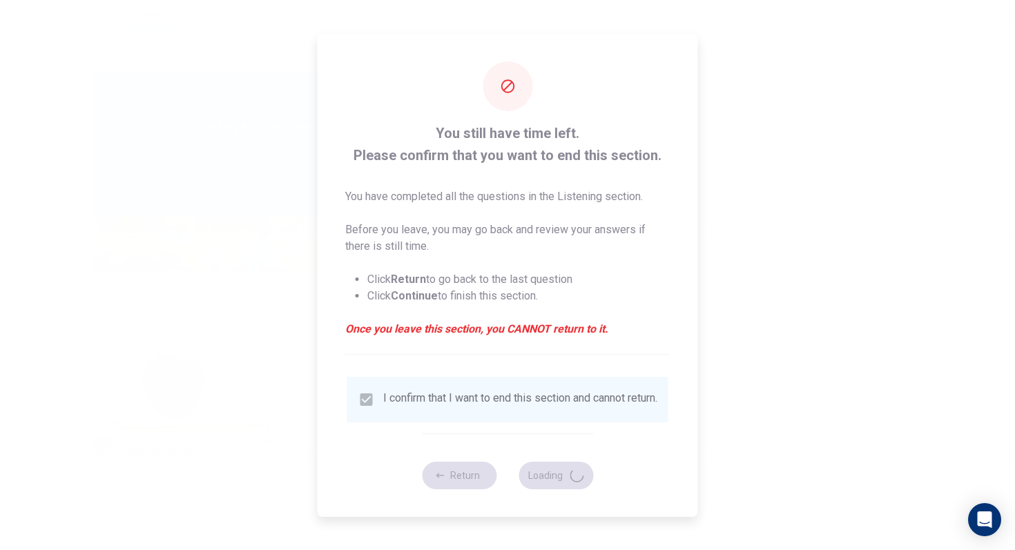
type input "58"
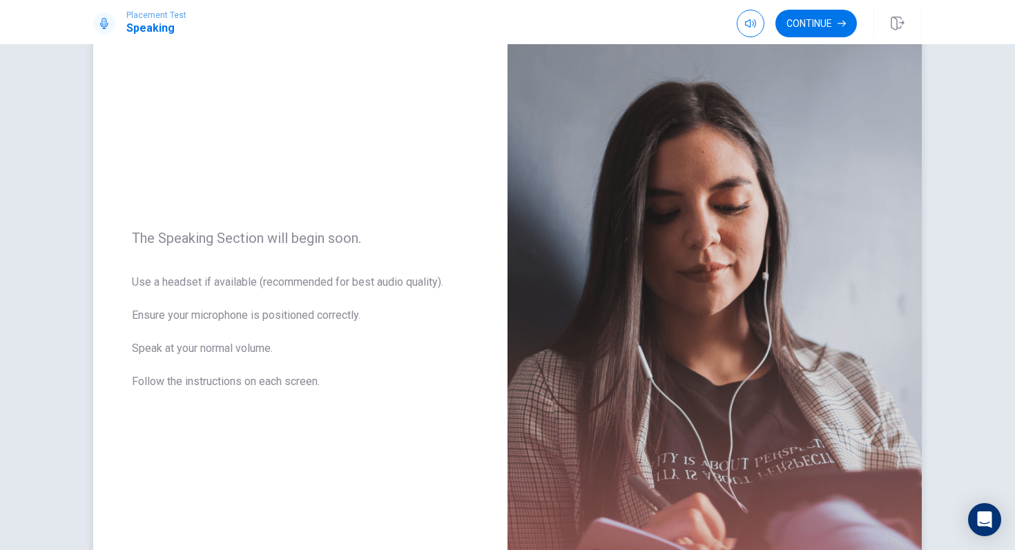
scroll to position [0, 0]
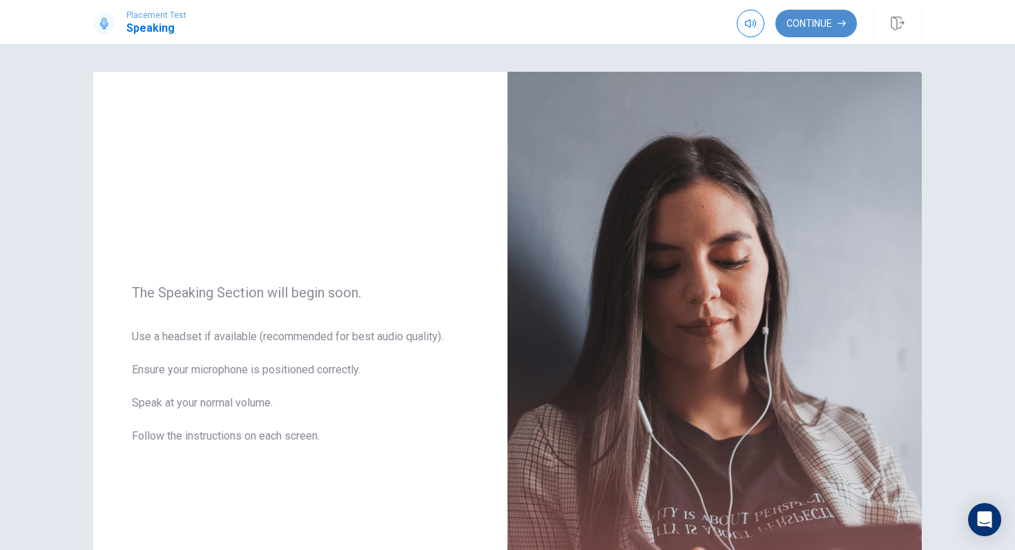
click at [817, 35] on button "Continue" at bounding box center [815, 24] width 81 height 28
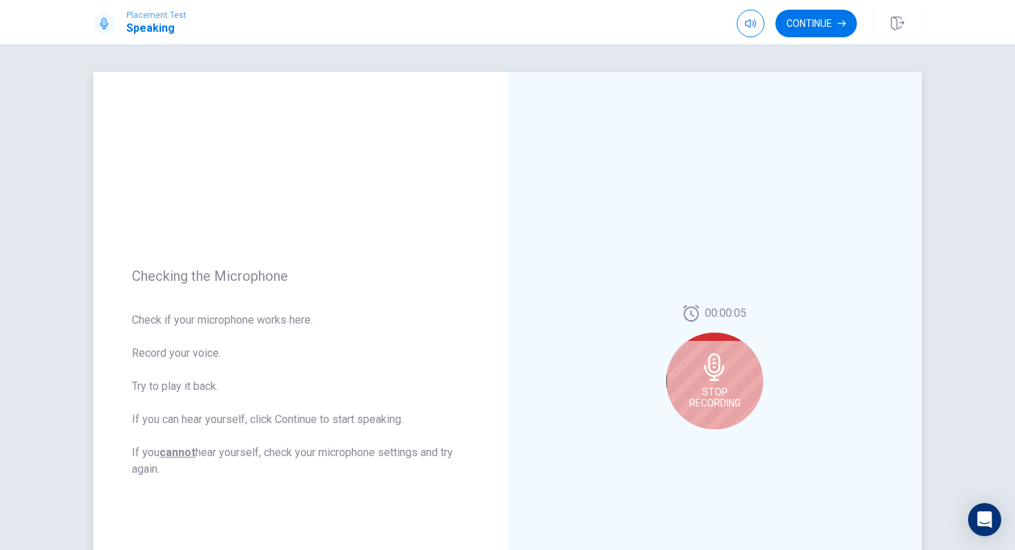
click at [722, 381] on div "Stop Recording" at bounding box center [714, 381] width 97 height 97
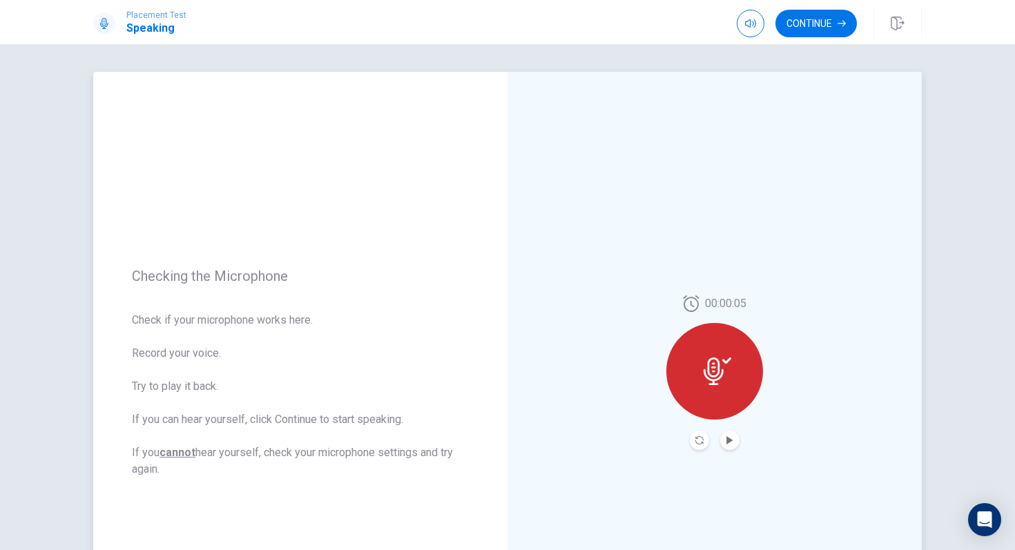
click at [732, 451] on div "00:00:05" at bounding box center [714, 373] width 414 height 602
click at [731, 441] on icon "Play Audio" at bounding box center [729, 440] width 8 height 8
click at [695, 442] on icon "Record Again" at bounding box center [699, 440] width 8 height 8
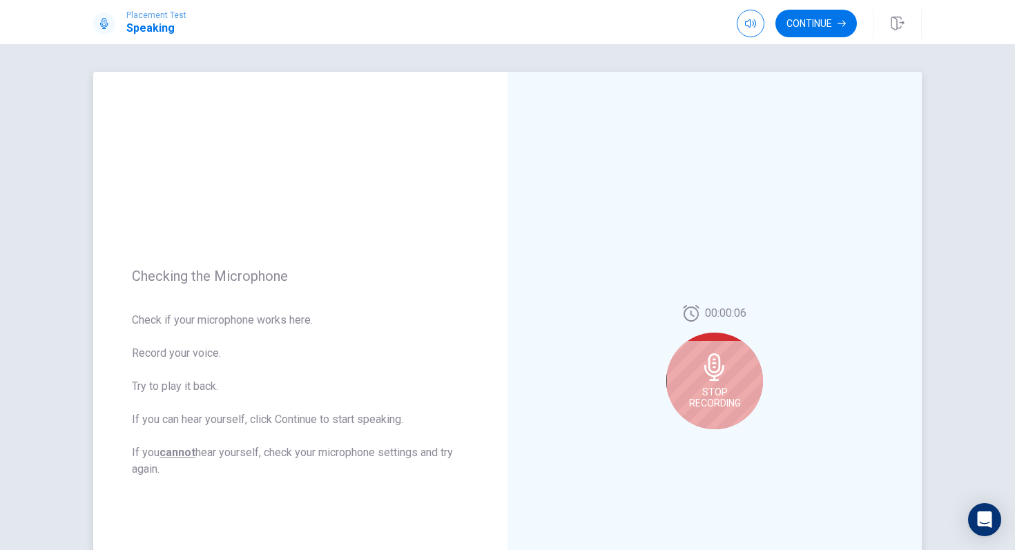
click at [735, 377] on div "Stop Recording" at bounding box center [714, 381] width 97 height 97
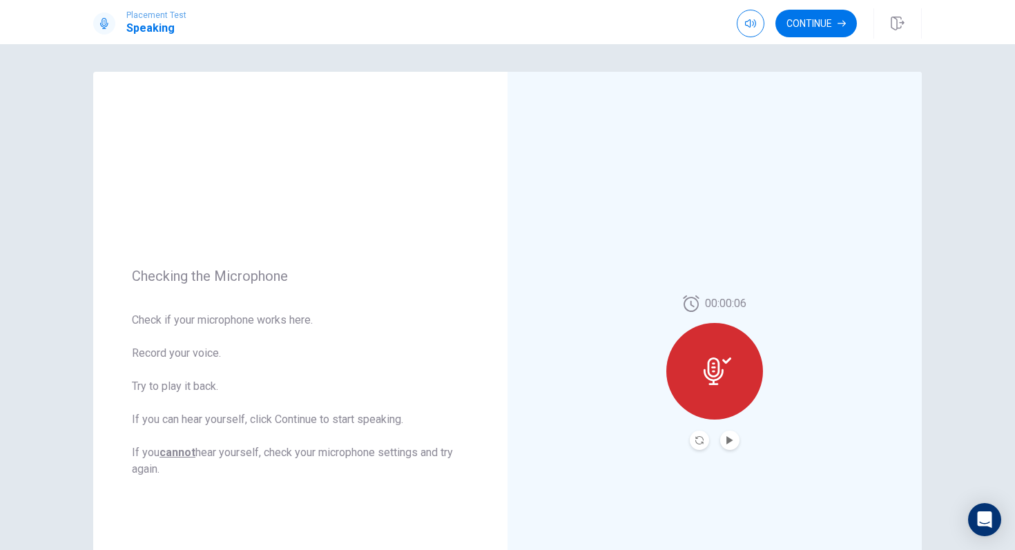
click at [728, 445] on button "Play Audio" at bounding box center [729, 440] width 19 height 19
click at [805, 30] on button "Continue" at bounding box center [815, 24] width 81 height 28
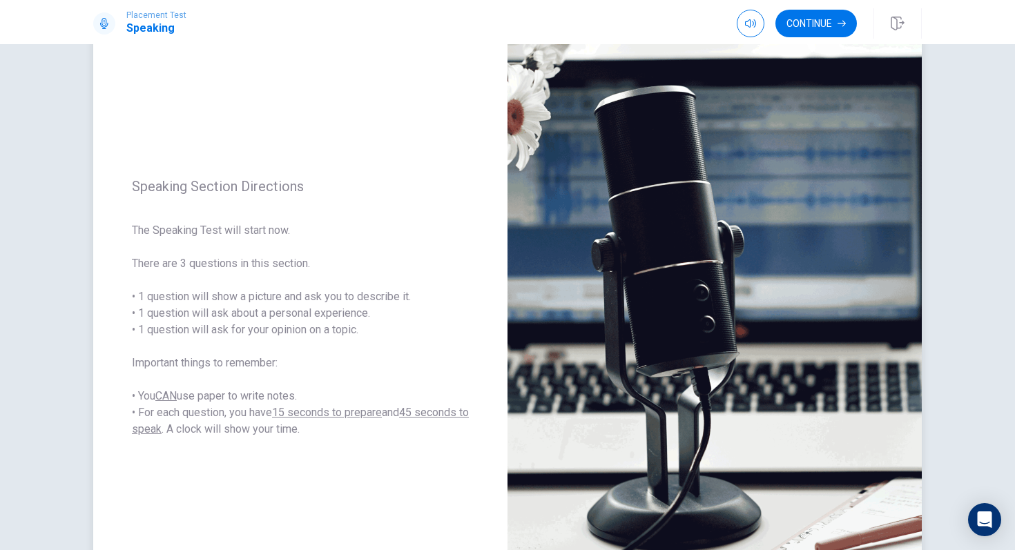
scroll to position [68, 0]
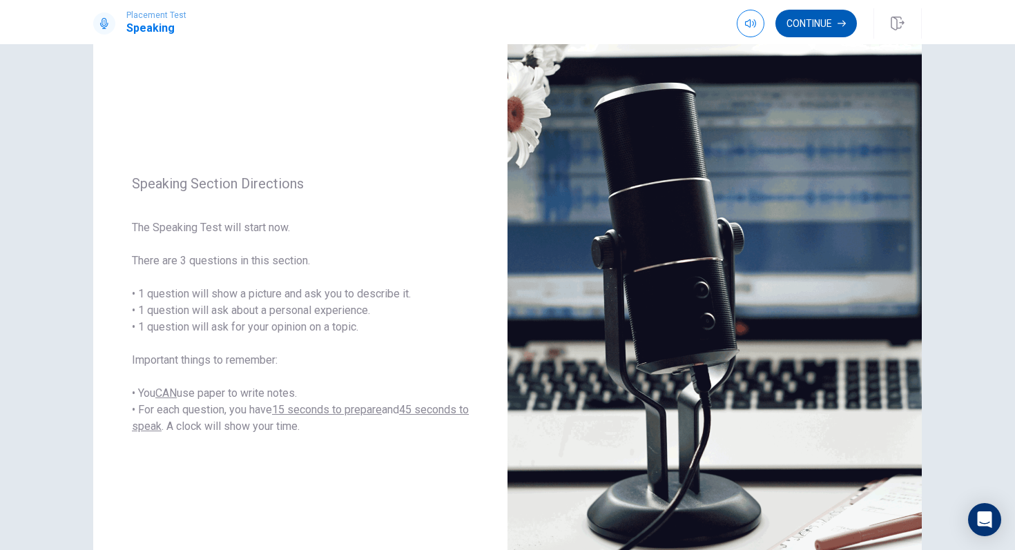
click at [823, 19] on button "Continue" at bounding box center [815, 24] width 81 height 28
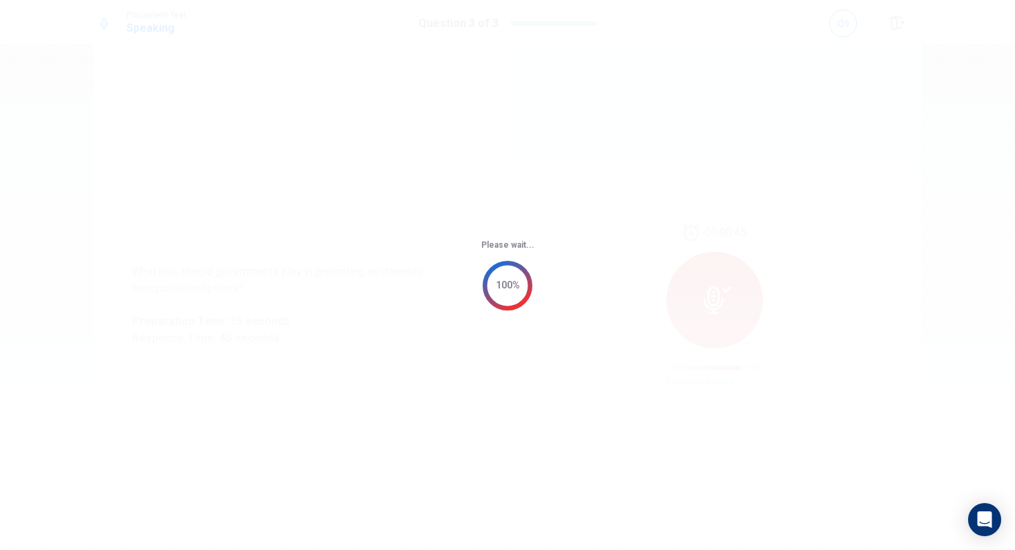
scroll to position [0, 0]
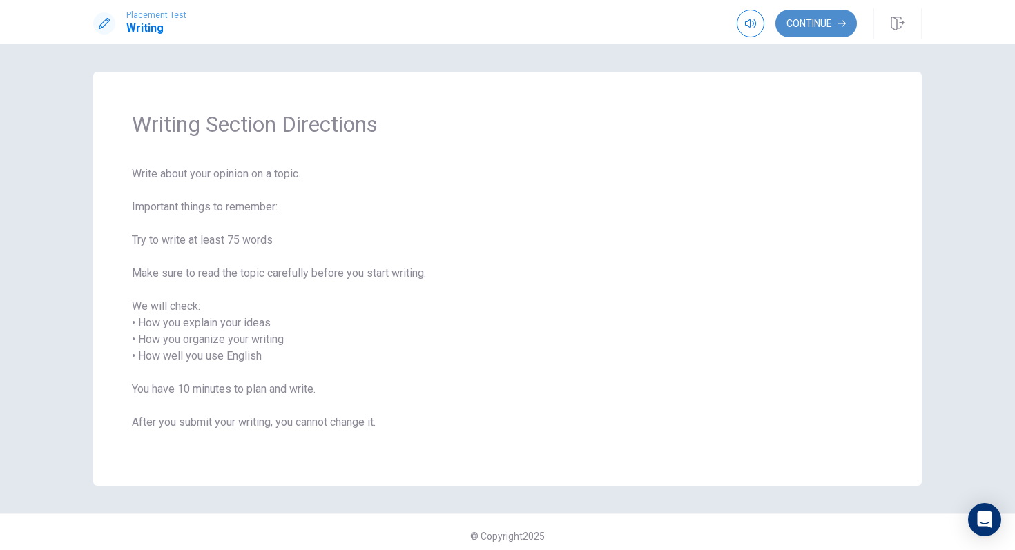
click at [814, 37] on button "Continue" at bounding box center [815, 24] width 81 height 28
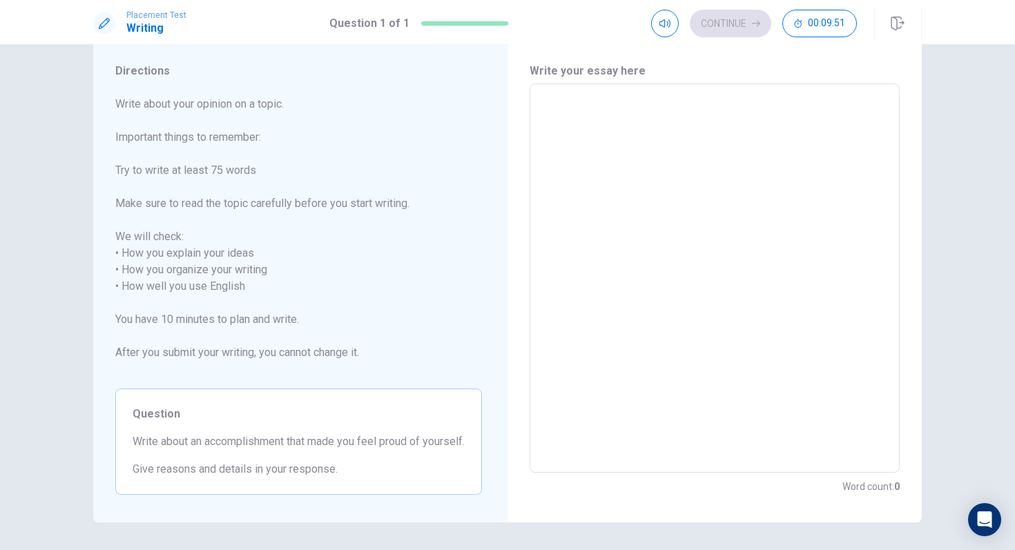
scroll to position [31, 0]
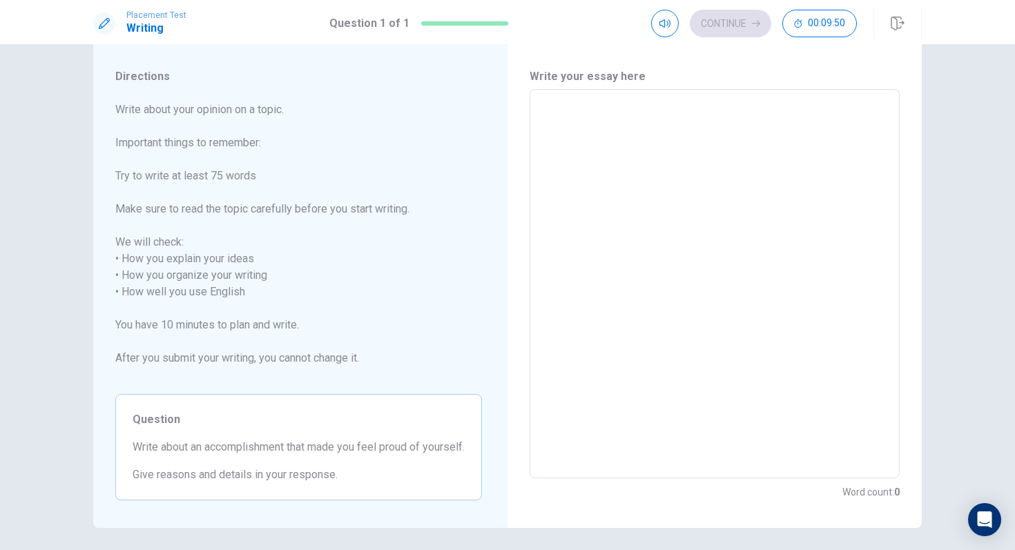
click at [605, 130] on textarea at bounding box center [714, 284] width 351 height 367
type textarea "H"
type textarea "x"
type textarea "He"
type textarea "x"
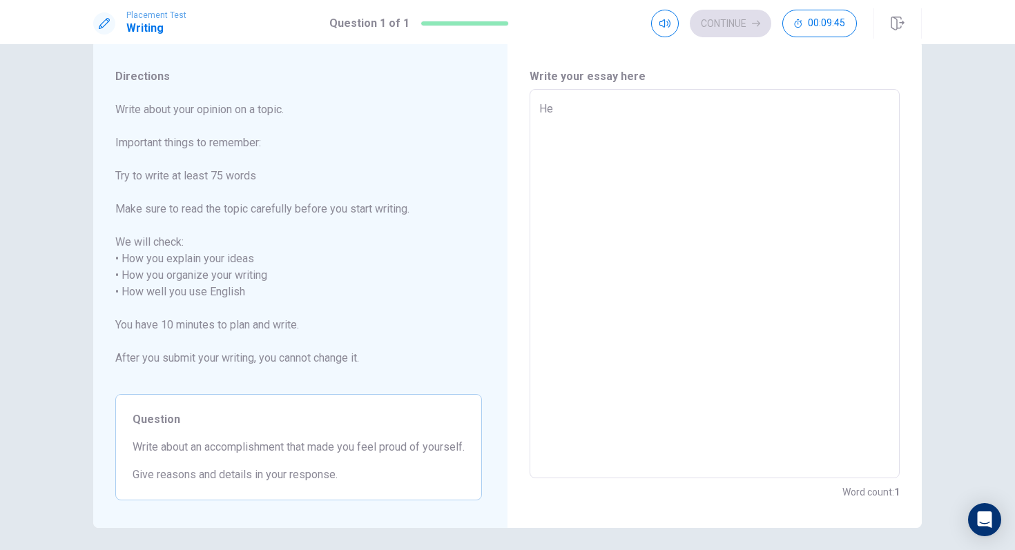
type textarea "Hel"
type textarea "x"
type textarea "Hell"
type textarea "x"
type textarea "Hello"
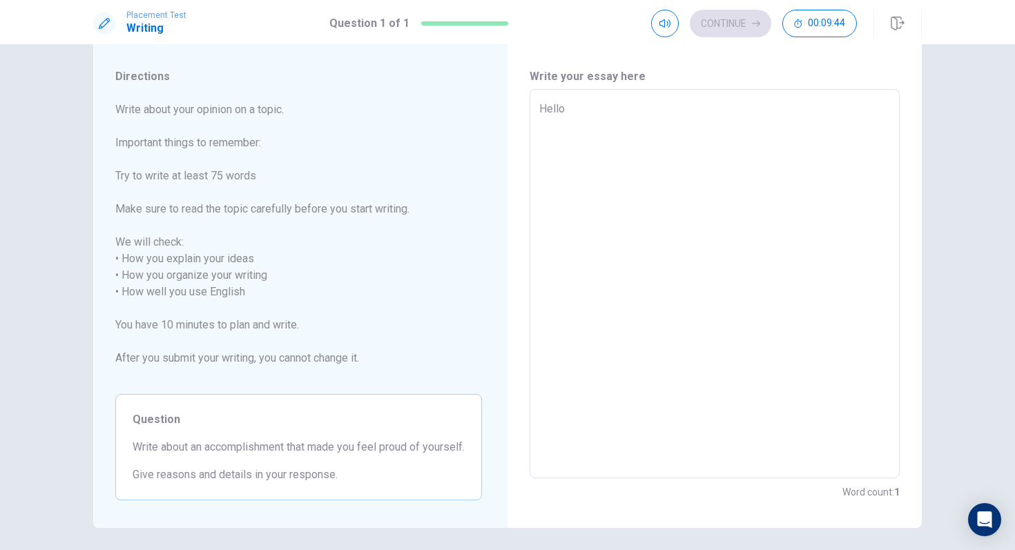
type textarea "x"
type textarea "Hello,"
type textarea "x"
type textarea "Hello,"
type textarea "x"
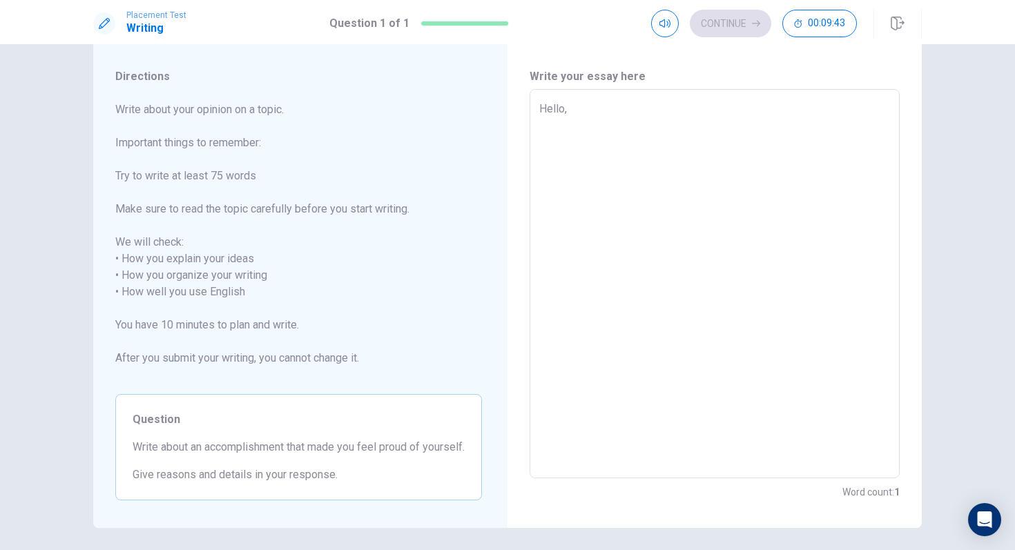
type textarea "Hello, m"
type textarea "x"
type textarea "Hello, my"
type textarea "x"
type textarea "Hello, my"
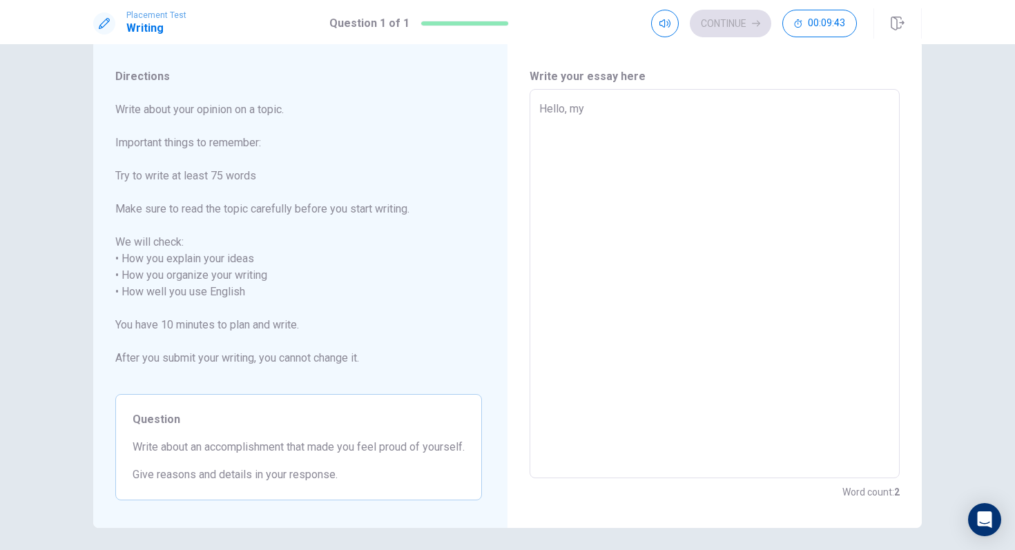
type textarea "x"
type textarea "Hello, my n"
type textarea "x"
type textarea "Hello, my na"
type textarea "x"
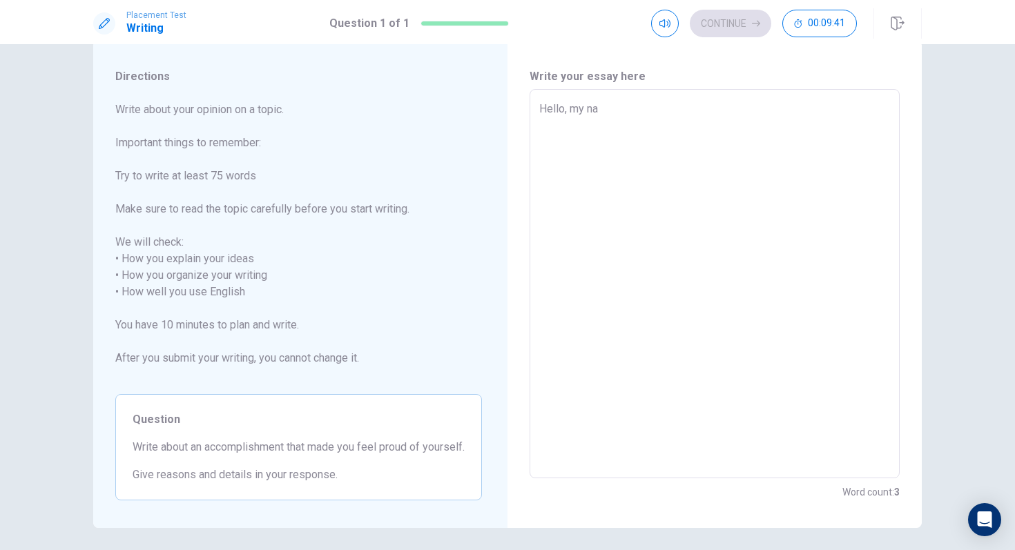
type textarea "Hello, my nam"
type textarea "x"
type textarea "Hello, my name"
type textarea "x"
type textarea "Hello, my name"
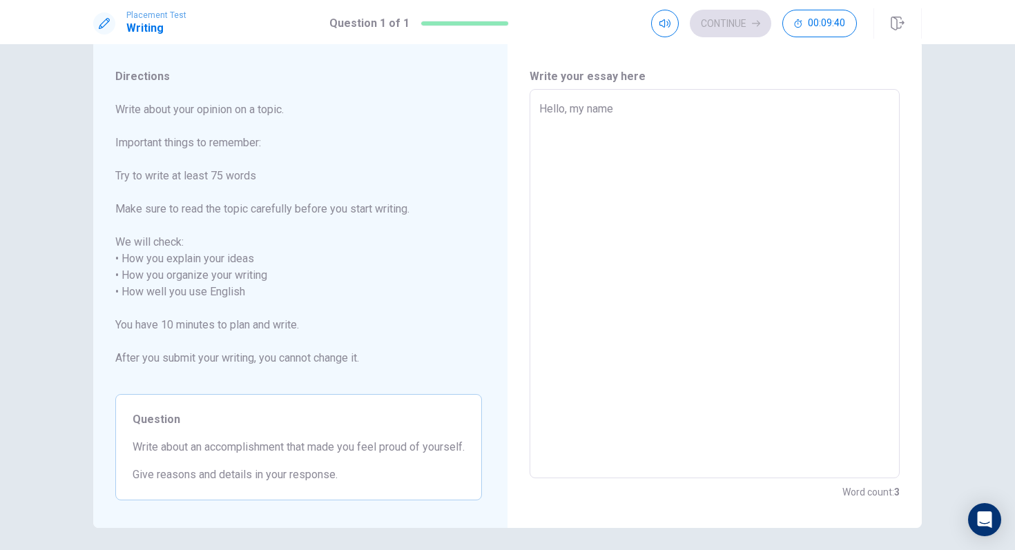
type textarea "x"
type textarea "Hello, my name i"
type textarea "x"
type textarea "Hello, my name is"
type textarea "x"
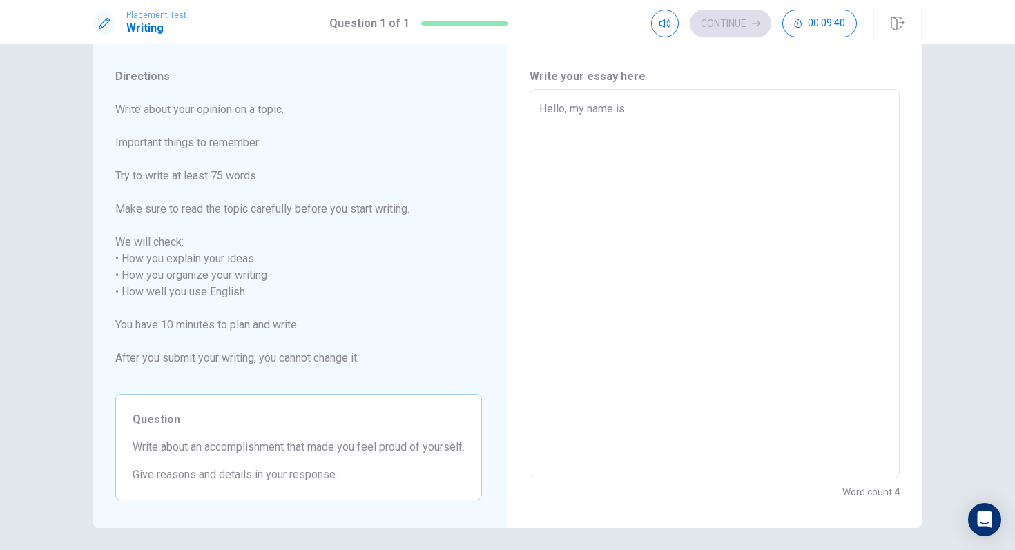
type textarea "Hello, my name is"
type textarea "x"
type textarea "Hello, my name is T"
type textarea "x"
type textarea "Hello, my name is [PERSON_NAME]"
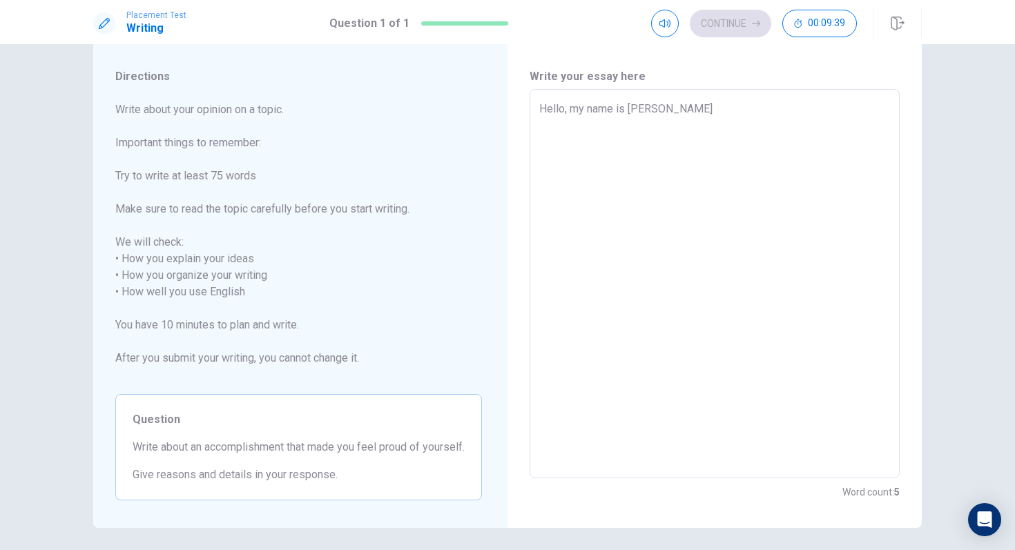
type textarea "x"
type textarea "Hello, my name is [PERSON_NAME]"
type textarea "x"
type textarea "Hello, my name is [PERSON_NAME]"
type textarea "x"
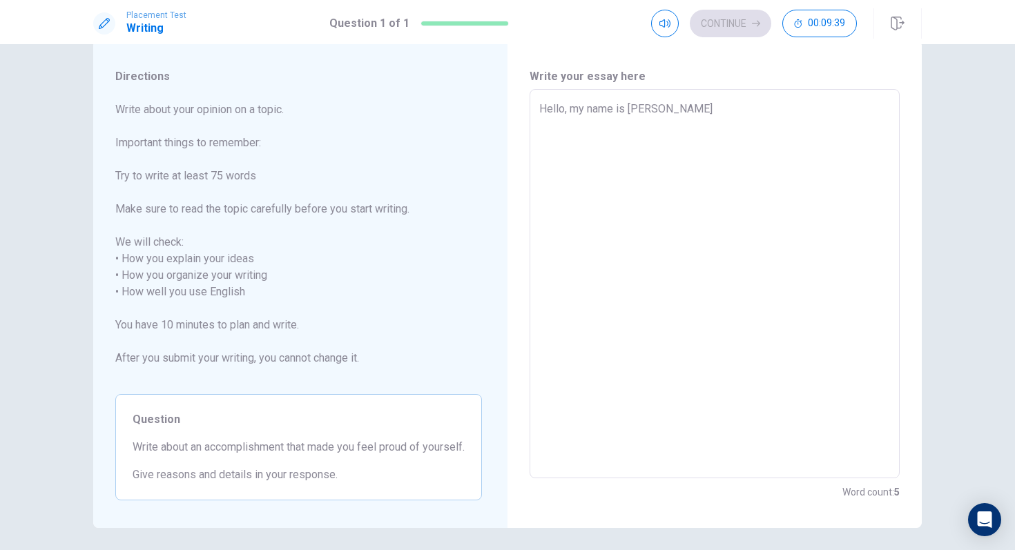
type textarea "Hello, my name is [PERSON_NAME]"
type textarea "x"
type textarea "Hello, my name is [PERSON_NAME],"
type textarea "x"
type textarea "Hello, my name is [PERSON_NAME]"
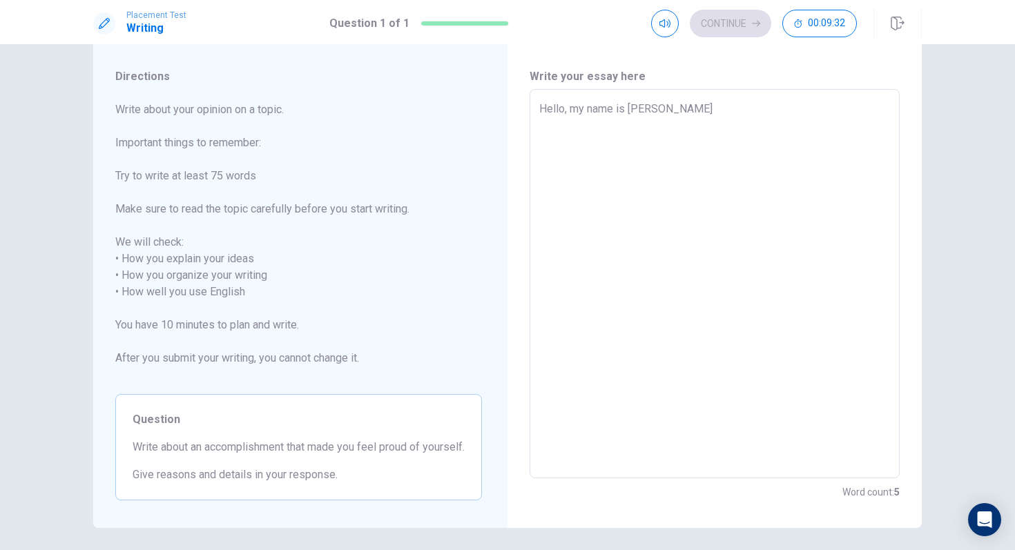
type textarea "x"
type textarea "Hello, my name is [PERSON_NAME]"
type textarea "x"
type textarea "Hello, my name is [PERSON_NAME] a"
type textarea "x"
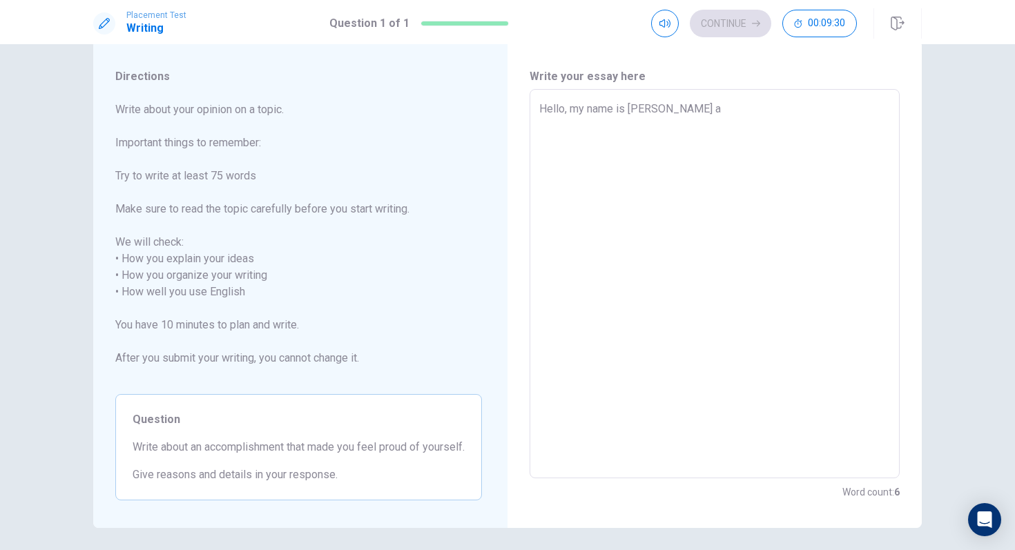
type textarea "Hello, my name is [PERSON_NAME] an"
type textarea "x"
type textarea "Hello, my name is [PERSON_NAME] and"
type textarea "x"
type textarea "Hello, my name is [PERSON_NAME] and"
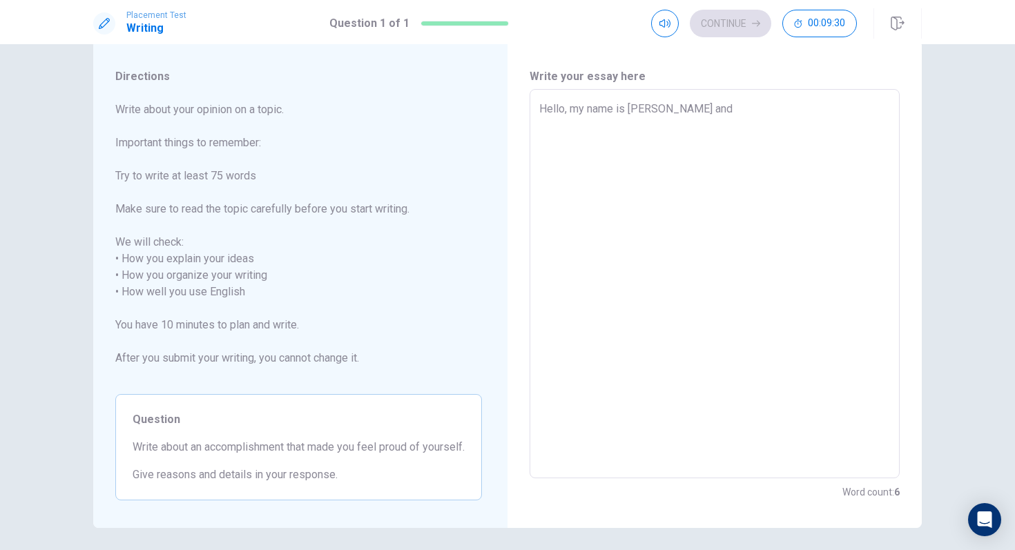
type textarea "x"
type textarea "Hello, my name is [PERSON_NAME] and i"
type textarea "x"
type textarea "Hello, my name is [PERSON_NAME] and i"
type textarea "x"
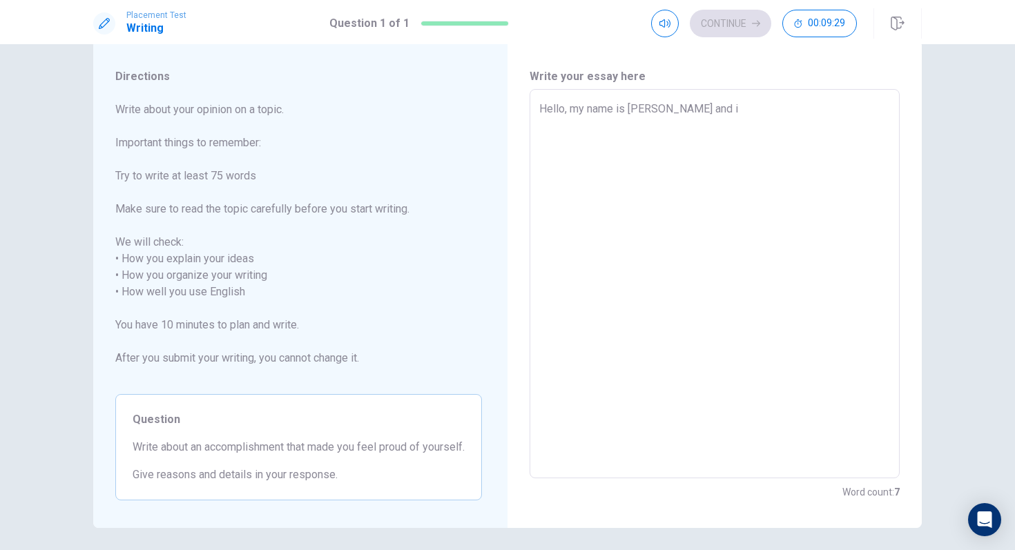
type textarea "Hello, my name is [PERSON_NAME] and i a"
type textarea "x"
type textarea "Hello, my name is [PERSON_NAME] and i am"
type textarea "x"
type textarea "Hello, my name is [PERSON_NAME] and i am"
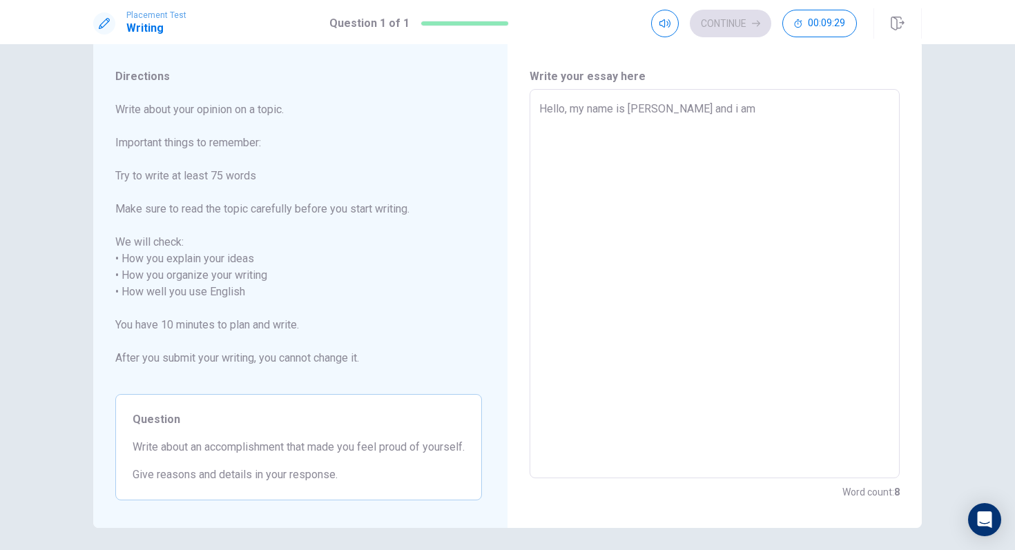
type textarea "x"
type textarea "Hello, my name is [PERSON_NAME] and i am i"
type textarea "x"
type textarea "Hello, my name is [PERSON_NAME] and i am in"
type textarea "x"
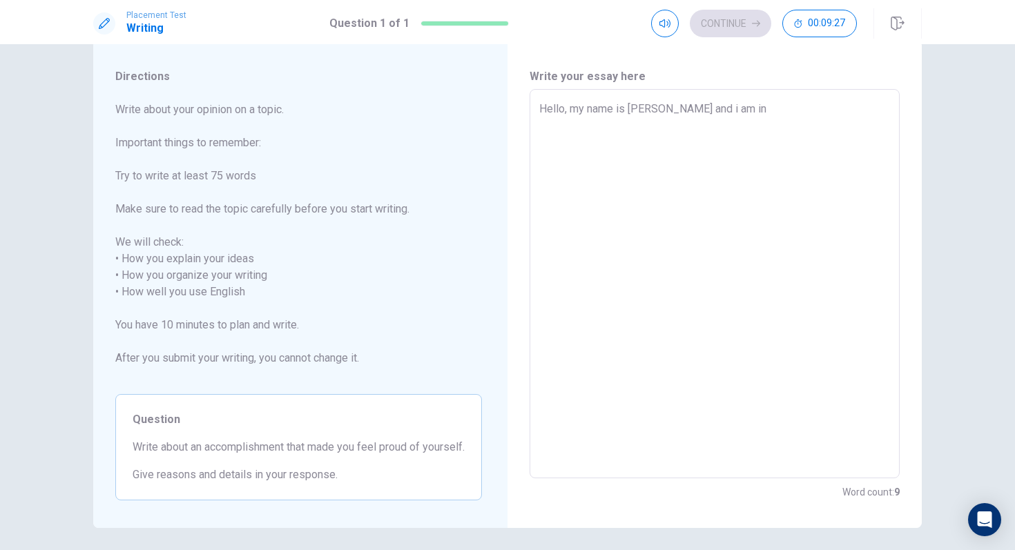
type textarea "Hello, my name is [PERSON_NAME] and i am in"
type textarea "x"
type textarea "Hello, my name is [PERSON_NAME] and i am in"
type textarea "x"
type textarea "Hello, my name is [PERSON_NAME] and i am i"
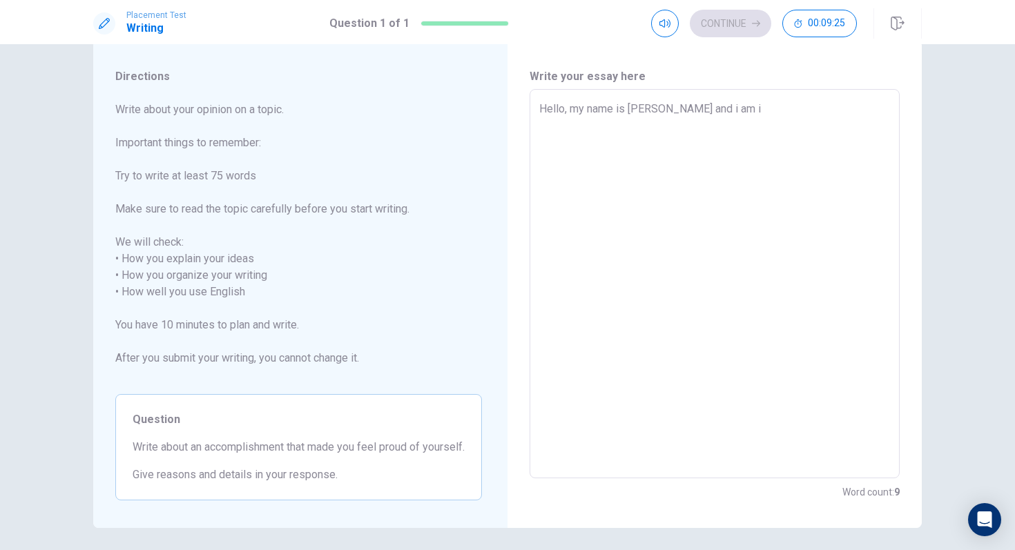
type textarea "x"
type textarea "Hello, my name is [PERSON_NAME] and i am"
type textarea "x"
type textarea "Hello, my name is [PERSON_NAME] and i am a"
type textarea "x"
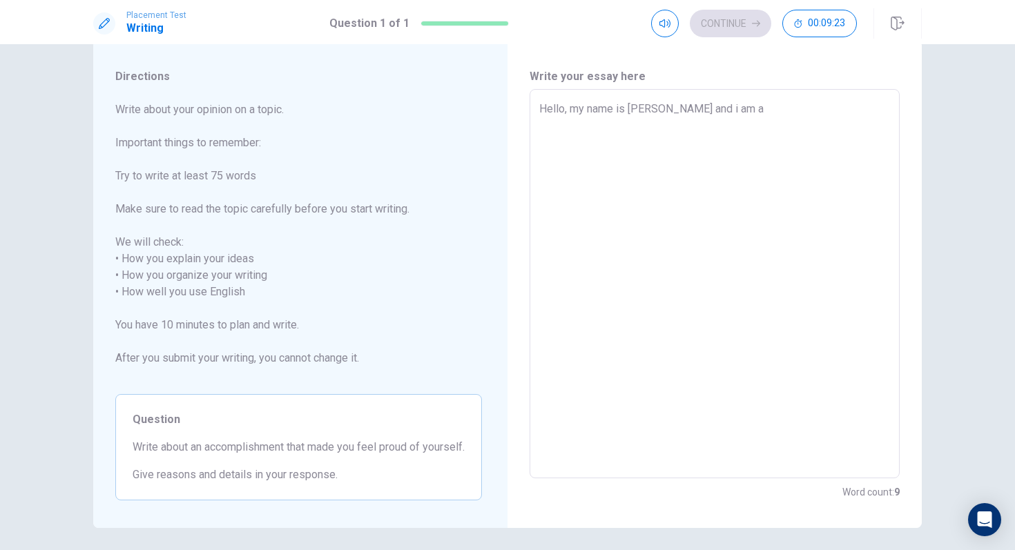
type textarea "Hello, my name is [PERSON_NAME] and i am a"
type textarea "x"
type textarea "Hello, my name is [PERSON_NAME] and i am a 1"
type textarea "x"
type textarea "Hello, my name is [PERSON_NAME] and i am a 11"
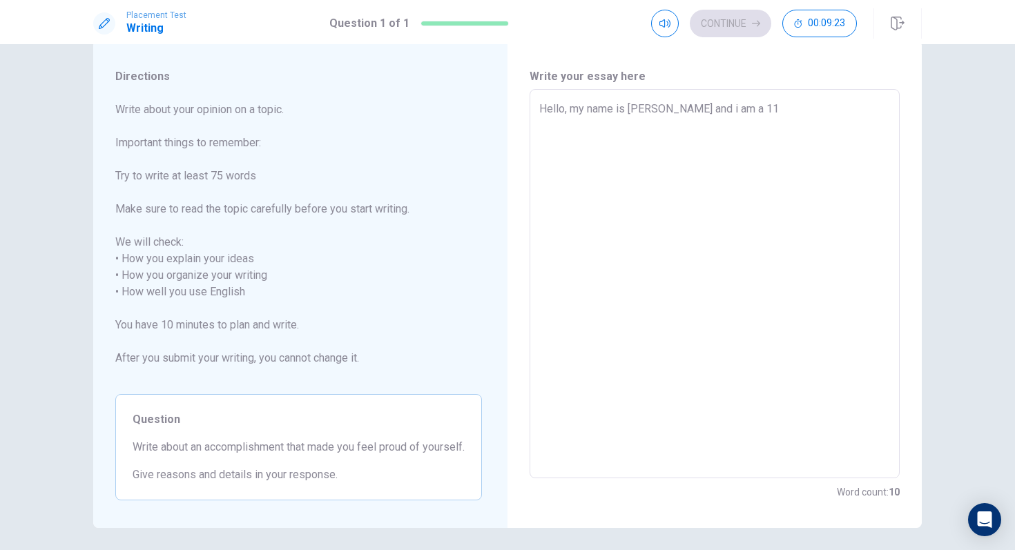
type textarea "x"
type textarea "Hello, my name is [PERSON_NAME] and i am a 11t"
type textarea "x"
type textarea "Hello, my name is [PERSON_NAME] and i am a 11th"
type textarea "x"
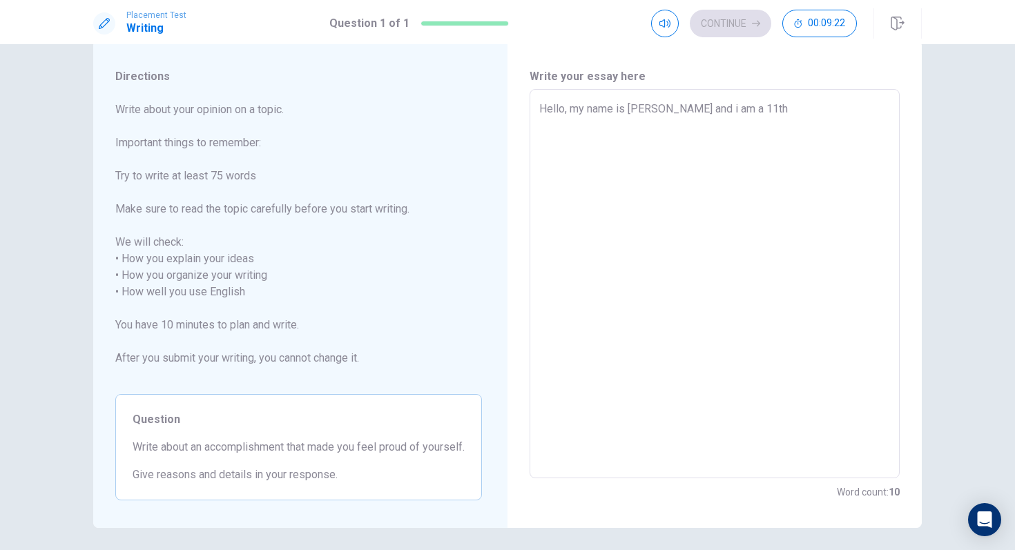
type textarea "Hello, my name is [PERSON_NAME] and i am a 11th"
type textarea "x"
type textarea "Hello, my name is [PERSON_NAME] and i am a 11th g"
type textarea "x"
type textarea "Hello, my name is [PERSON_NAME] and i am a 11th gr"
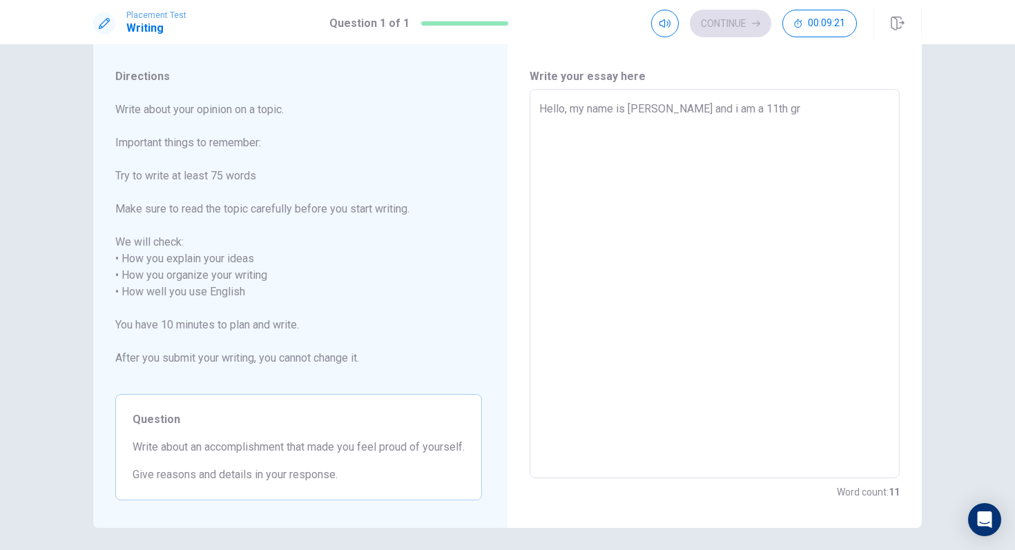
type textarea "x"
type textarea "Hello, my name is [PERSON_NAME] and i am a 11th gra"
type textarea "x"
type textarea "Hello, my name is [PERSON_NAME] and i am a 11th grad"
type textarea "x"
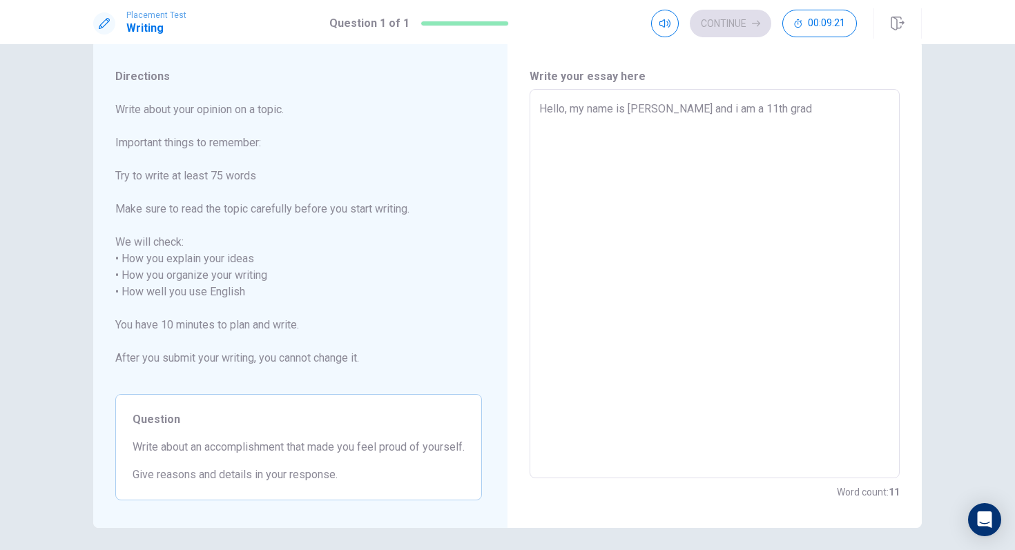
type textarea "Hello, my name is [PERSON_NAME] and i am a 11th grade"
type textarea "x"
type textarea "Hello, my name is [PERSON_NAME] and i am a 11th grade"
type textarea "x"
type textarea "Hello, my name is [PERSON_NAME] and i am a 11th grade s"
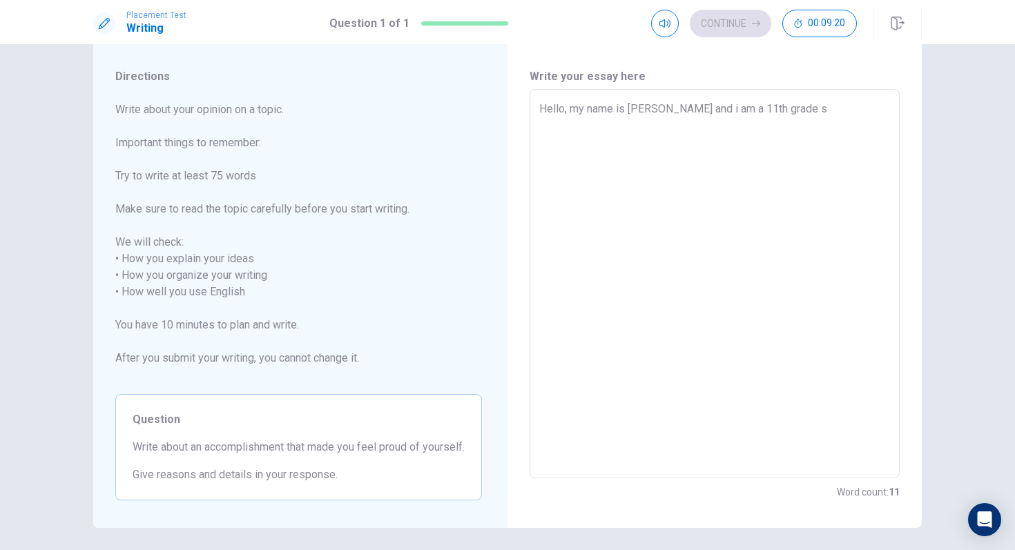
type textarea "x"
type textarea "Hello, my name is [PERSON_NAME] and i am a 11th grade st"
type textarea "x"
type textarea "Hello, my name is [PERSON_NAME] and i am a 11th grade stu"
type textarea "x"
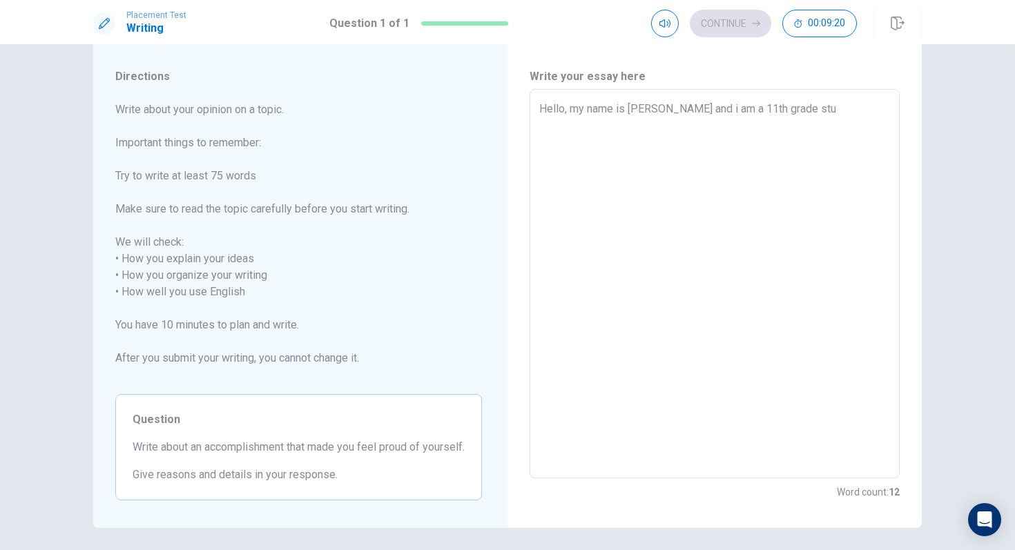
type textarea "Hello, my name is [PERSON_NAME] and i am a 11th grade stud"
type textarea "x"
type textarea "Hello, my name is [PERSON_NAME] and i am a 11th grade stude"
type textarea "x"
type textarea "Hello, my name is [PERSON_NAME] and i am a 11th grade studen"
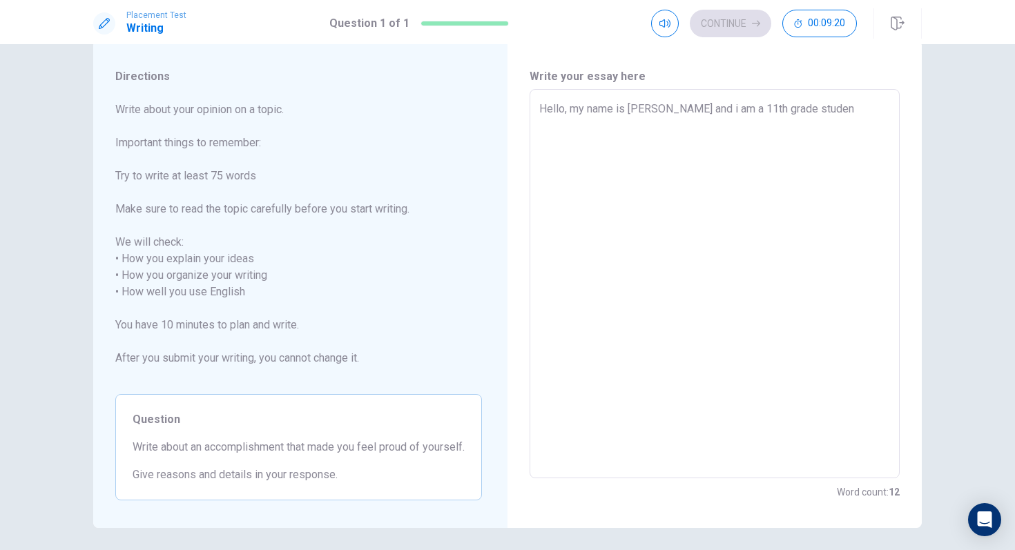
type textarea "x"
type textarea "Hello, my name is [PERSON_NAME] and i am a 11th grade student"
type textarea "x"
type textarea "Hello, my name is [PERSON_NAME] and i am a 11th grade student"
type textarea "x"
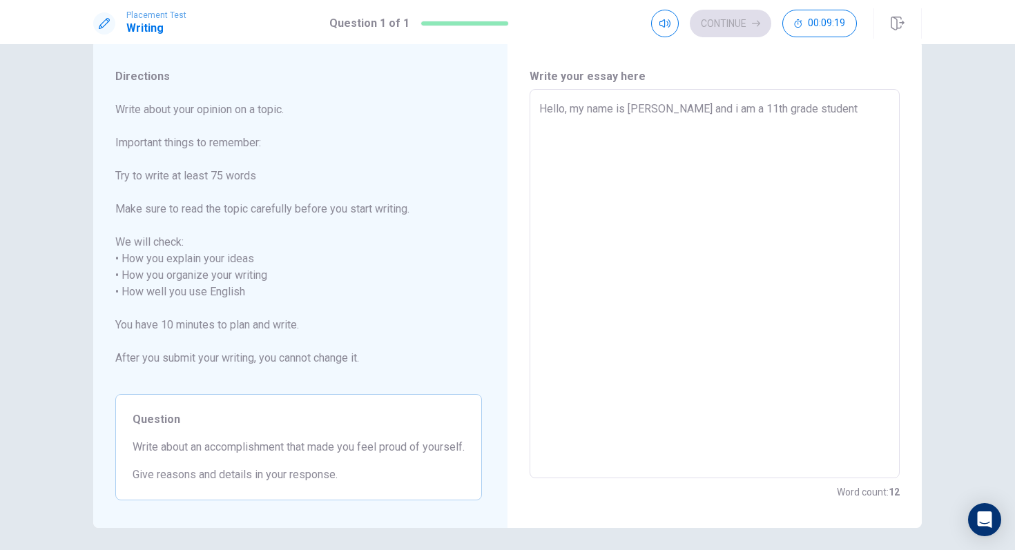
type textarea "Hello, my name is [PERSON_NAME] and i am a 11th grade student a"
type textarea "x"
type textarea "Hello, my name is [PERSON_NAME] and i am a 11th grade student at"
type textarea "x"
type textarea "Hello, my name is [PERSON_NAME] and i am a 11th grade student at"
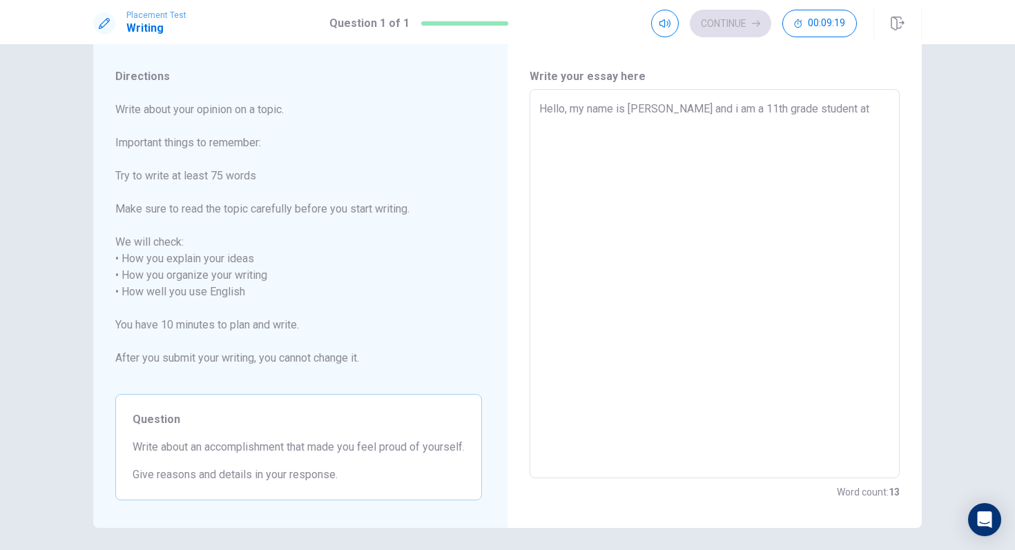
type textarea "x"
type textarea "Hello, my name is [PERSON_NAME] and i am a 11th grade student at l"
type textarea "x"
type textarea "Hello, my name is [PERSON_NAME] and i am a 11th grade student at [GEOGRAPHIC_DA…"
type textarea "x"
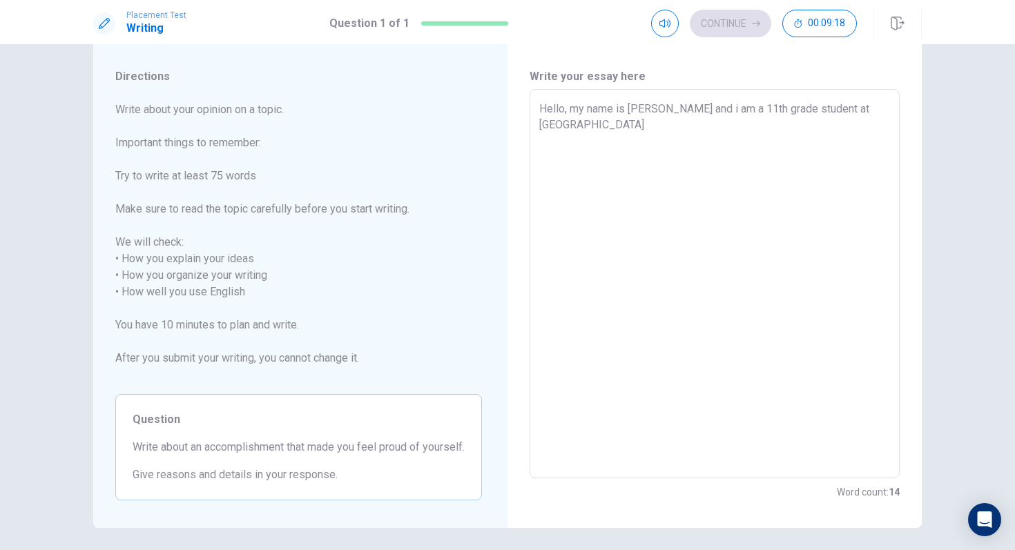
type textarea "Hello, my name is [PERSON_NAME] and i am a 11th grade student at l"
type textarea "x"
type textarea "Hello, my name is [PERSON_NAME] and i am a 11th grade student at"
type textarea "x"
type textarea "Hello, my name is [PERSON_NAME] and i am a 11th grade student at L"
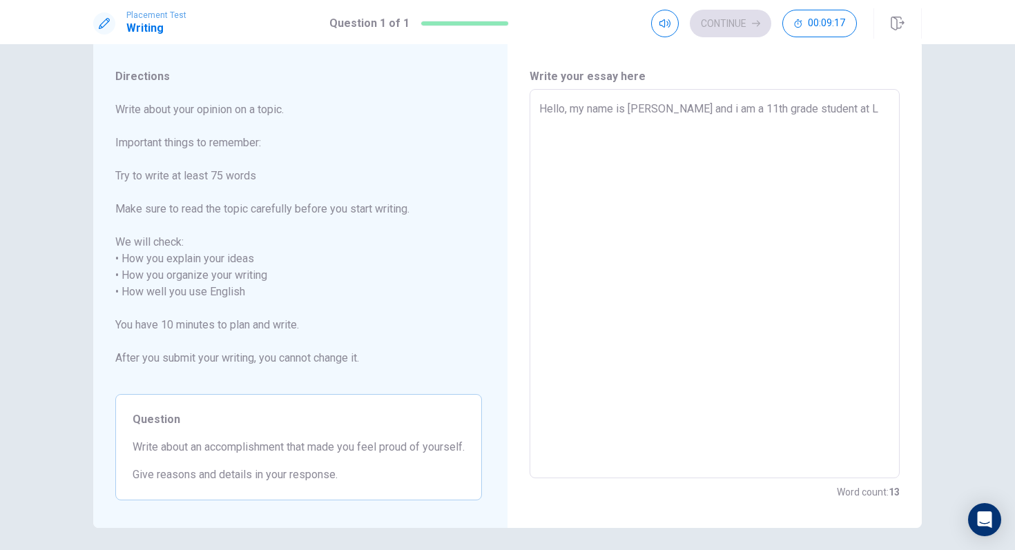
type textarea "x"
type textarea "Hello, my name is [PERSON_NAME] and i am a 11th grade student at [GEOGRAPHIC_DA…"
type textarea "x"
type textarea "Hello, my name is [PERSON_NAME] and i am a 11th grade student at L"
type textarea "x"
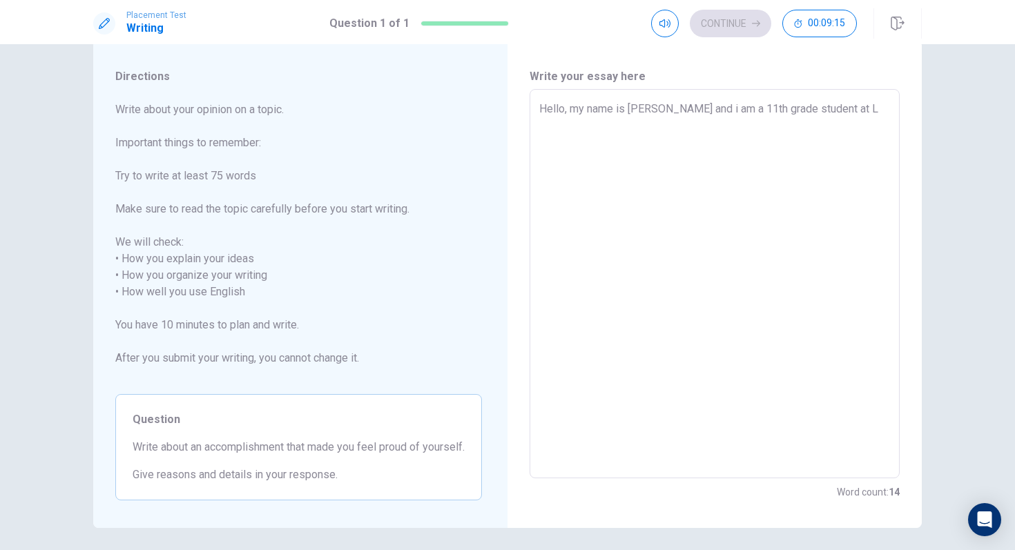
type textarea "Hello, my name is [PERSON_NAME] and i am a 11th grade student at [GEOGRAPHIC_DA…"
type textarea "x"
type textarea "Hello, my name is [PERSON_NAME] and i am a 11th grade student at [GEOGRAPHIC_DA…"
type textarea "x"
type textarea "Hello, my name is [PERSON_NAME] and i am a 11th grade student at [GEOGRAPHIC_DA…"
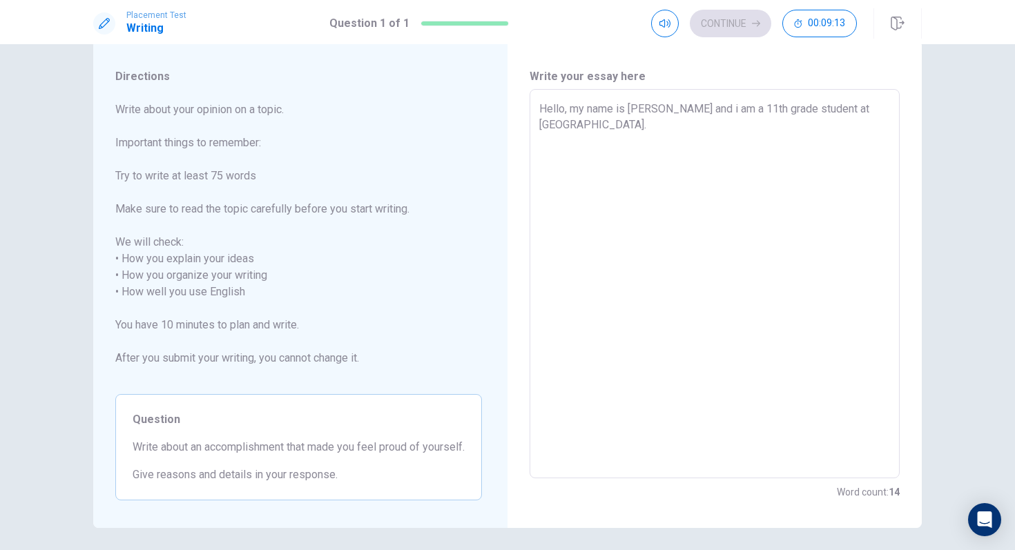
type textarea "x"
type textarea "Hello, my name is [PERSON_NAME] and i am a 11th grade student at [GEOGRAPHIC_DA…"
type textarea "x"
type textarea "Hello, my name is [PERSON_NAME] and i am a 11th grade student at [GEOGRAPHIC_DA…"
type textarea "x"
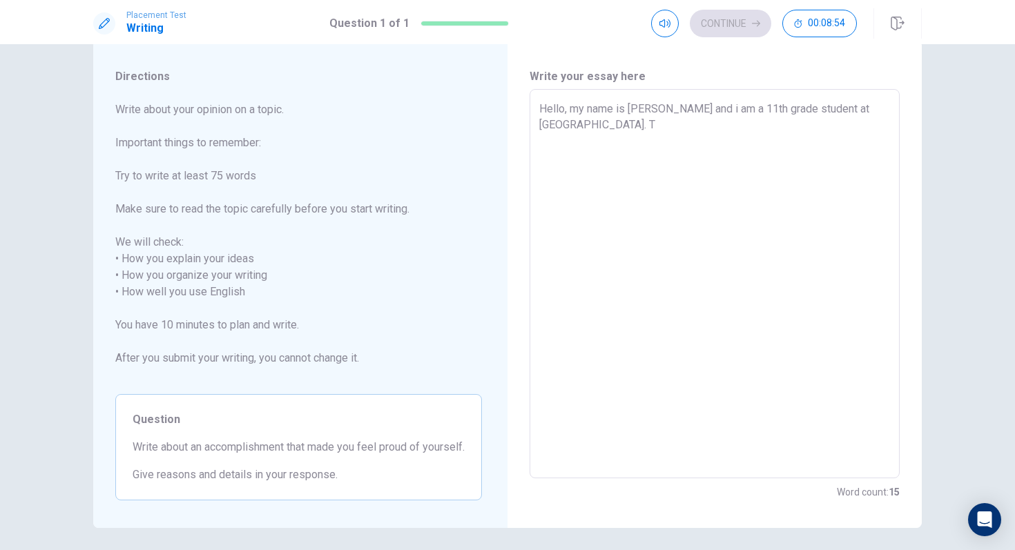
type textarea "Hello, my name is [PERSON_NAME] and i am a 11th grade student at [GEOGRAPHIC_DA…"
type textarea "x"
type textarea "Hello, my name is [PERSON_NAME] and i am a 11th grade student at [GEOGRAPHIC_DA…"
type textarea "x"
type textarea "Hello, my name is [PERSON_NAME] and i am a 11th grade student at [GEOGRAPHIC_DA…"
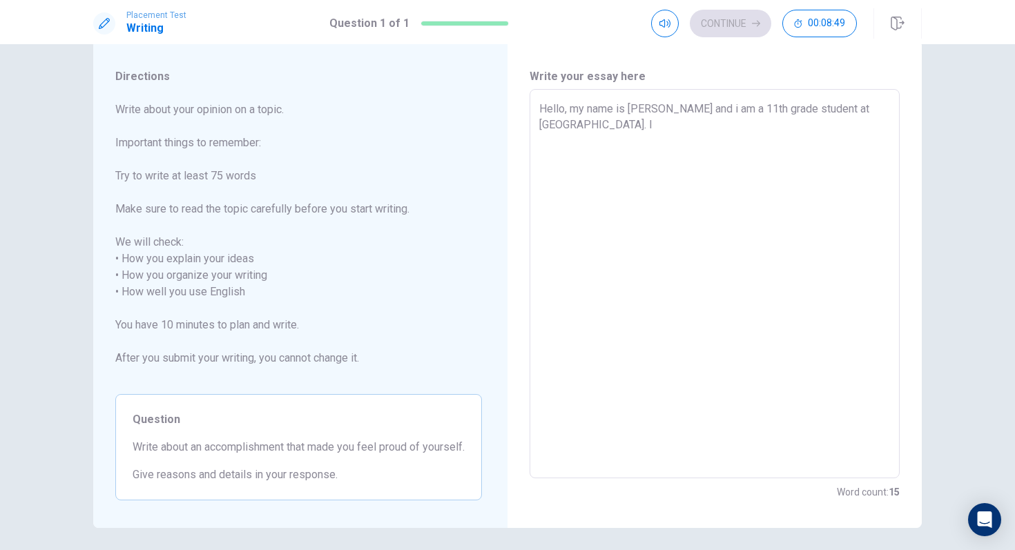
type textarea "x"
type textarea "Hello, my name is [PERSON_NAME] and i am a 11th grade student at [GEOGRAPHIC_DA…"
type textarea "x"
type textarea "Hello, my name is [PERSON_NAME] and i am a 11th grade student at [GEOGRAPHIC_DA…"
type textarea "x"
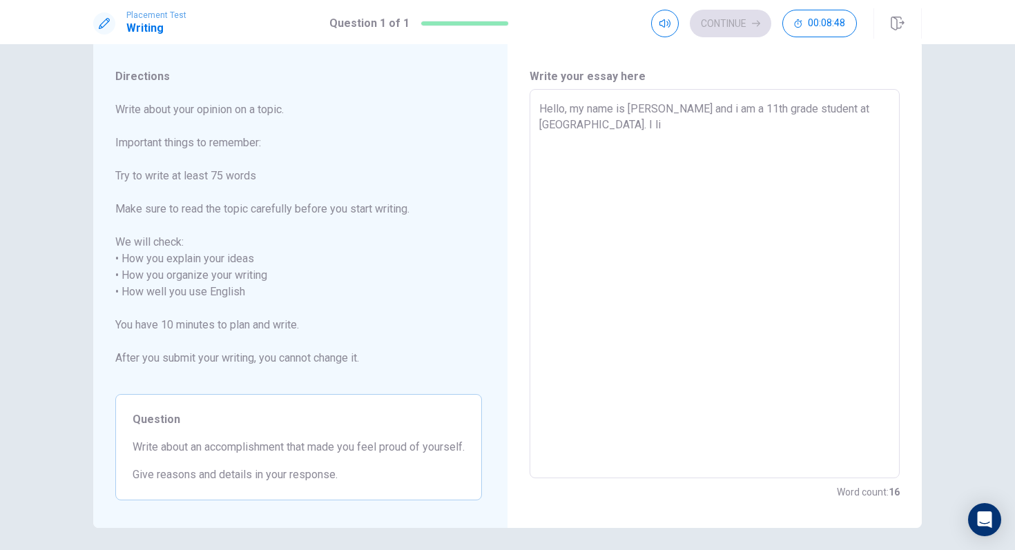
type textarea "Hello, my name is [PERSON_NAME] and i am a 11th grade student at [GEOGRAPHIC_DA…"
type textarea "x"
type textarea "Hello, my name is [PERSON_NAME] and i am a 11th grade student at [GEOGRAPHIC_DA…"
type textarea "x"
type textarea "Hello, my name is [PERSON_NAME] and i am a 11th grade student at [GEOGRAPHIC_DA…"
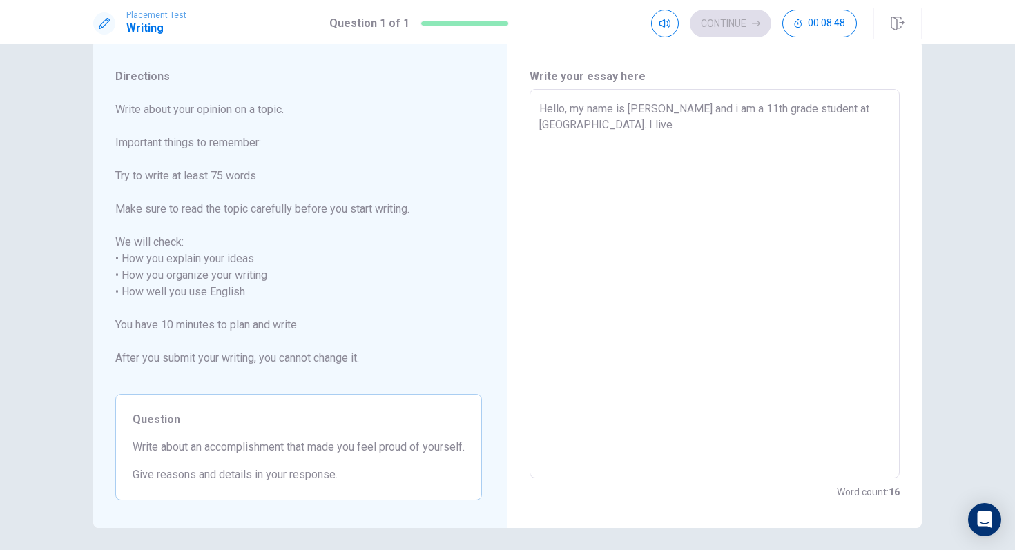
type textarea "x"
type textarea "Hello, my name is [PERSON_NAME] and i am a 11th grade student at [GEOGRAPHIC_DA…"
type textarea "x"
type textarea "Hello, my name is [PERSON_NAME] and i am a 11th grade student at [GEOGRAPHIC_DA…"
type textarea "x"
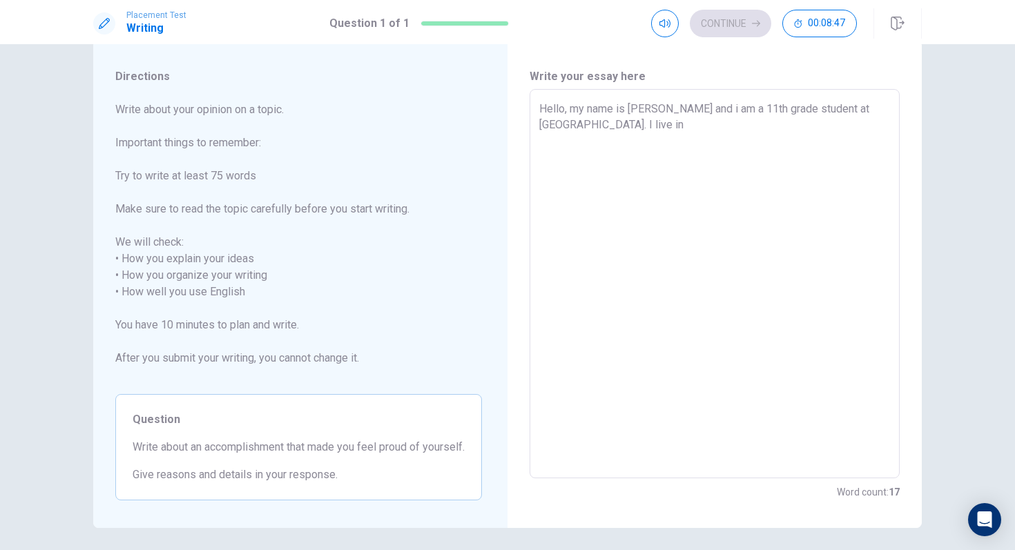
type textarea "Hello, my name is [PERSON_NAME] and i am a 11th grade student at [GEOGRAPHIC_DA…"
type textarea "x"
type textarea "Hello, my name is [PERSON_NAME] and i am a 11th grade student at [GEOGRAPHIC_DA…"
type textarea "x"
type textarea "Hello, my name is [PERSON_NAME] and i am a 11th grade student at [GEOGRAPHIC_DA…"
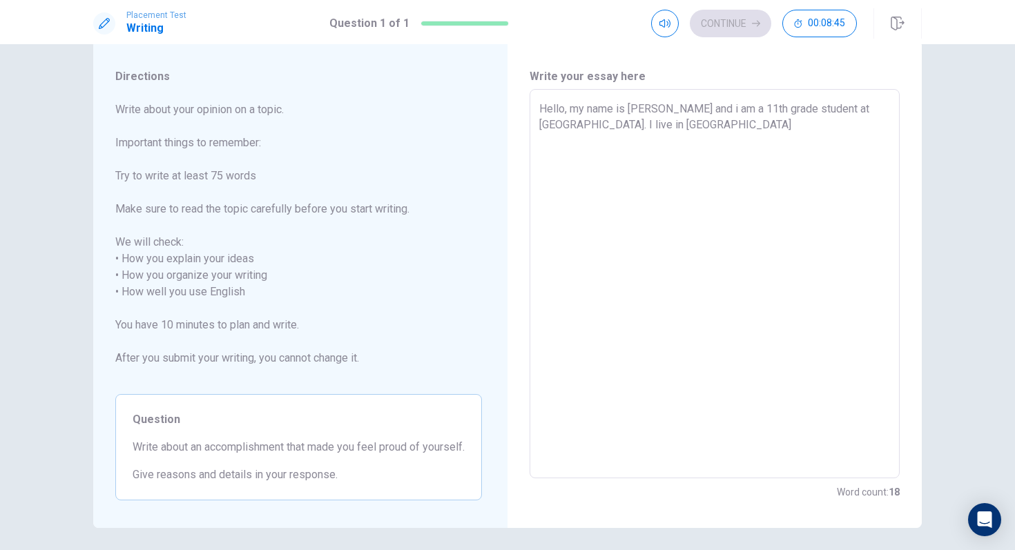
type textarea "x"
type textarea "Hello, my name is [PERSON_NAME] and i am a 11th grade student at [GEOGRAPHIC_DA…"
type textarea "x"
type textarea "Hello, my name is [PERSON_NAME] and i am a 11th grade student at [GEOGRAPHIC_DA…"
type textarea "x"
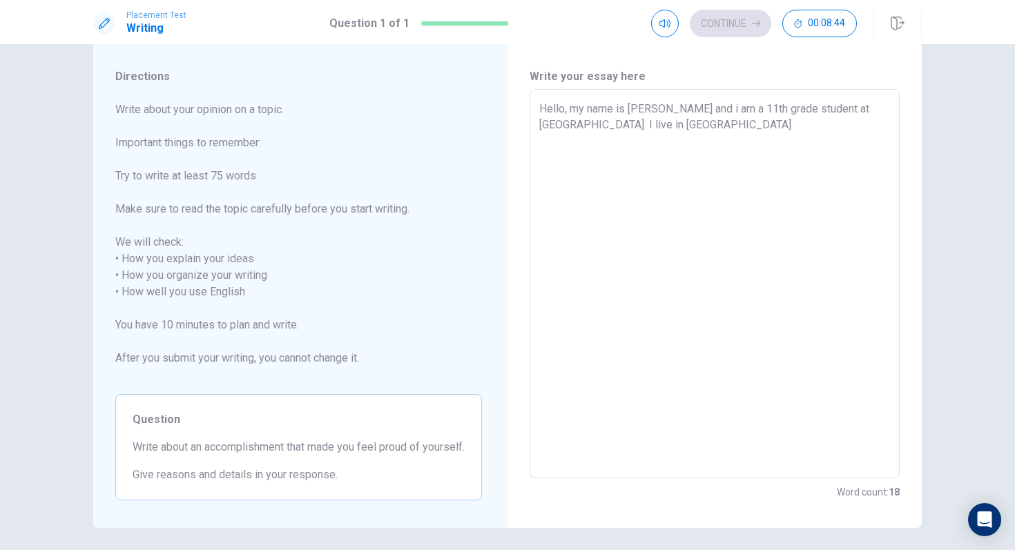
type textarea "Hello, my name is [PERSON_NAME] and i am a 11th grade student at [GEOGRAPHIC_DA…"
type textarea "x"
type textarea "Hello, my name is [PERSON_NAME] and i am a 11th grade student at [GEOGRAPHIC_DA…"
type textarea "x"
type textarea "Hello, my name is [PERSON_NAME] and i am a 11th grade student at [GEOGRAPHIC_DA…"
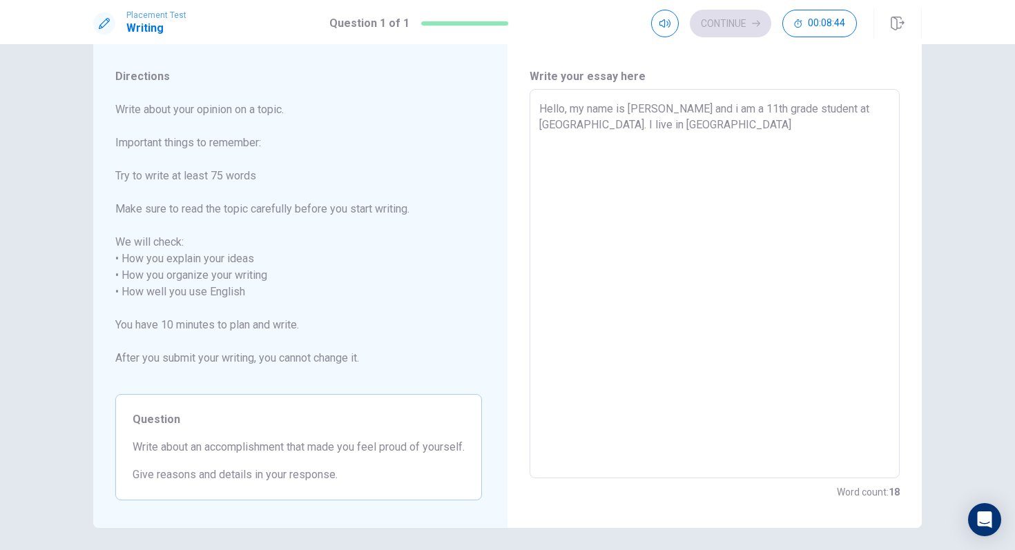
type textarea "x"
type textarea "Hello, my name is [PERSON_NAME] and i am a 11th grade student at [GEOGRAPHIC_DA…"
type textarea "x"
type textarea "Hello, my name is [PERSON_NAME] and i am a 11th grade student at [GEOGRAPHIC_DA…"
type textarea "x"
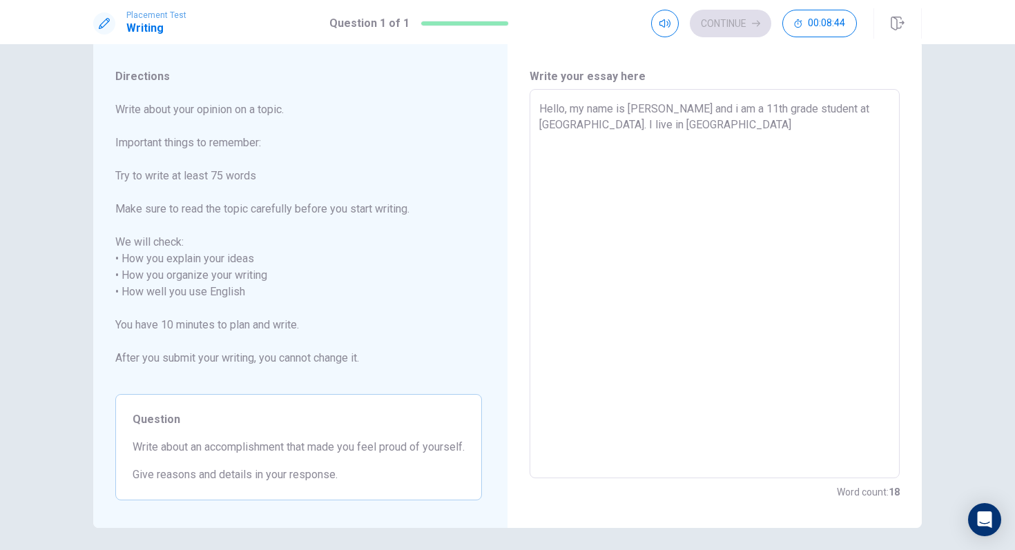
type textarea "Hello, my name is [PERSON_NAME] and i am a 11th grade student at [GEOGRAPHIC_DA…"
type textarea "x"
type textarea "Hello, my name is [PERSON_NAME] and i am a 11th grade student at [GEOGRAPHIC_DA…"
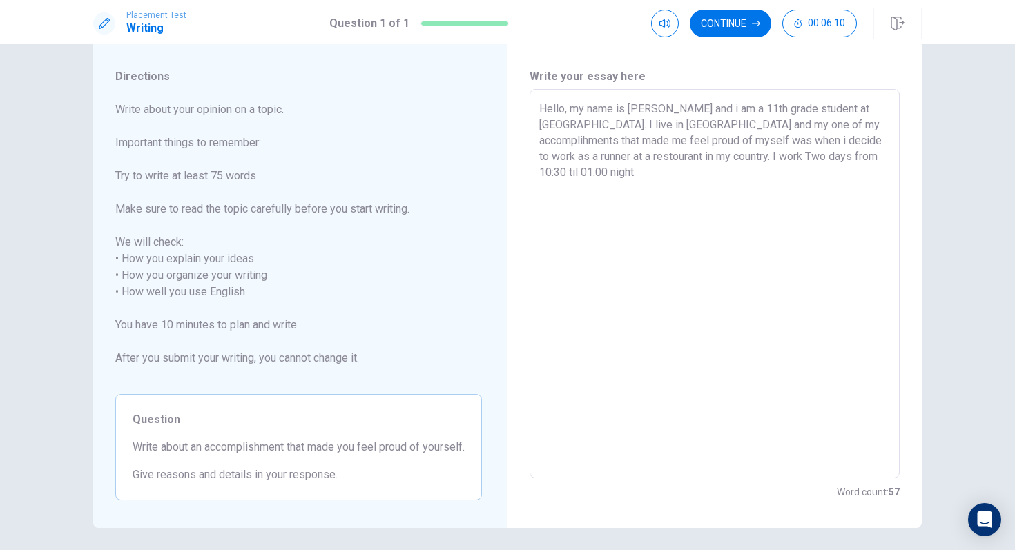
click at [608, 156] on textarea "Hello, my name is [PERSON_NAME] and i am a 11th grade student at [GEOGRAPHIC_DA…" at bounding box center [714, 284] width 351 height 367
click at [697, 157] on textarea "Hello, my name is [PERSON_NAME] and i am a 11th grade student at [GEOGRAPHIC_DA…" at bounding box center [714, 284] width 351 height 367
click at [700, 157] on textarea "Hello, my name is [PERSON_NAME] and i am a 11th grade student at [GEOGRAPHIC_DA…" at bounding box center [714, 284] width 351 height 367
click at [728, 156] on textarea "Hello, my name is [PERSON_NAME] and i am a 11th grade student at [GEOGRAPHIC_DA…" at bounding box center [714, 284] width 351 height 367
click at [828, 159] on textarea "Hello, my name is [PERSON_NAME] and i am a 11th grade student at [GEOGRAPHIC_DA…" at bounding box center [714, 284] width 351 height 367
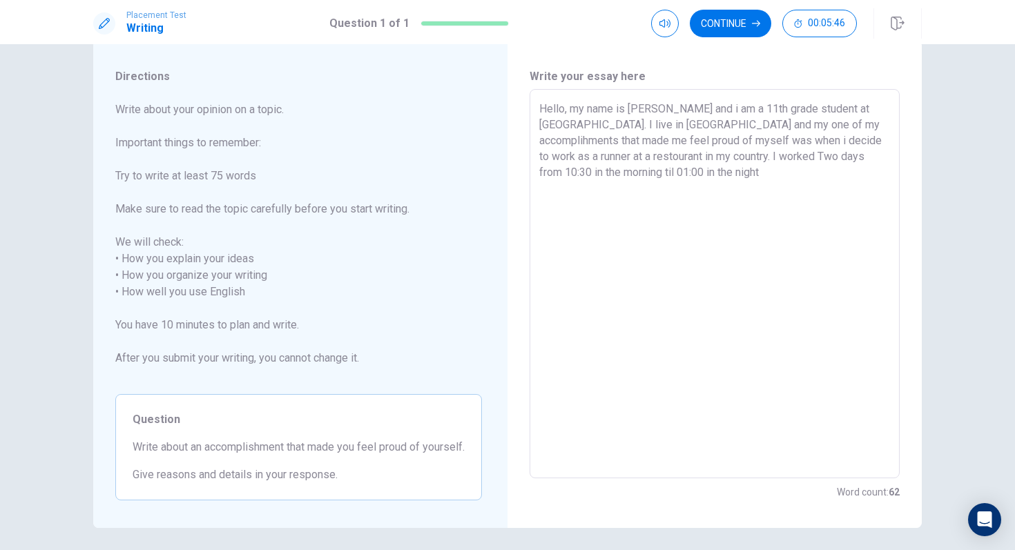
click at [576, 175] on textarea "Hello, my name is [PERSON_NAME] and i am a 11th grade student at [GEOGRAPHIC_DA…" at bounding box center [714, 284] width 351 height 367
click at [632, 154] on textarea "Hello, my name is [PERSON_NAME] and i am a 11th grade student at [GEOGRAPHIC_DA…" at bounding box center [714, 284] width 351 height 367
click at [744, 179] on textarea "Hello, my name is [PERSON_NAME] and i am a 11th grade student at [GEOGRAPHIC_DA…" at bounding box center [714, 284] width 351 height 367
click at [631, 170] on textarea "Hello, my name is [PERSON_NAME] and i am a 11th grade student at [GEOGRAPHIC_DA…" at bounding box center [714, 284] width 351 height 367
click at [828, 172] on textarea "Hello, my name is [PERSON_NAME] and i am a 11th grade student at [GEOGRAPHIC_DA…" at bounding box center [714, 284] width 351 height 367
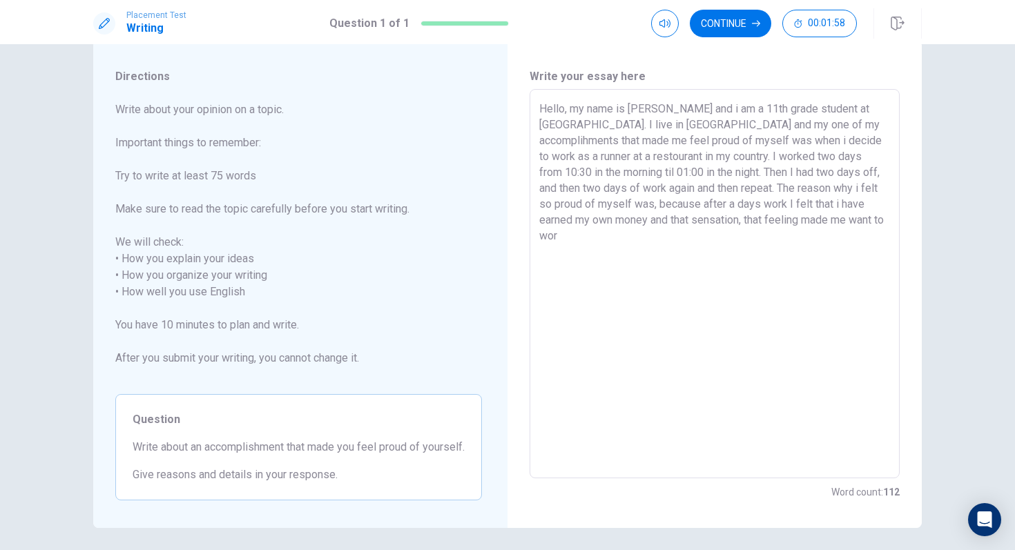
click at [594, 187] on textarea "Hello, my name is [PERSON_NAME] and i am a 11th grade student at [GEOGRAPHIC_DA…" at bounding box center [714, 284] width 351 height 367
click at [599, 251] on textarea "Hello, my name is [PERSON_NAME] and i am a 11th grade student at [GEOGRAPHIC_DA…" at bounding box center [714, 284] width 351 height 367
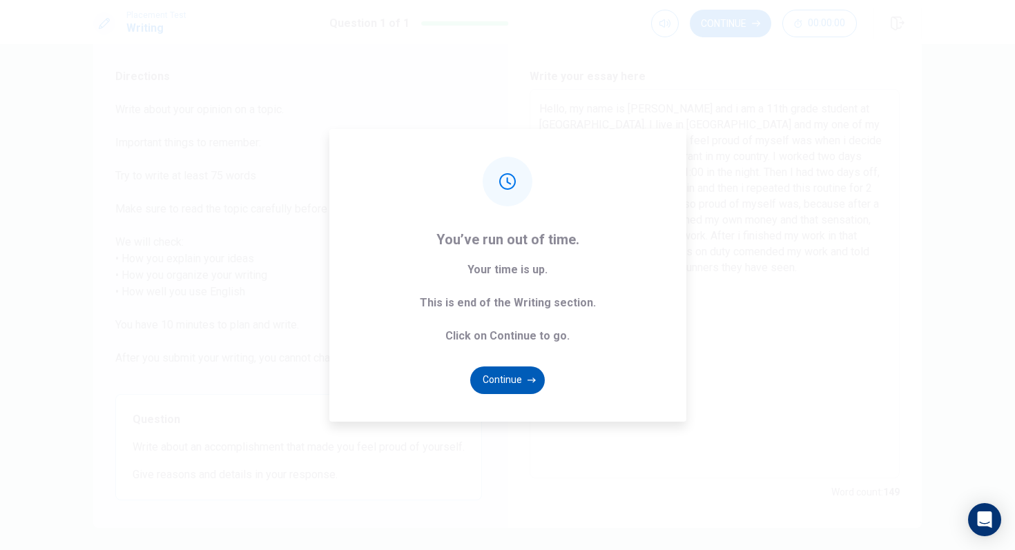
click at [505, 382] on button "Continue" at bounding box center [507, 381] width 75 height 28
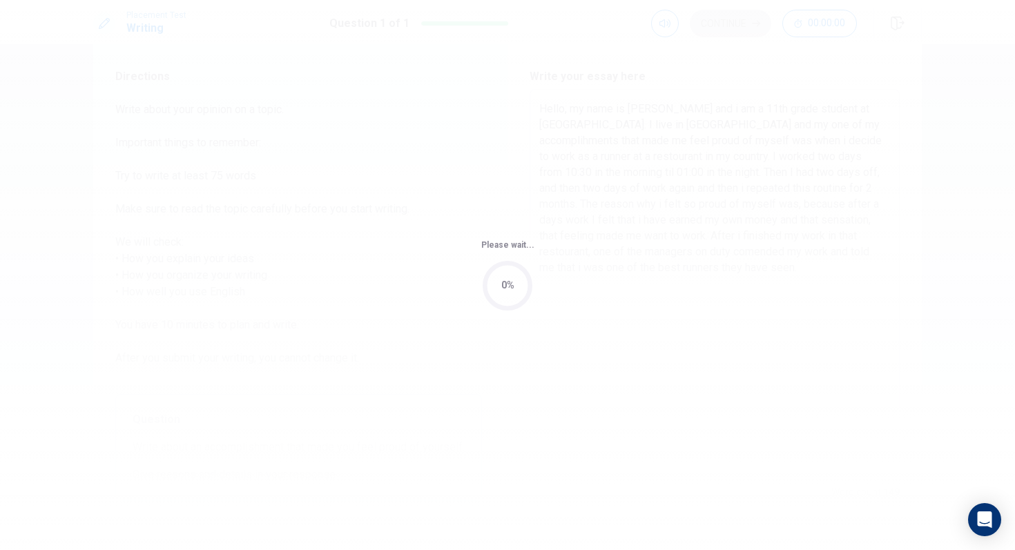
scroll to position [0, 0]
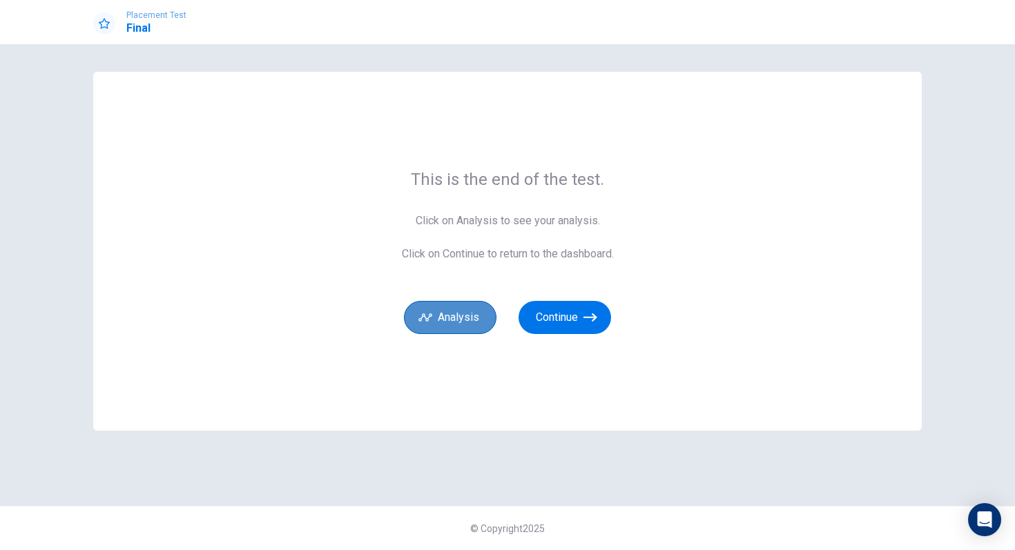
click at [456, 320] on button "Analysis" at bounding box center [450, 317] width 92 height 33
